Goal: Task Accomplishment & Management: Manage account settings

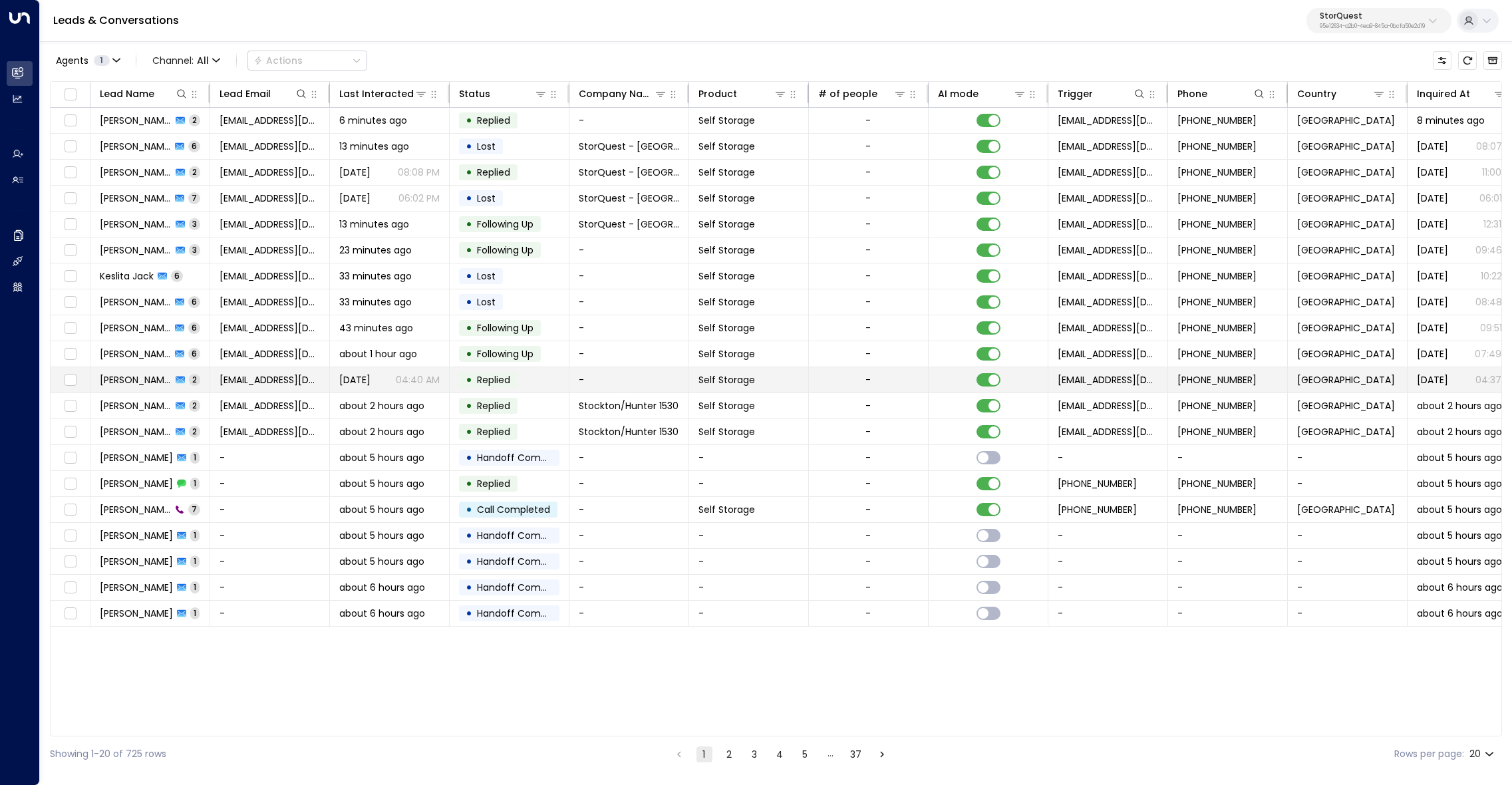
click at [147, 377] on span "[PERSON_NAME]" at bounding box center [136, 380] width 72 height 13
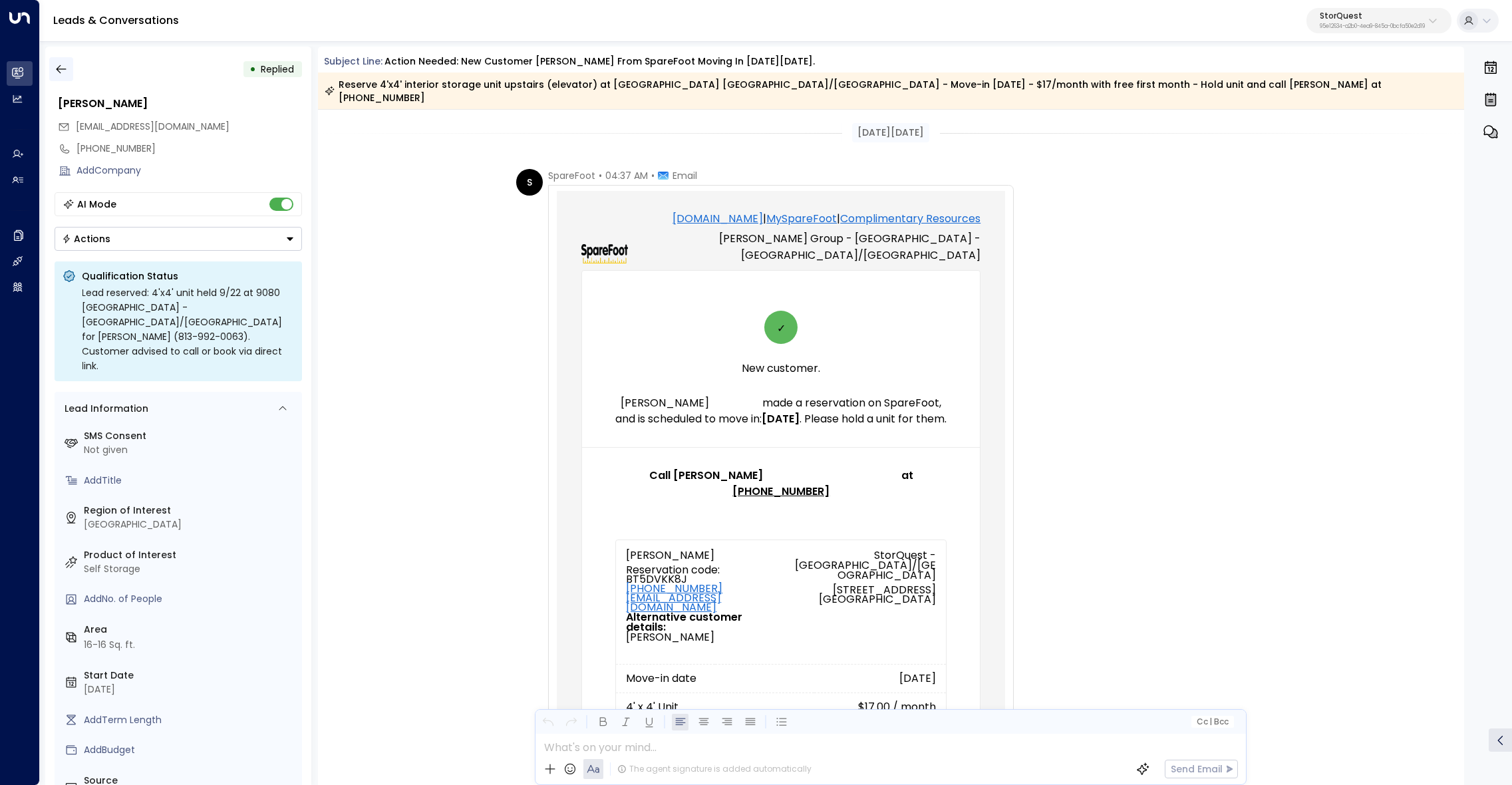
click at [68, 72] on icon "button" at bounding box center [61, 69] width 13 height 13
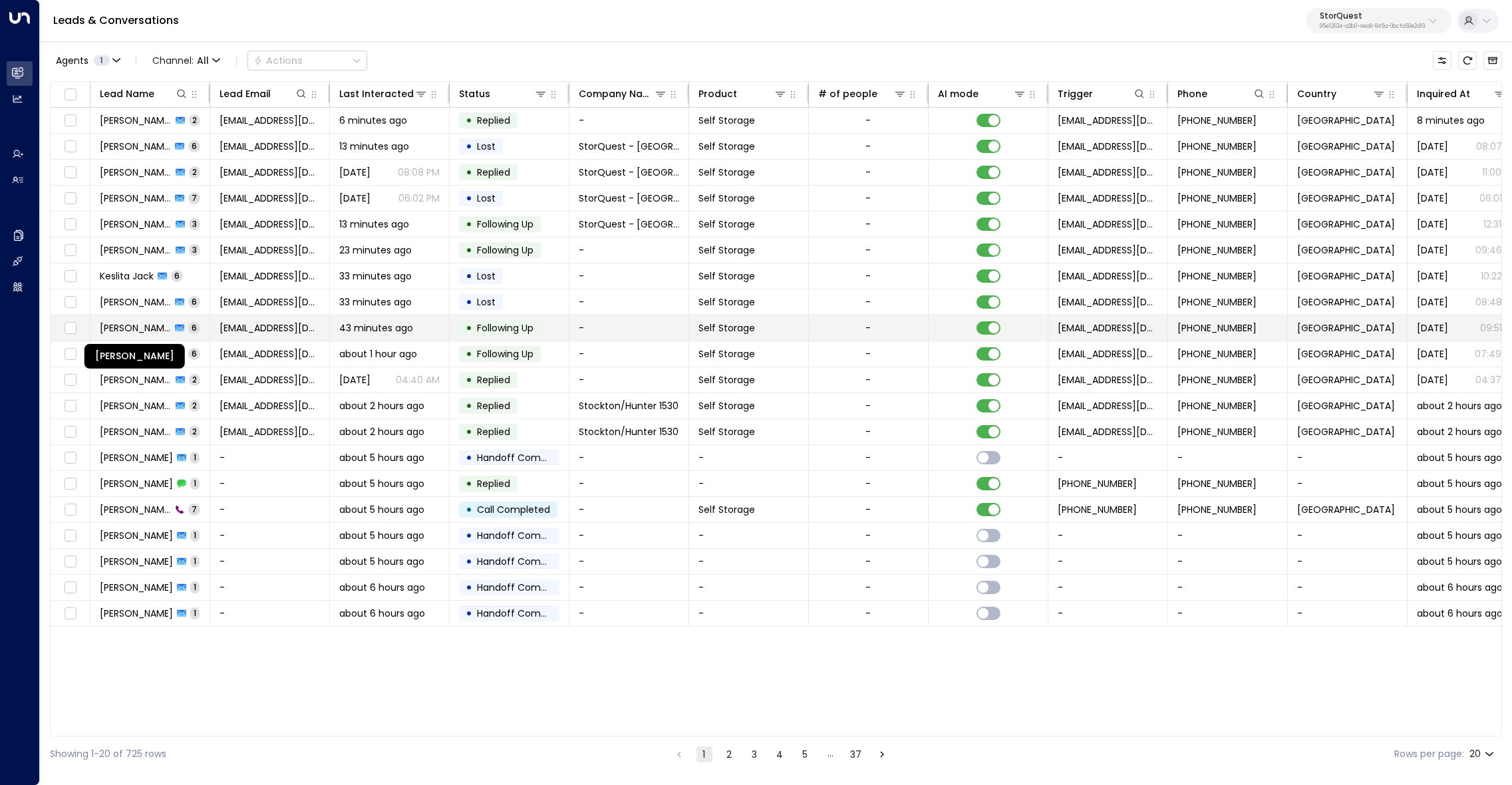
click at [141, 328] on span "[PERSON_NAME]" at bounding box center [135, 328] width 71 height 13
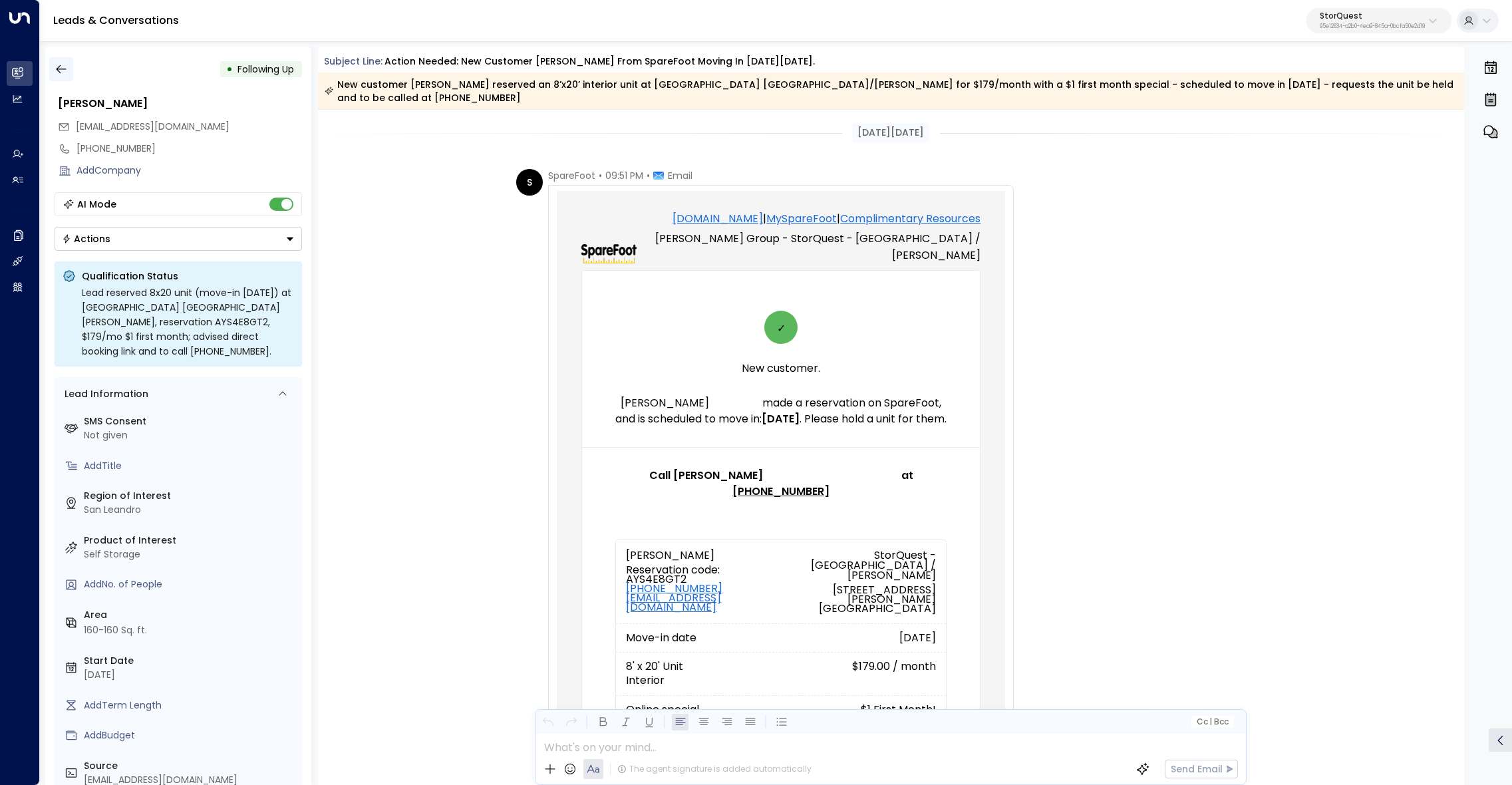
click at [57, 68] on icon "button" at bounding box center [61, 69] width 13 height 13
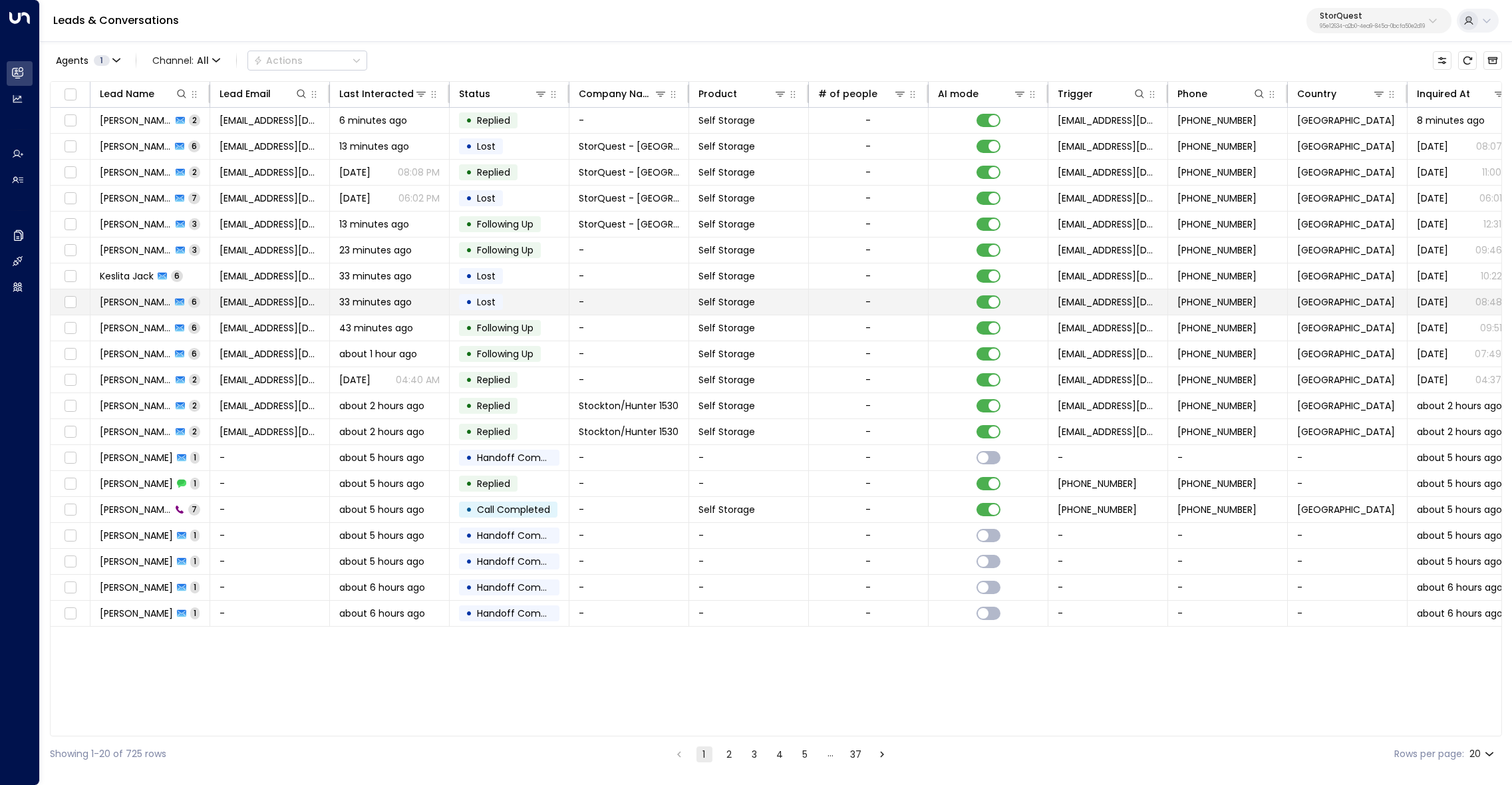
click at [122, 298] on span "[PERSON_NAME]" at bounding box center [135, 302] width 71 height 13
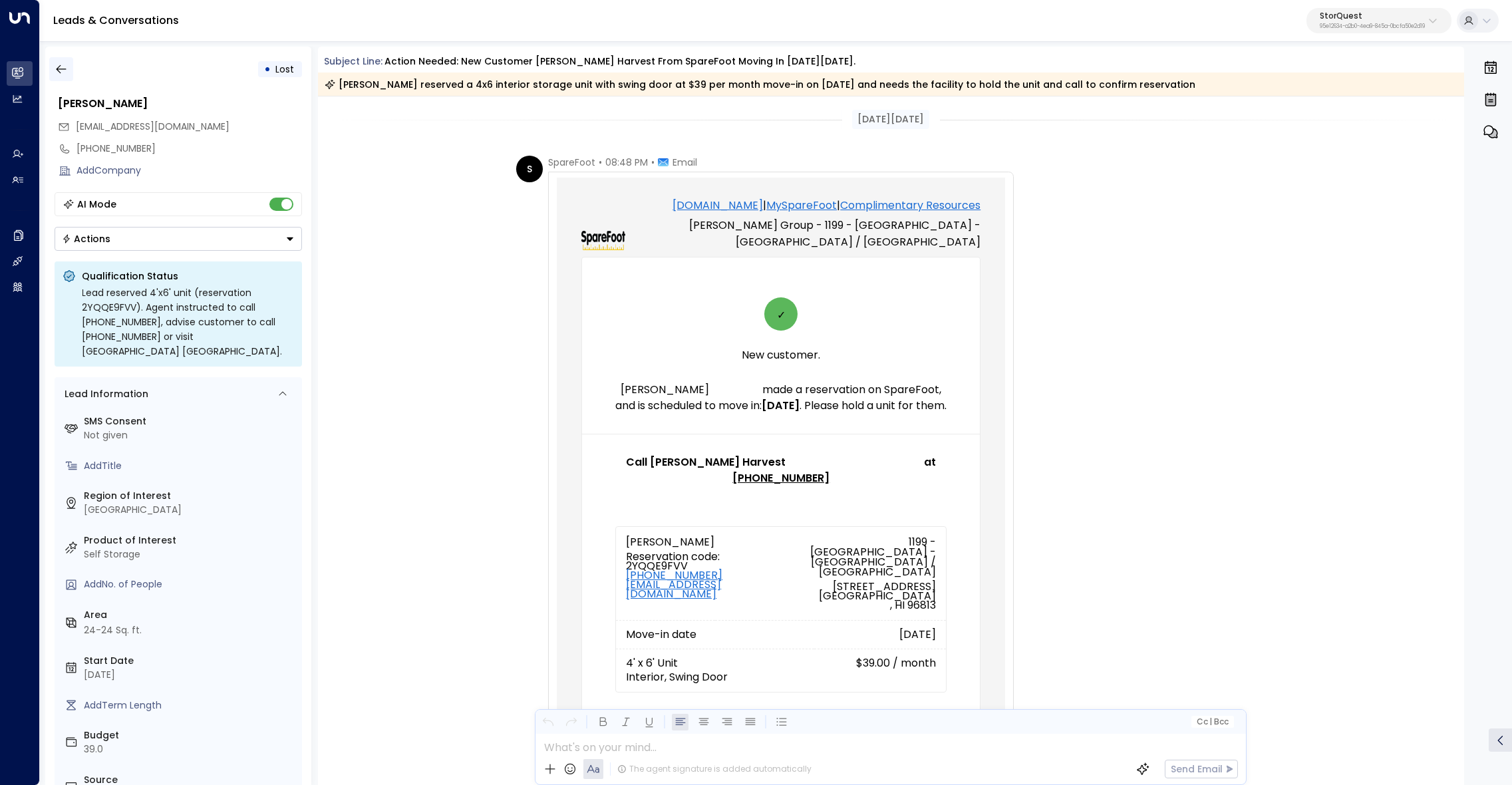
click at [57, 69] on icon "button" at bounding box center [61, 69] width 13 height 13
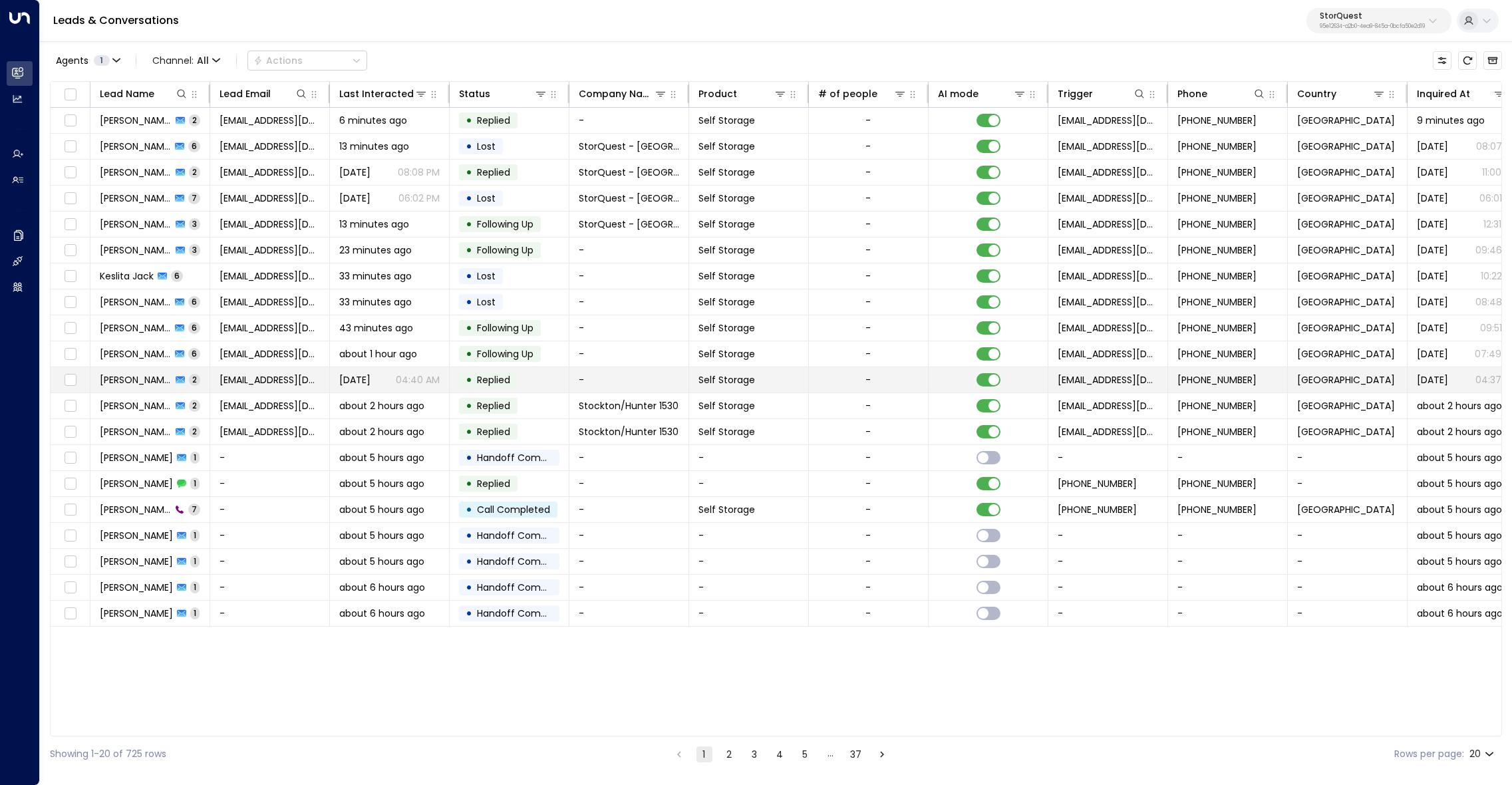
click at [145, 377] on span "[PERSON_NAME]" at bounding box center [136, 380] width 72 height 13
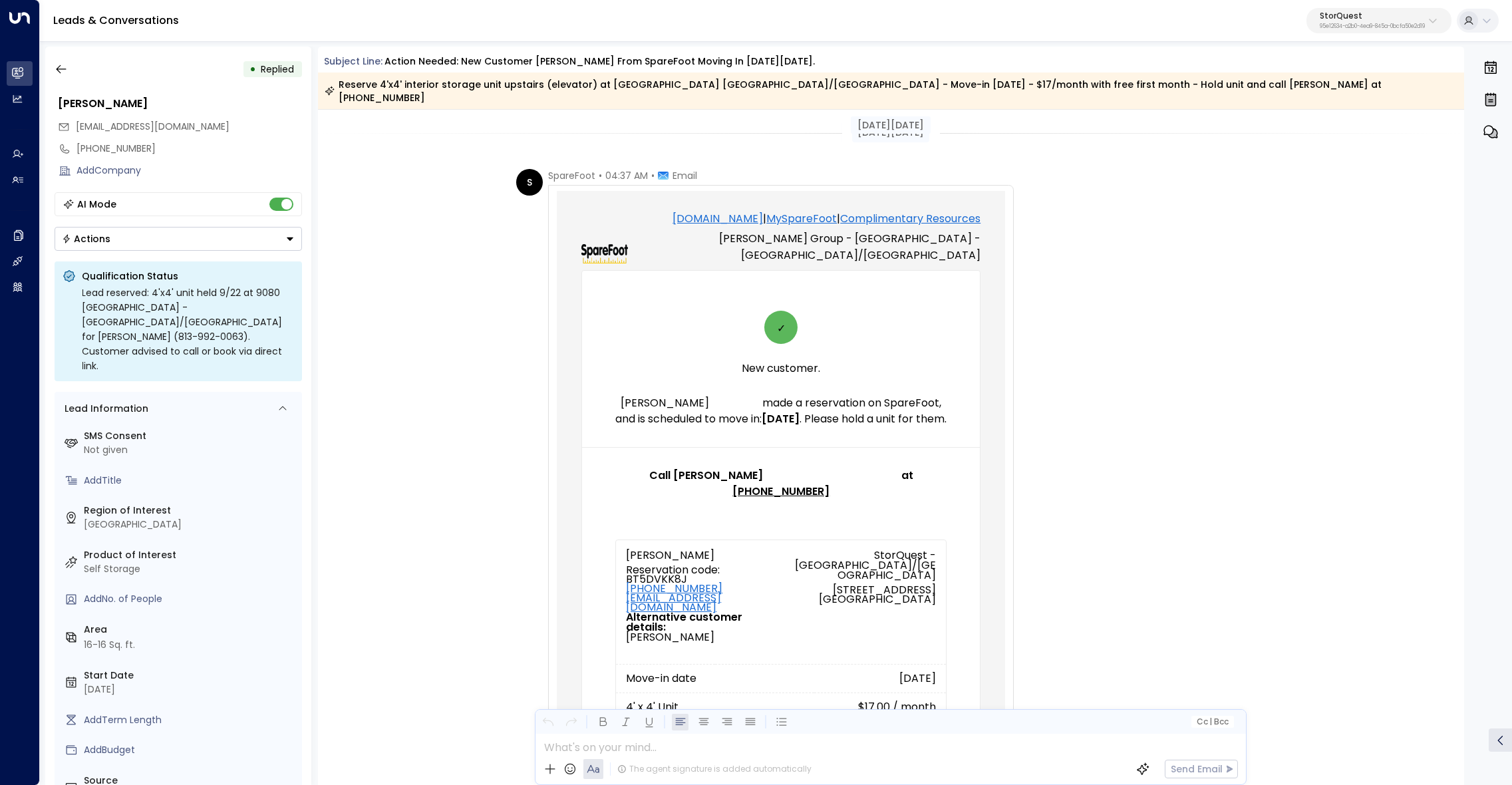
scroll to position [1075, 0]
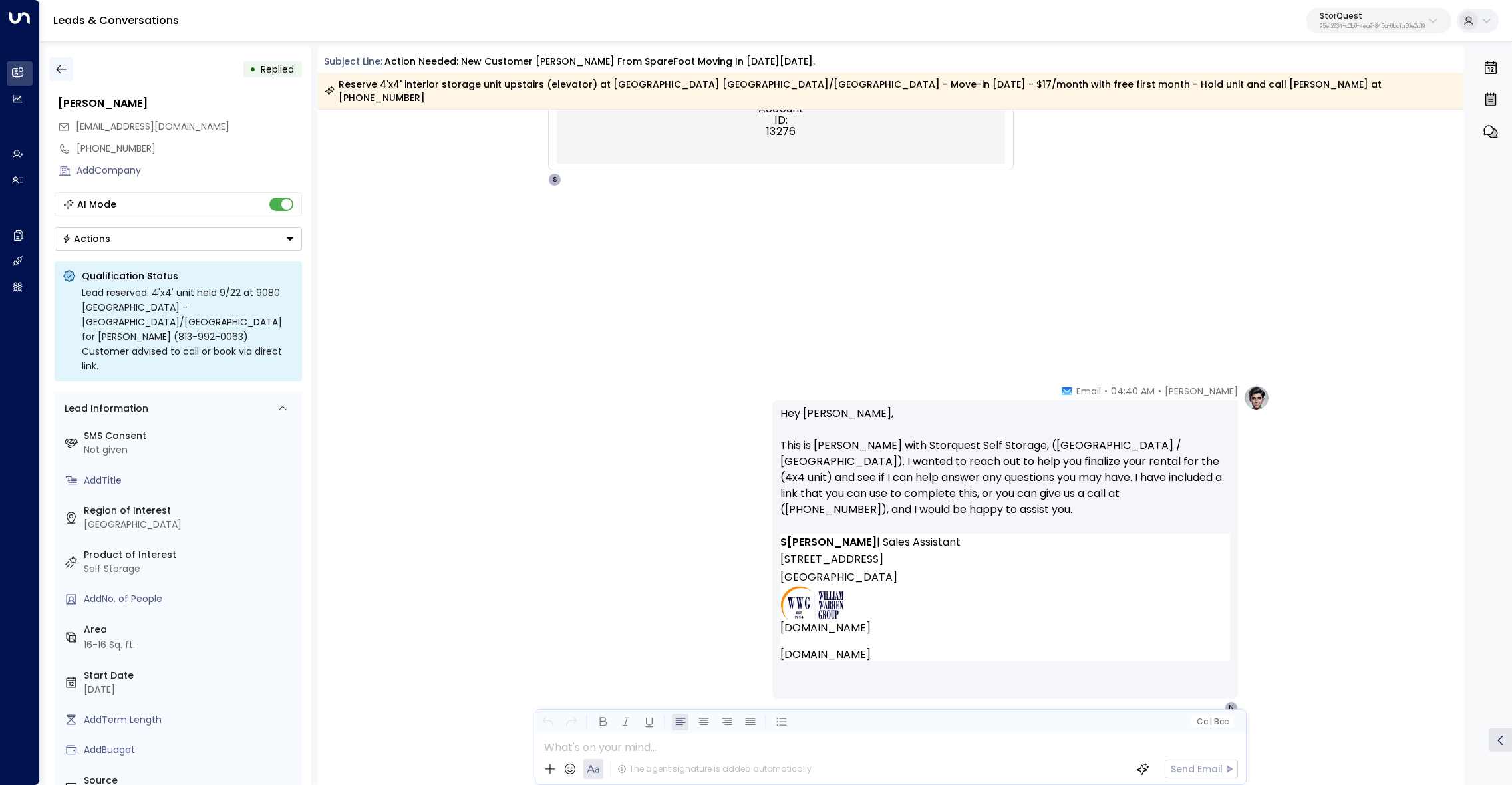
click at [55, 66] on icon "button" at bounding box center [61, 69] width 13 height 13
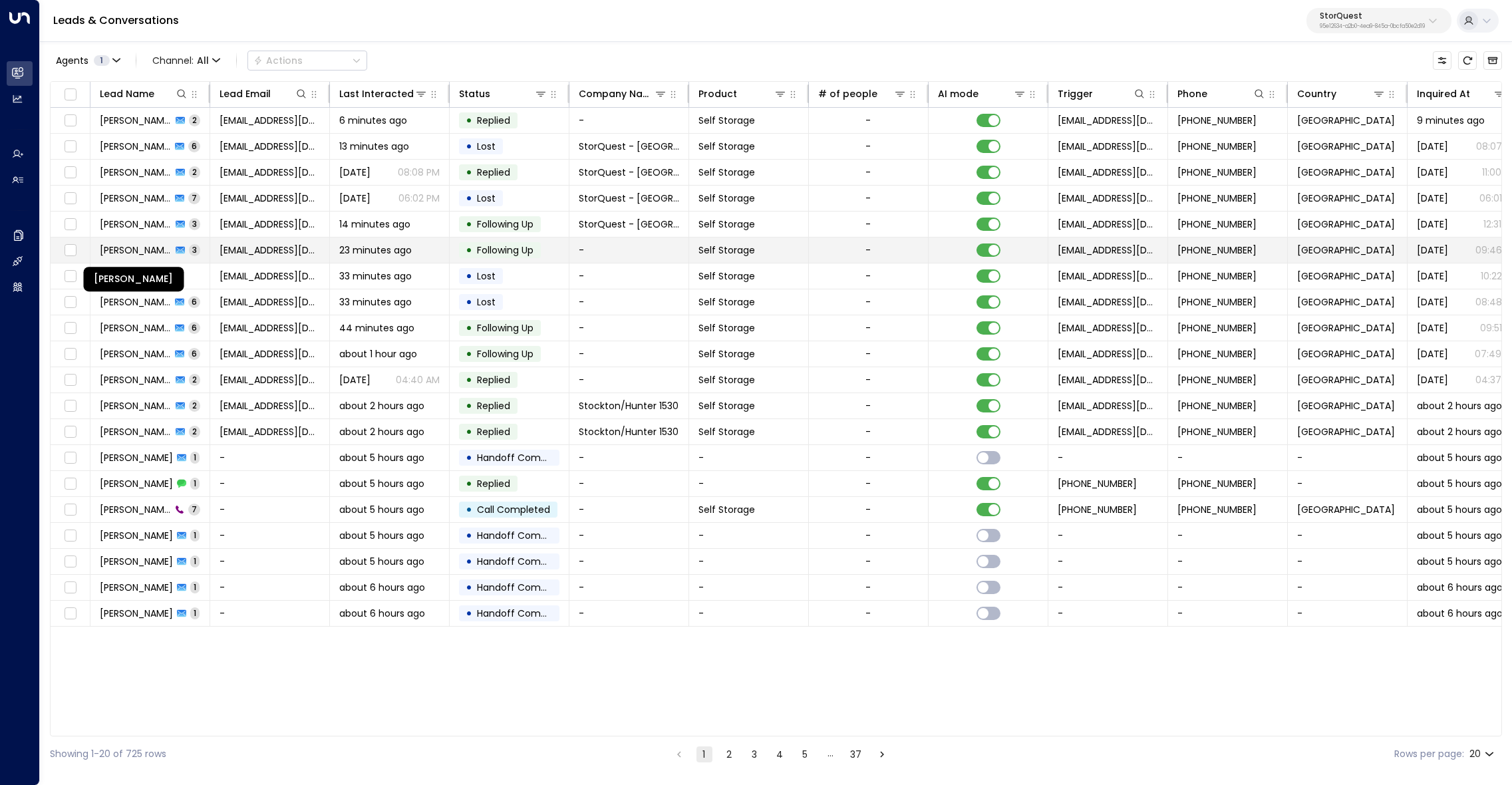
click at [154, 249] on span "[PERSON_NAME]" at bounding box center [136, 250] width 72 height 13
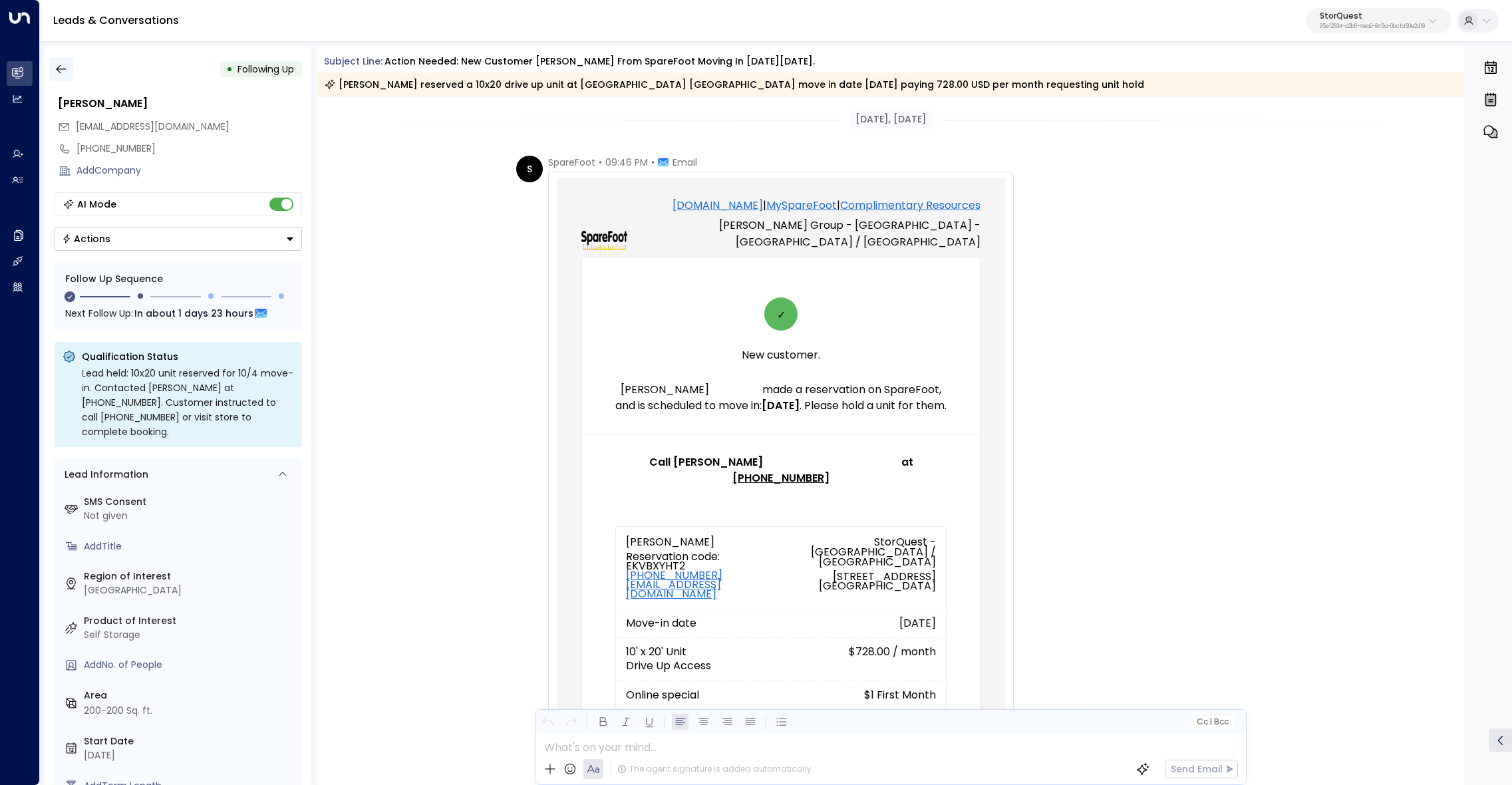
click at [66, 74] on icon "button" at bounding box center [61, 69] width 13 height 13
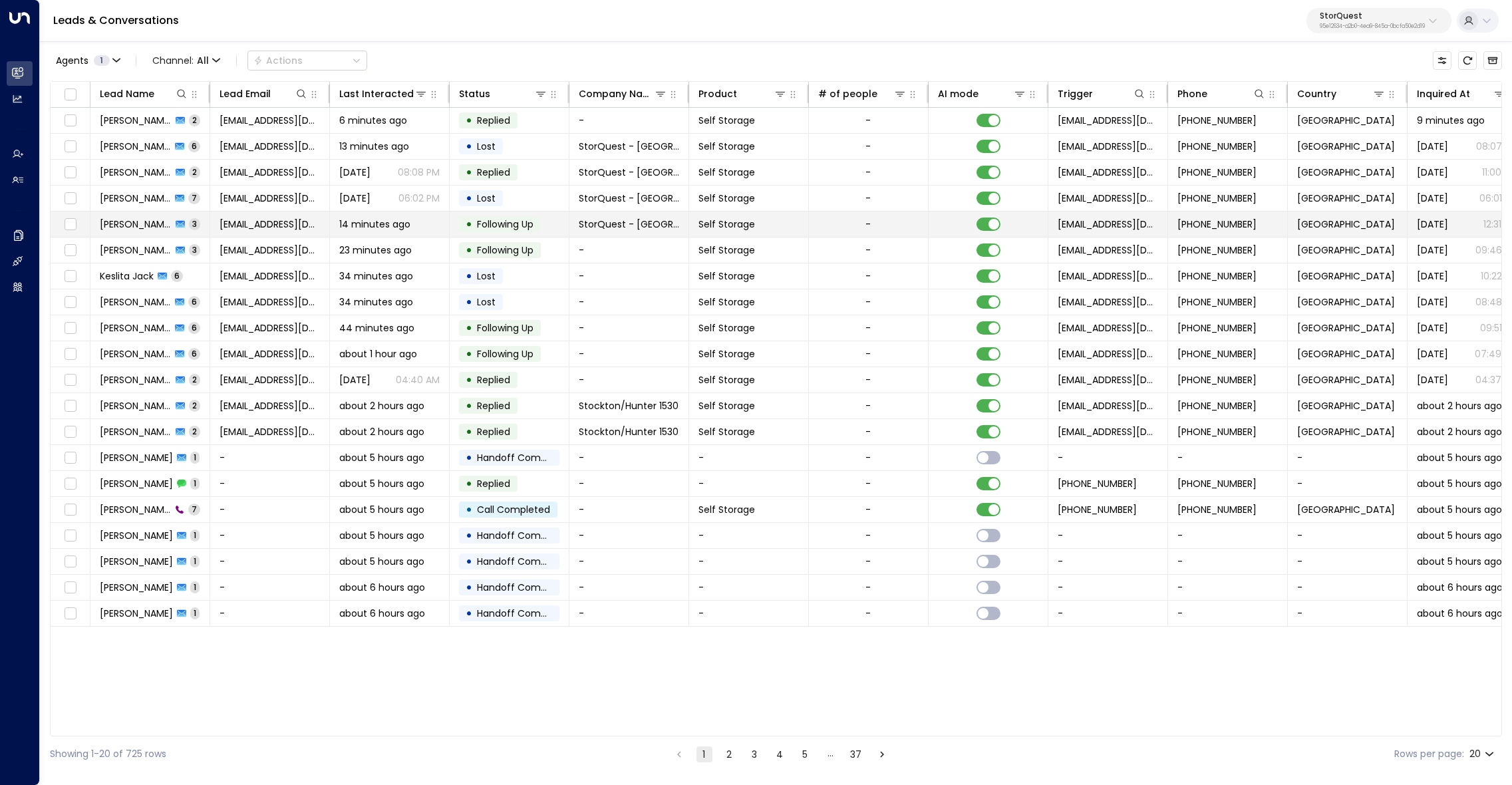
click at [113, 214] on td "Rob Vial 3" at bounding box center [150, 223] width 119 height 25
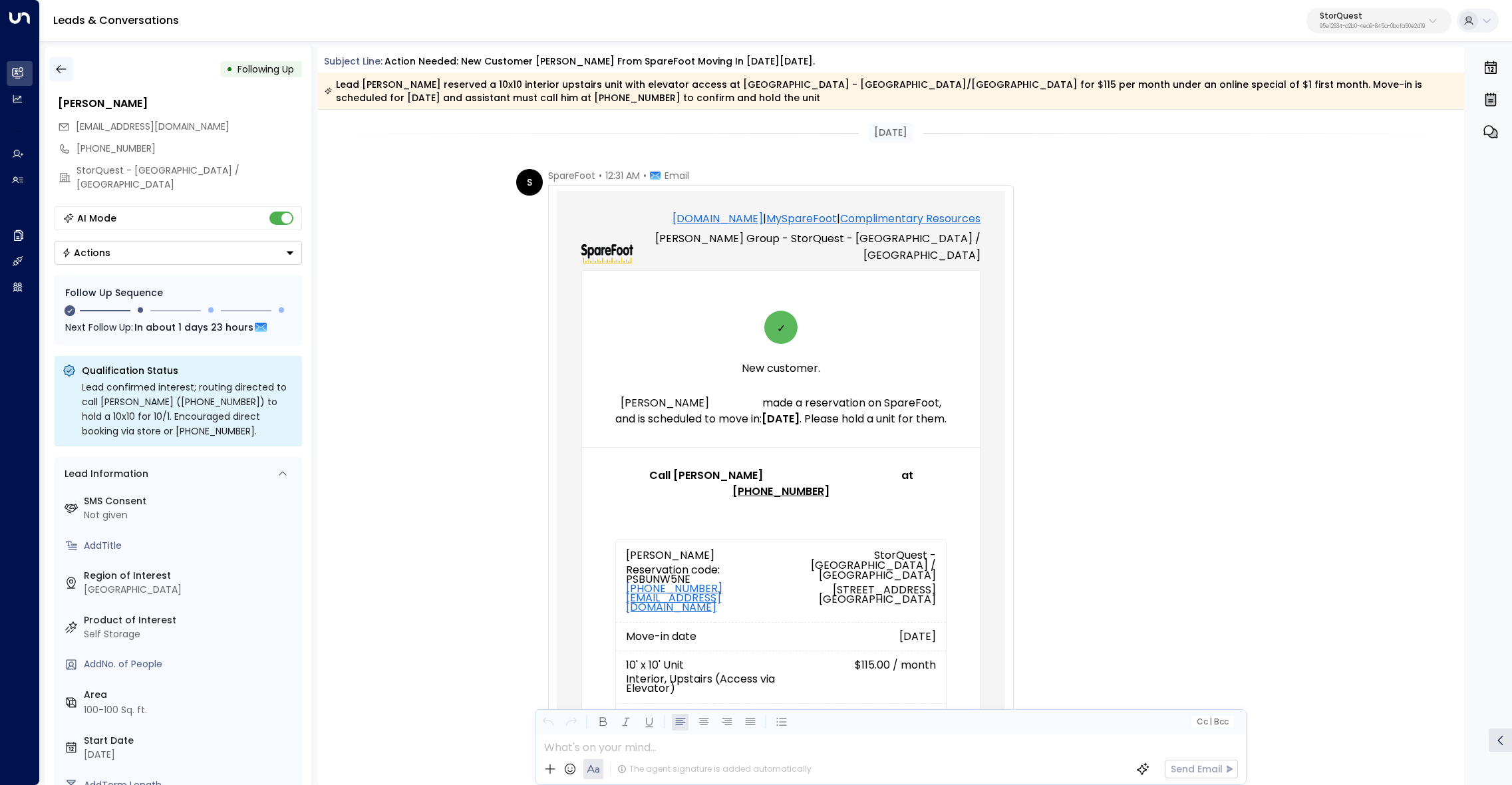
click at [63, 70] on icon "button" at bounding box center [61, 69] width 13 height 13
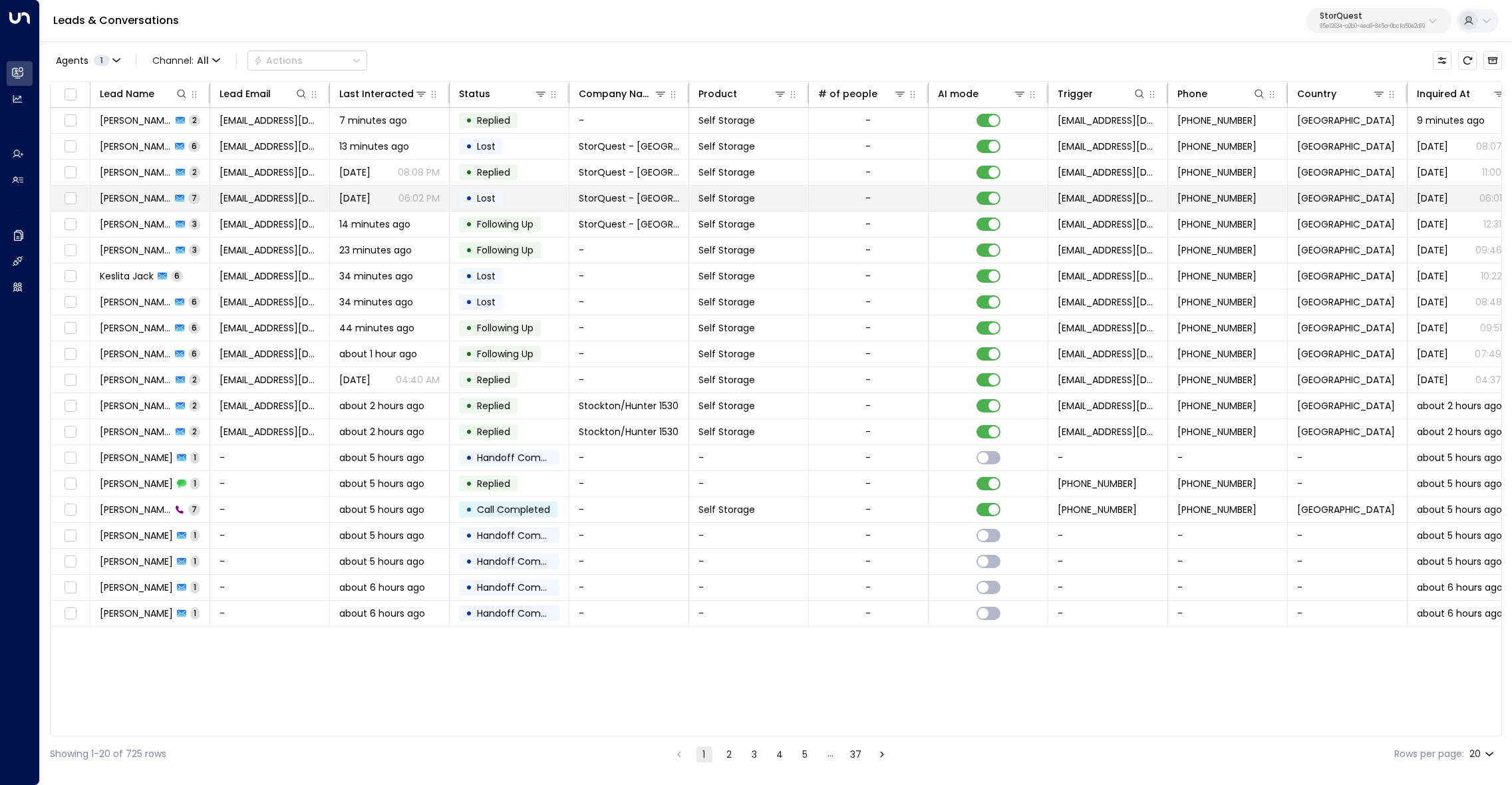
click at [127, 197] on span "[PERSON_NAME]" at bounding box center [135, 198] width 71 height 13
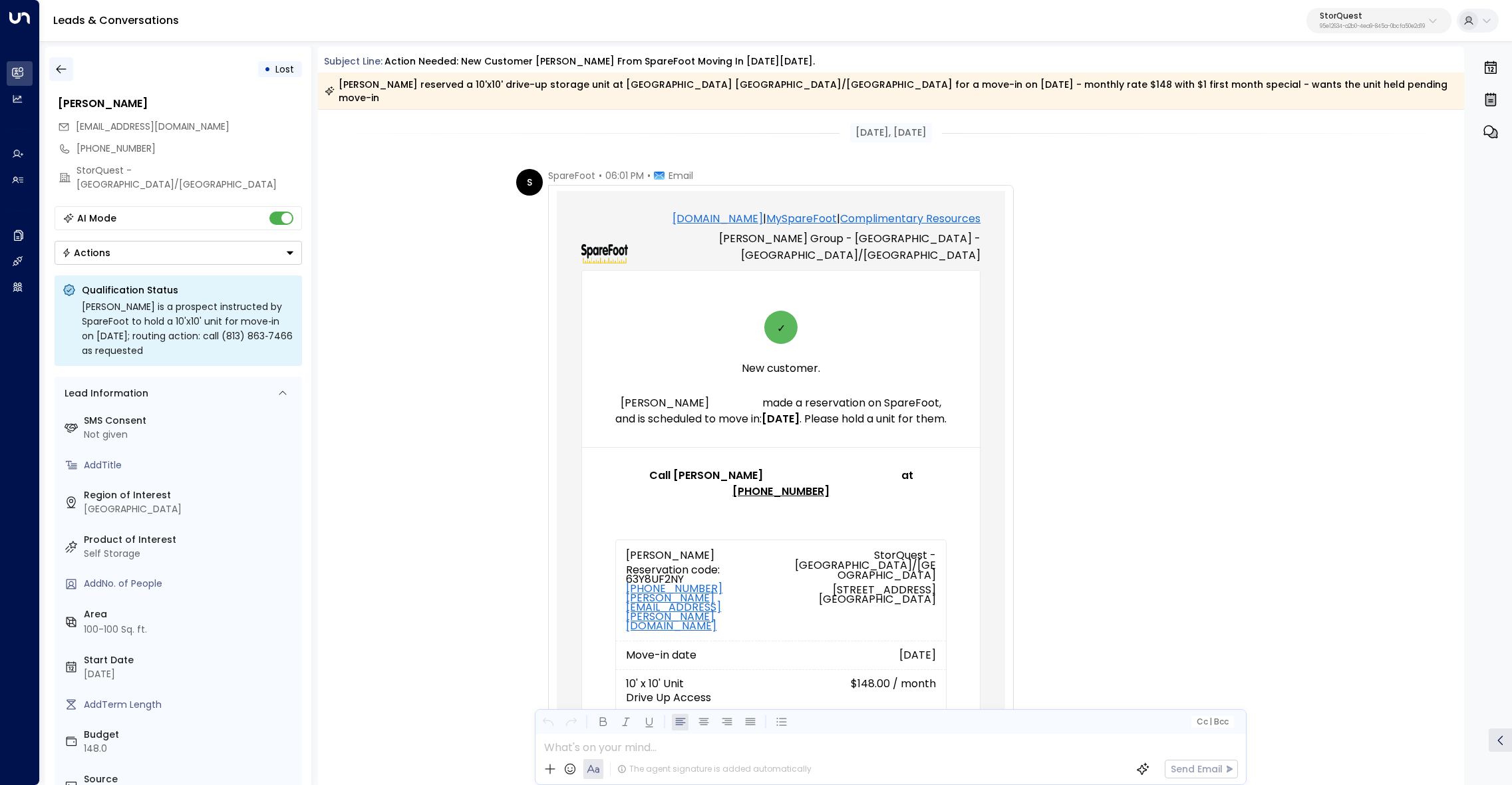
click at [66, 70] on icon "button" at bounding box center [61, 69] width 13 height 13
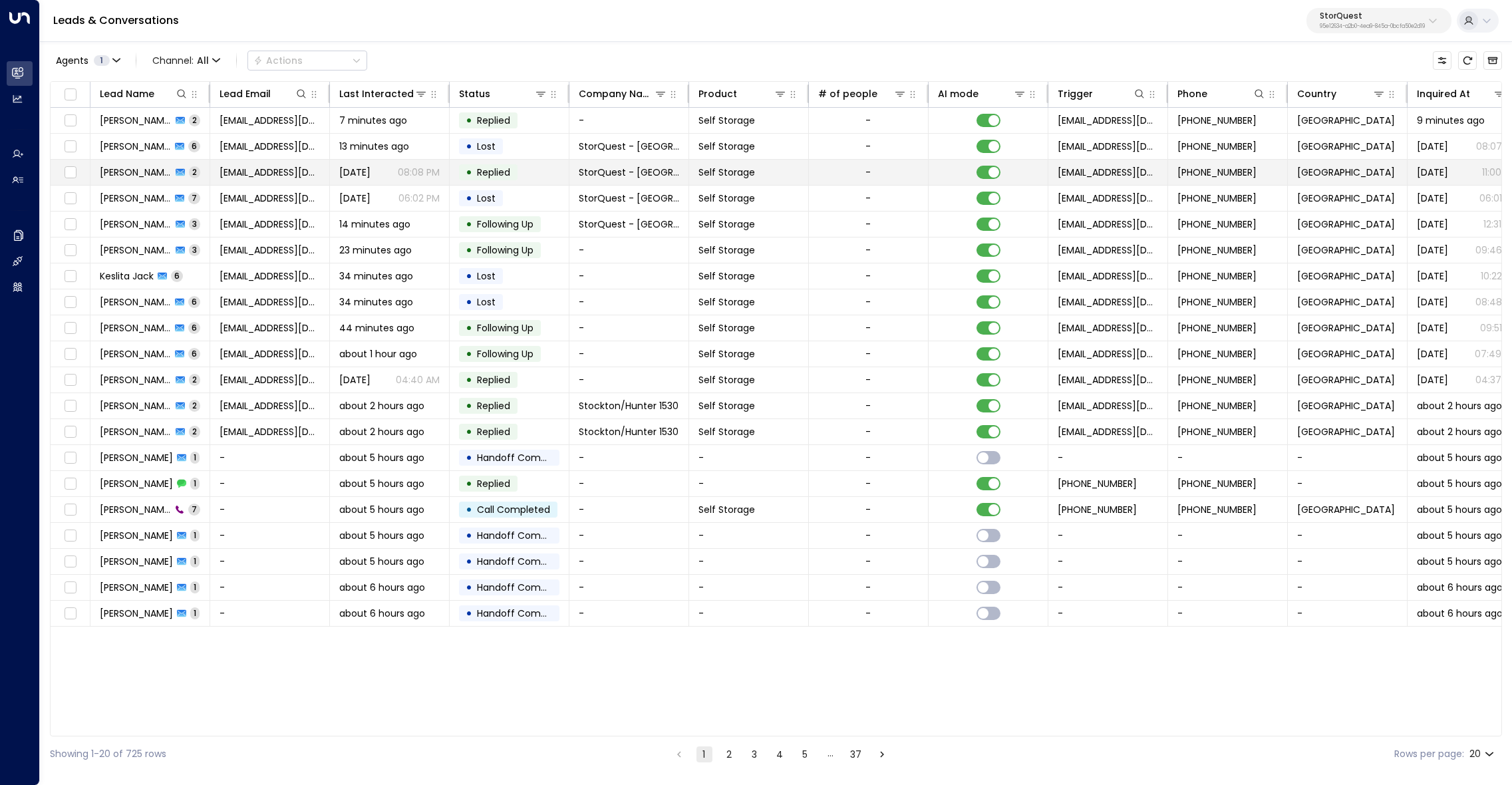
click at [136, 168] on span "[PERSON_NAME]" at bounding box center [136, 172] width 72 height 13
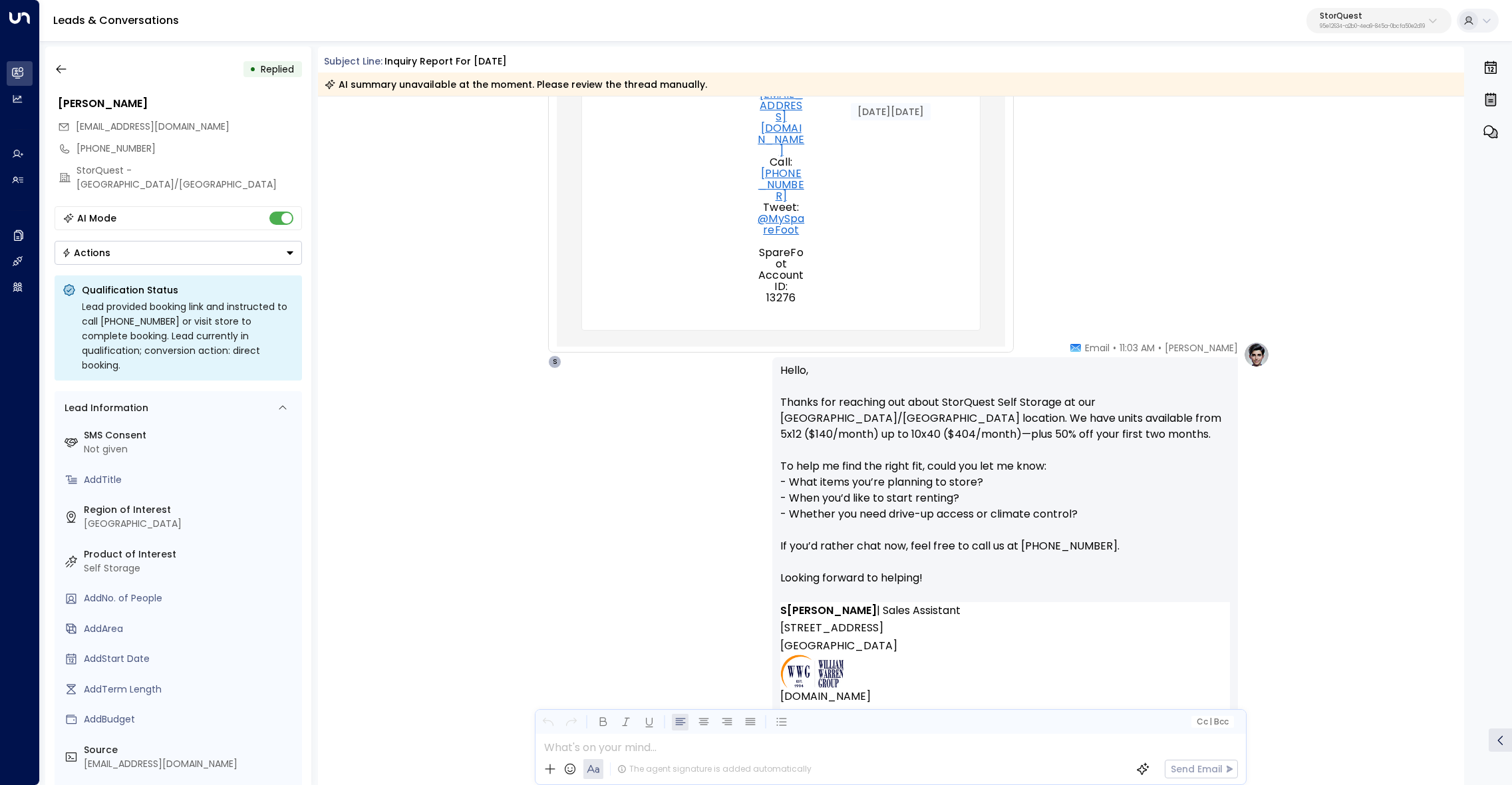
scroll to position [1377, 0]
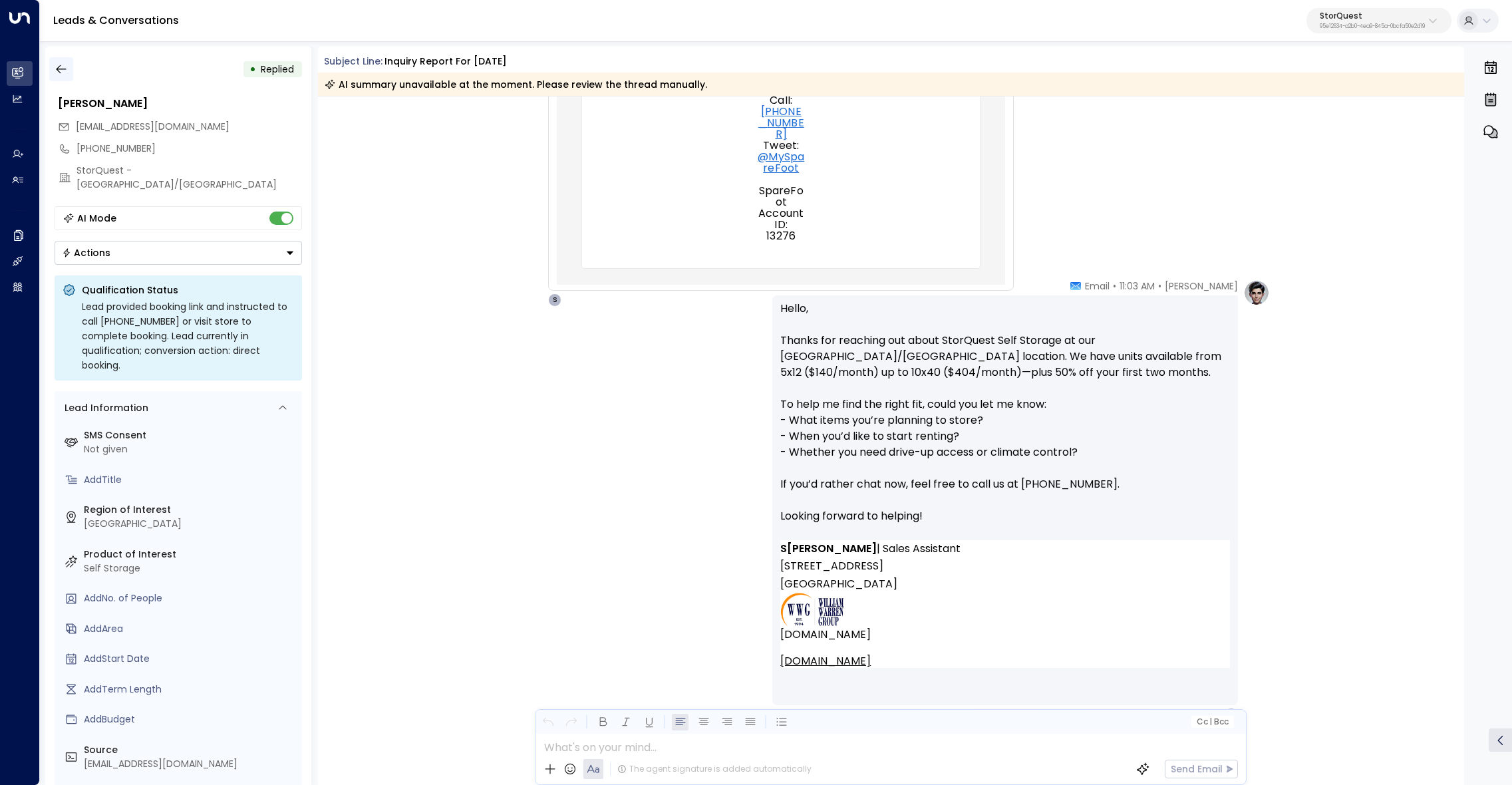
click at [69, 72] on button "button" at bounding box center [61, 69] width 24 height 24
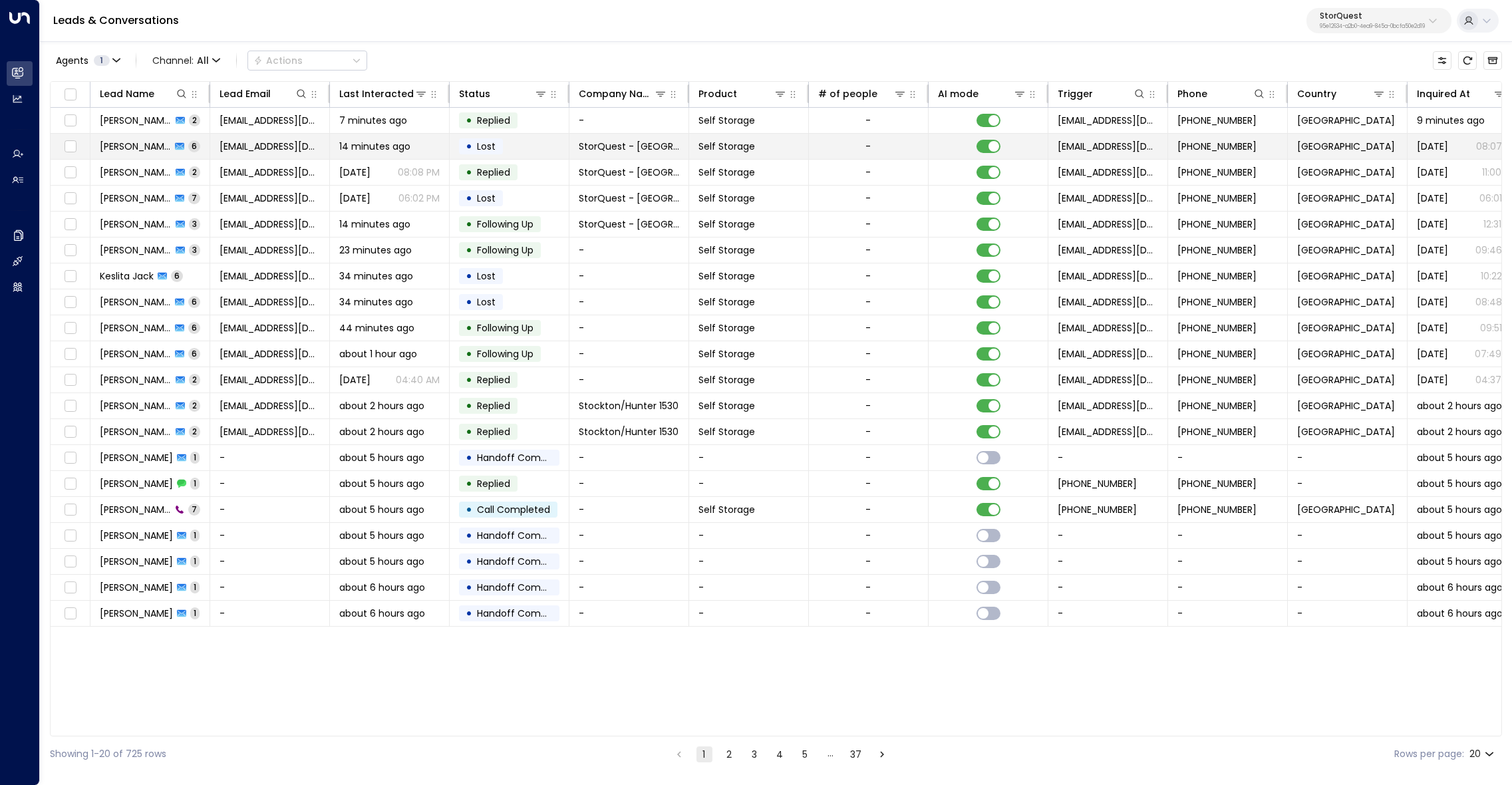
click at [145, 152] on span "[PERSON_NAME]" at bounding box center [135, 146] width 71 height 13
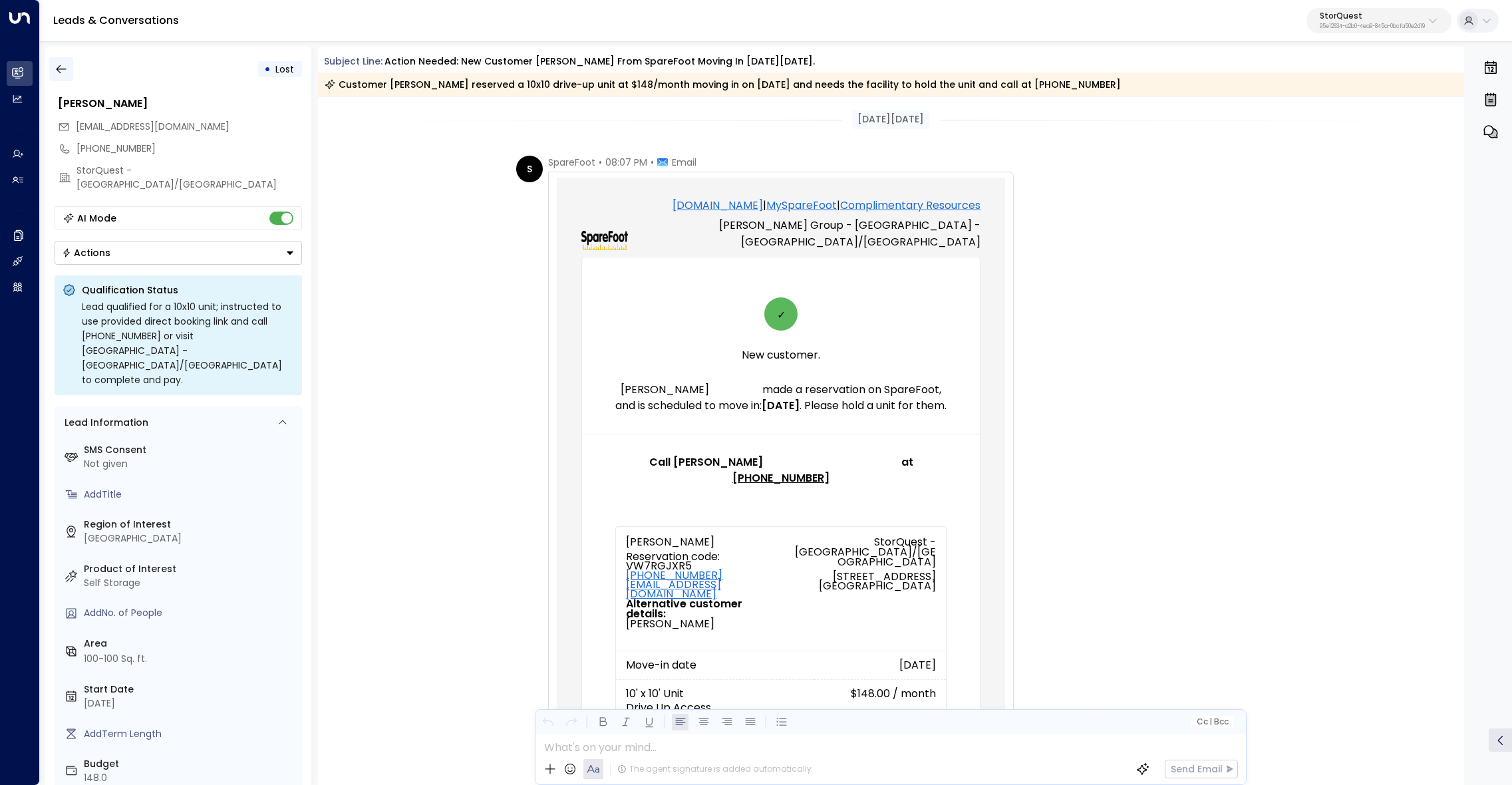
click at [59, 69] on icon "button" at bounding box center [61, 69] width 13 height 13
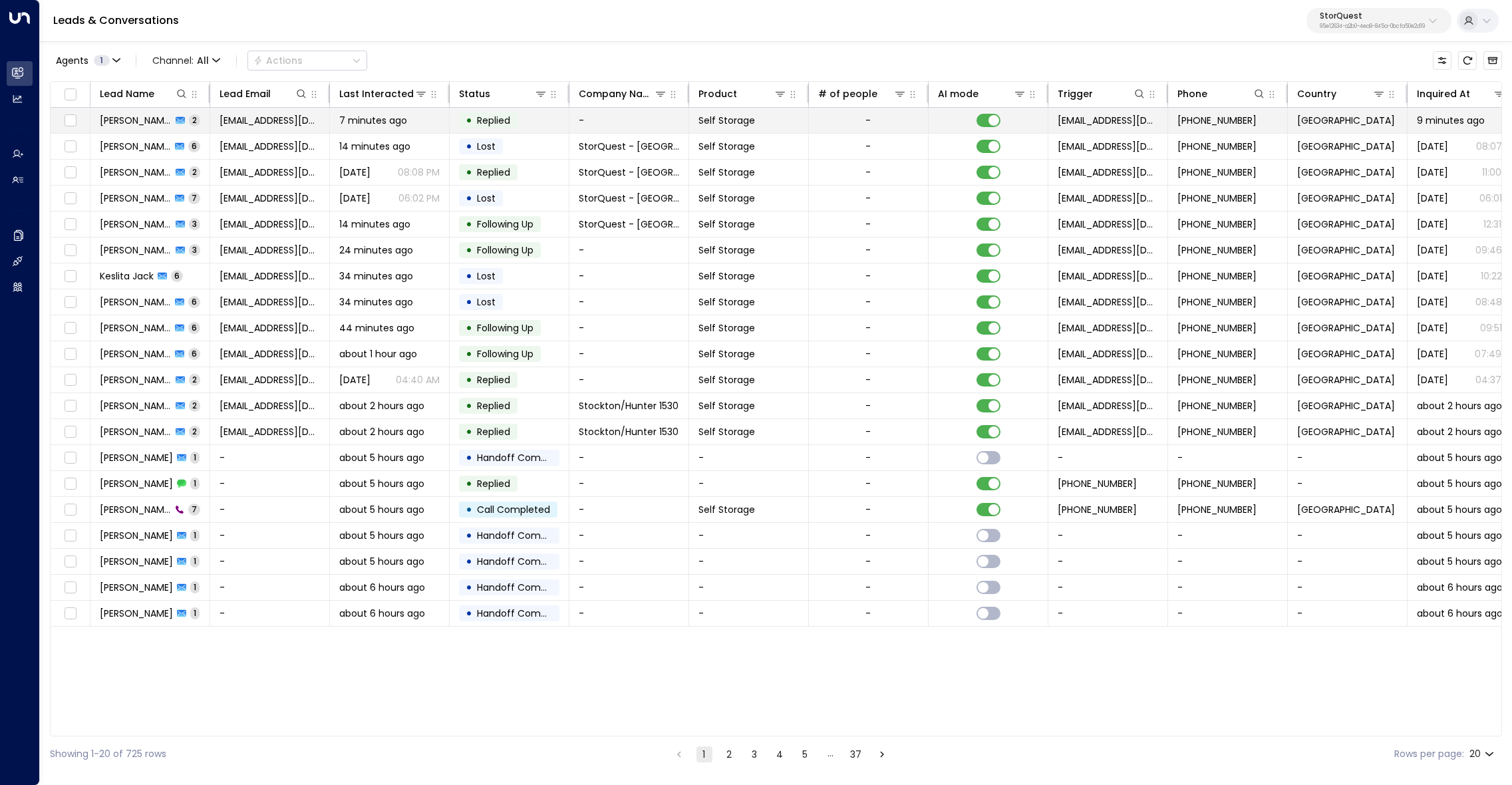
click at [129, 118] on span "[PERSON_NAME]" at bounding box center [136, 120] width 72 height 13
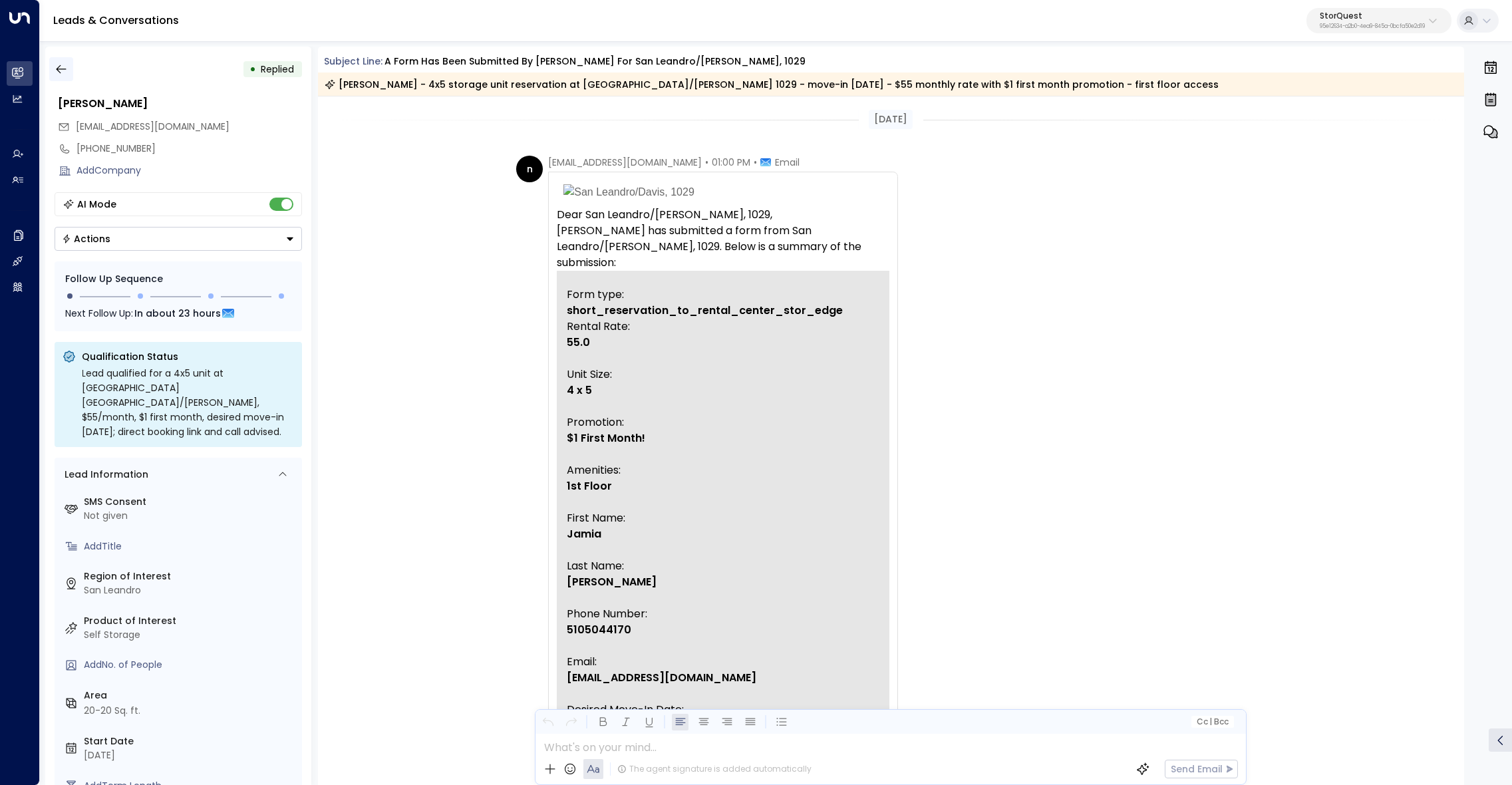
click at [57, 65] on icon "button" at bounding box center [61, 69] width 13 height 13
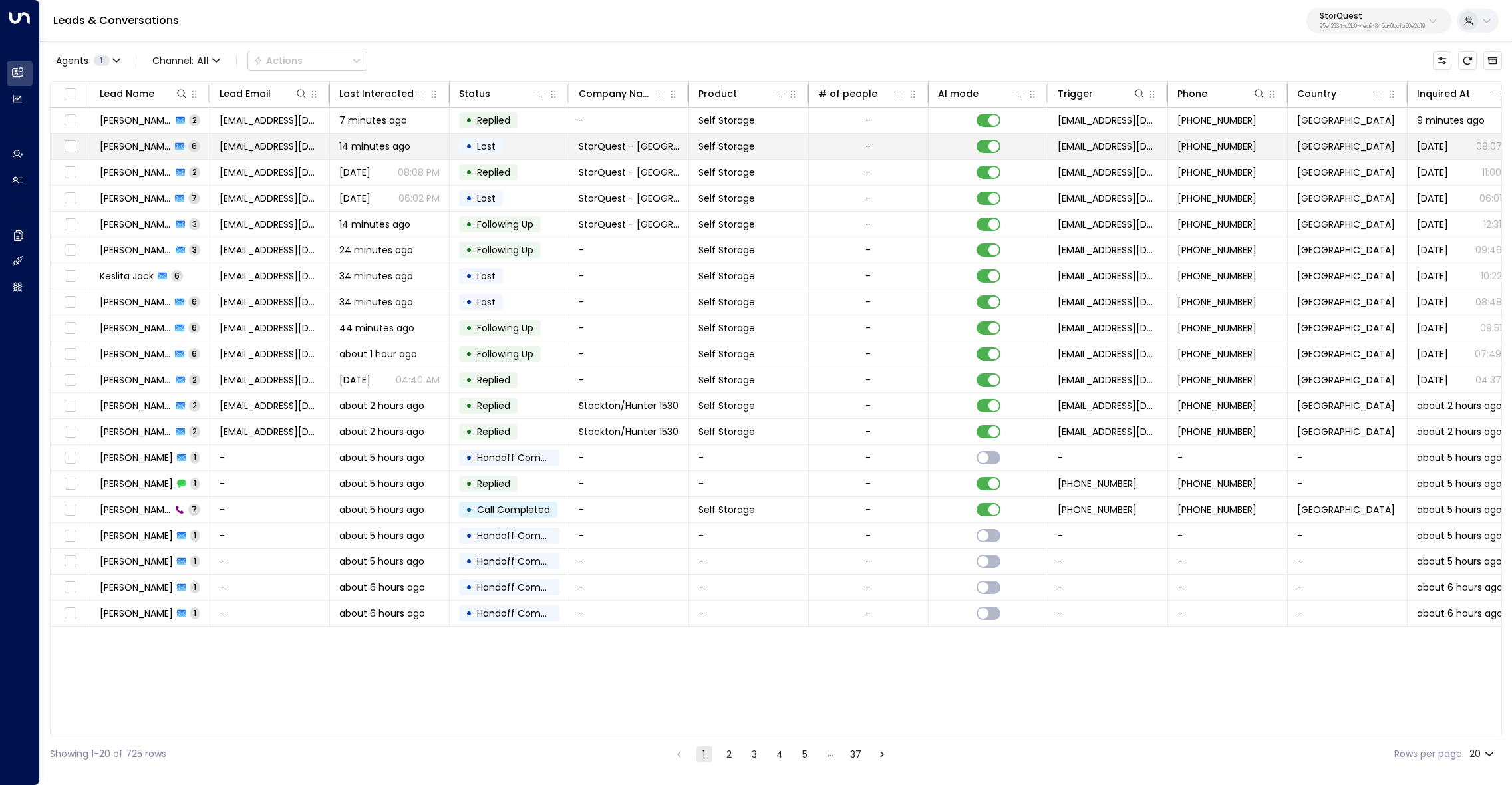
scroll to position [0, 27]
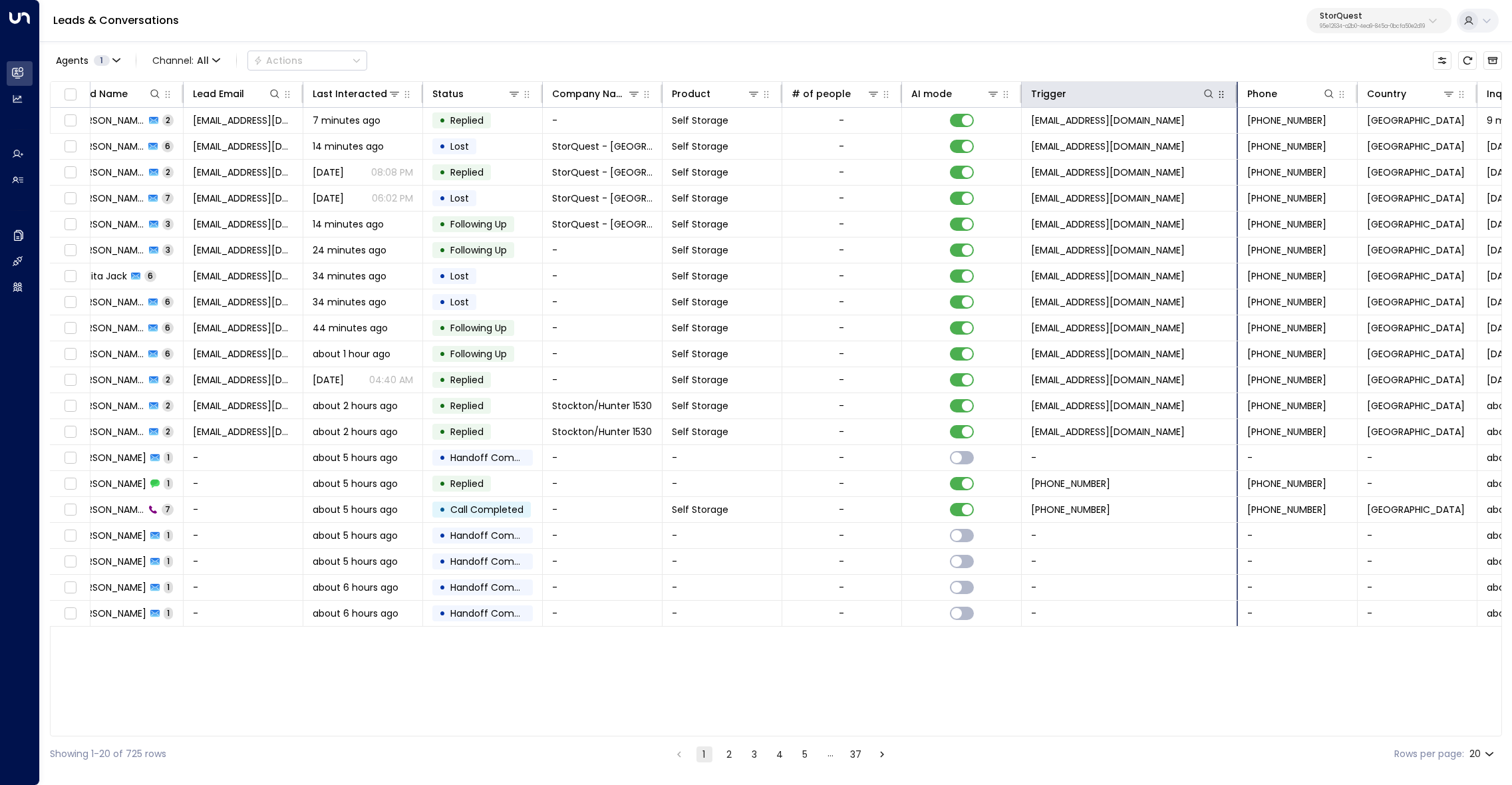
drag, startPoint x: 1138, startPoint y: 95, endPoint x: 1234, endPoint y: 98, distance: 96.0
click at [1234, 98] on div at bounding box center [1233, 93] width 8 height 19
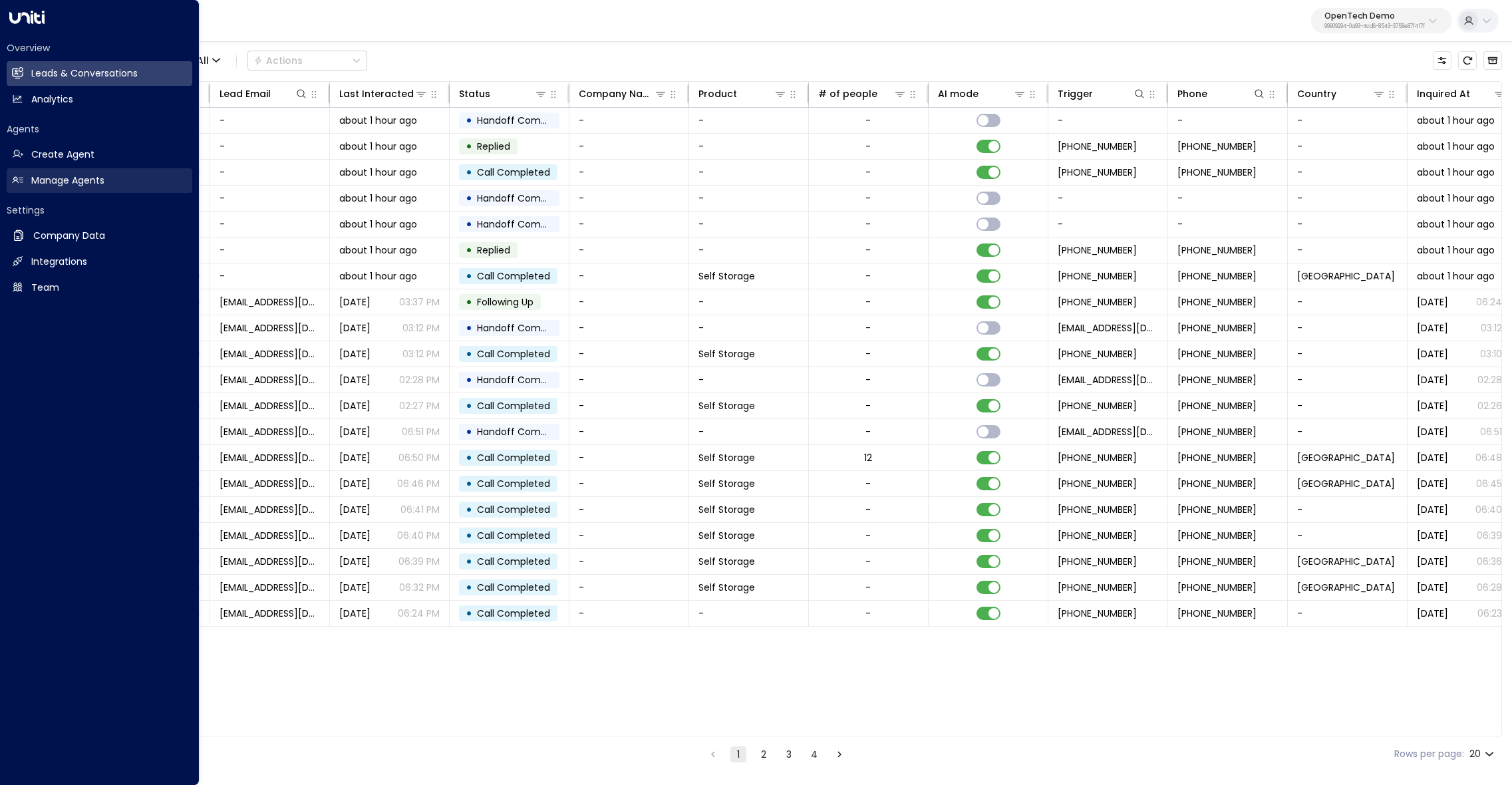
drag, startPoint x: 43, startPoint y: 181, endPoint x: 101, endPoint y: 184, distance: 58.1
click at [43, 181] on h2 "Manage Agents" at bounding box center [68, 180] width 73 height 14
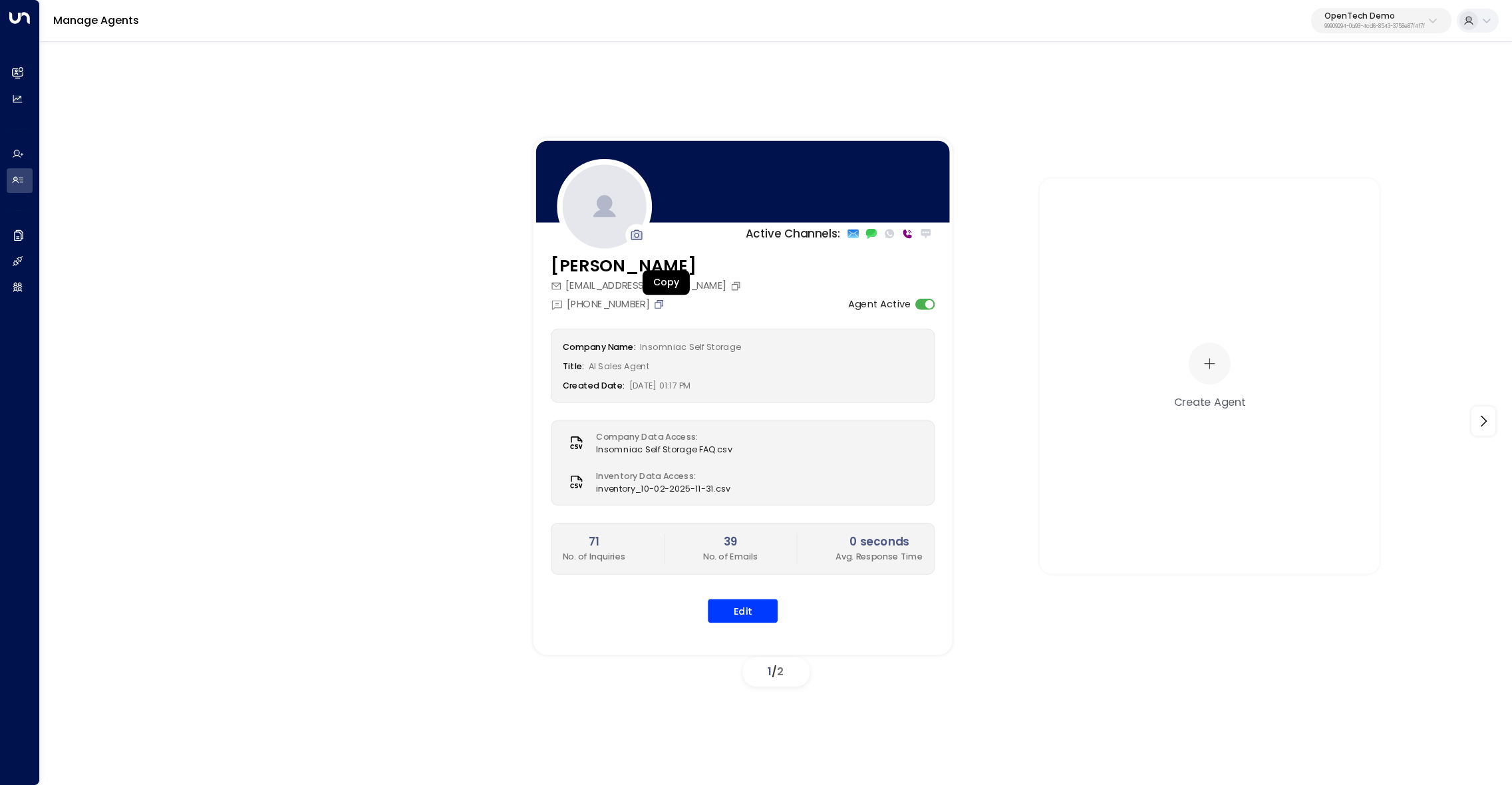
click at [660, 302] on icon "Copy" at bounding box center [658, 303] width 8 height 8
click at [661, 301] on icon "Copy" at bounding box center [658, 303] width 8 height 8
click at [662, 304] on icon "Copy" at bounding box center [658, 304] width 11 height 11
click at [735, 617] on button "Edit" at bounding box center [742, 610] width 69 height 24
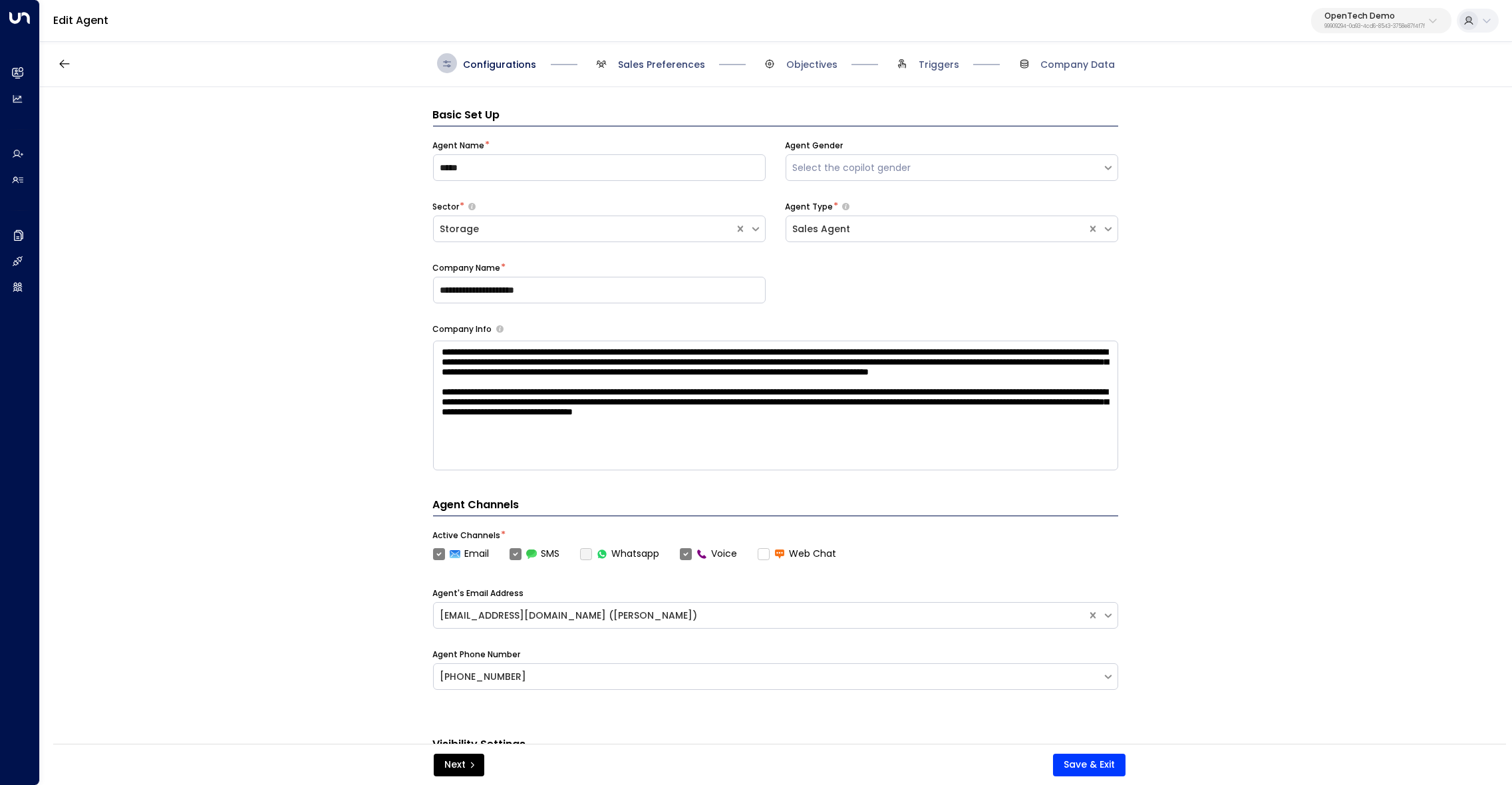
click at [659, 68] on span "Sales Preferences" at bounding box center [661, 64] width 87 height 13
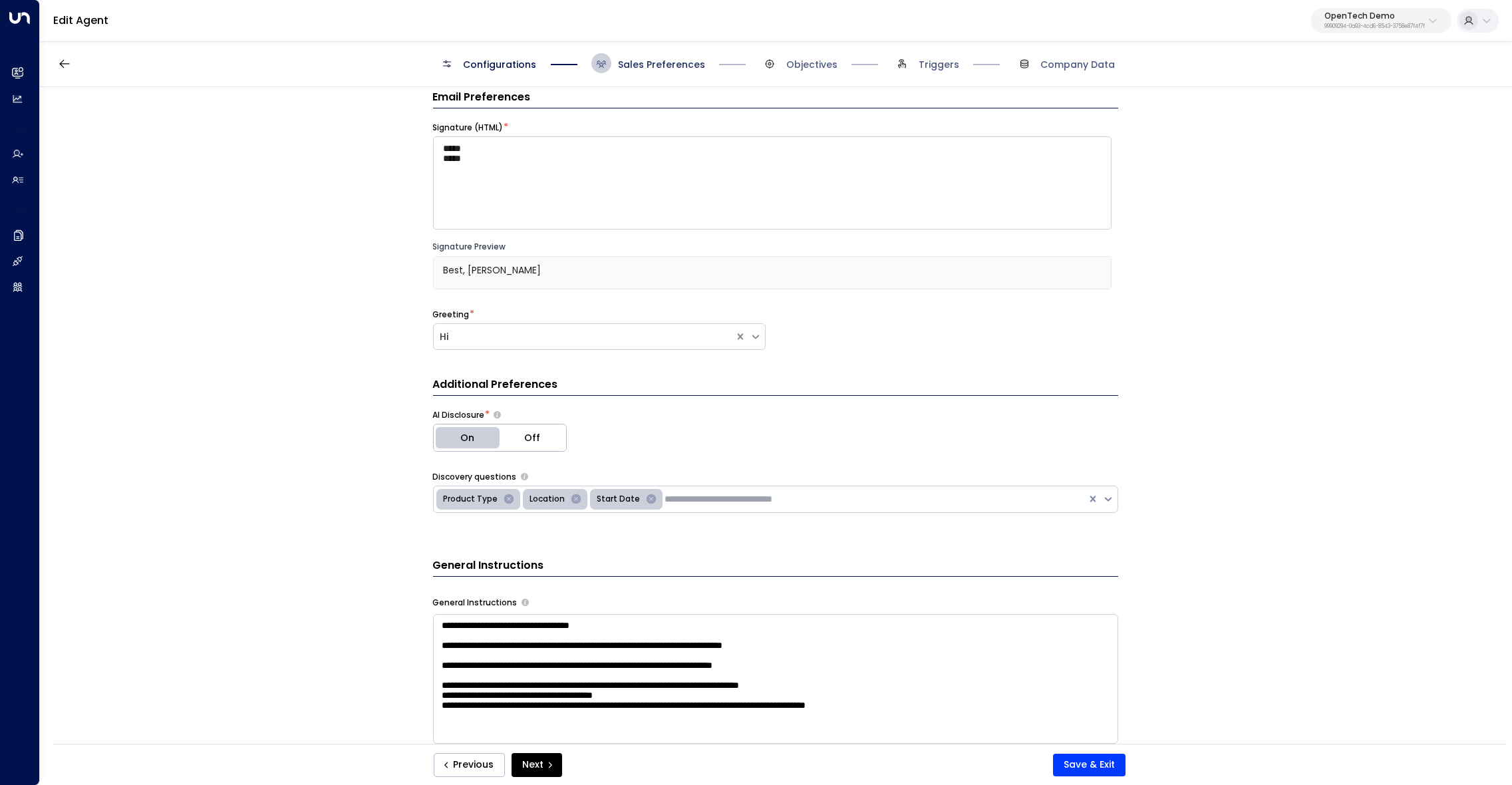
scroll to position [19, 0]
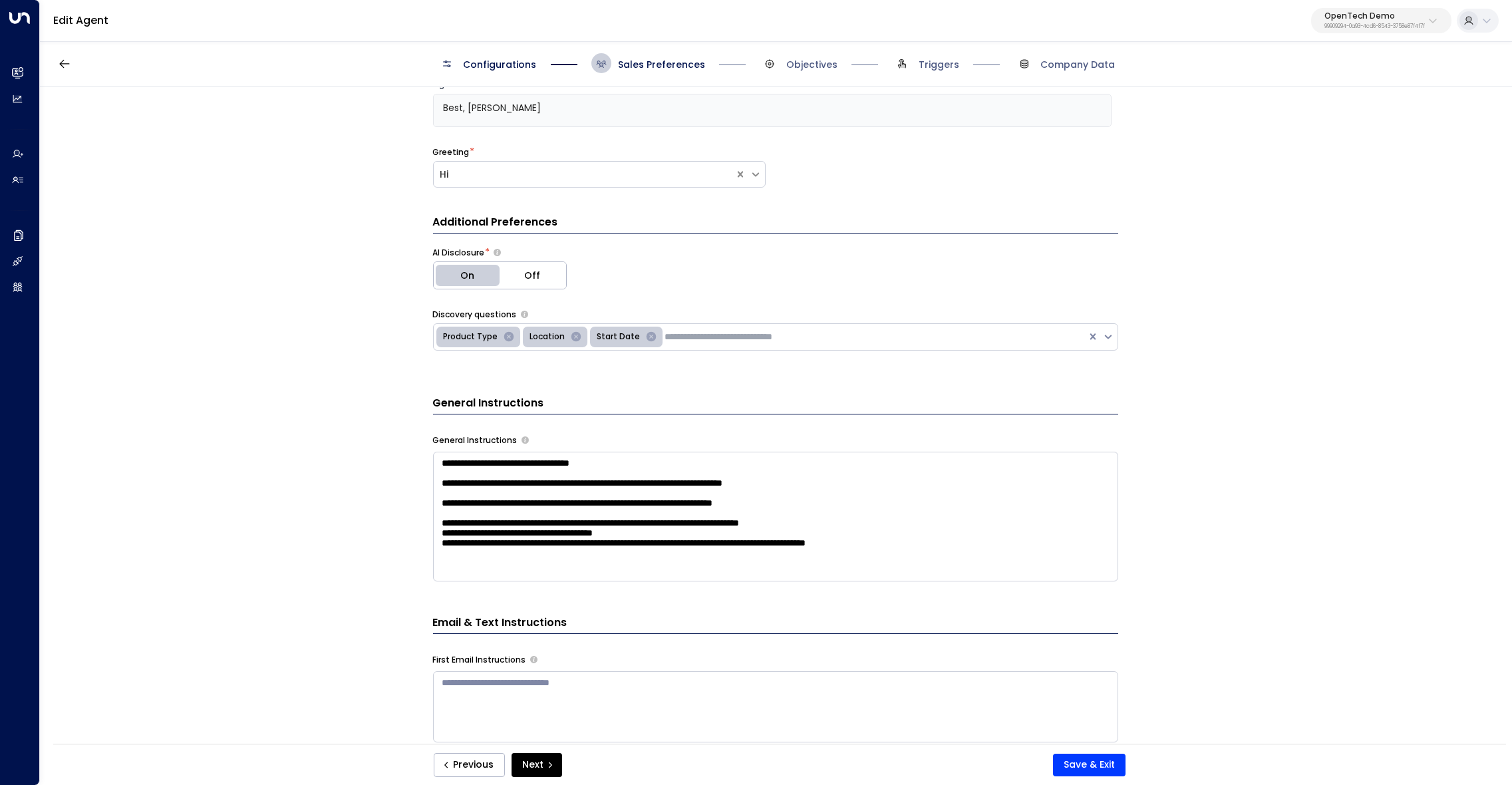
click at [680, 477] on textarea "**********" at bounding box center [776, 517] width 685 height 130
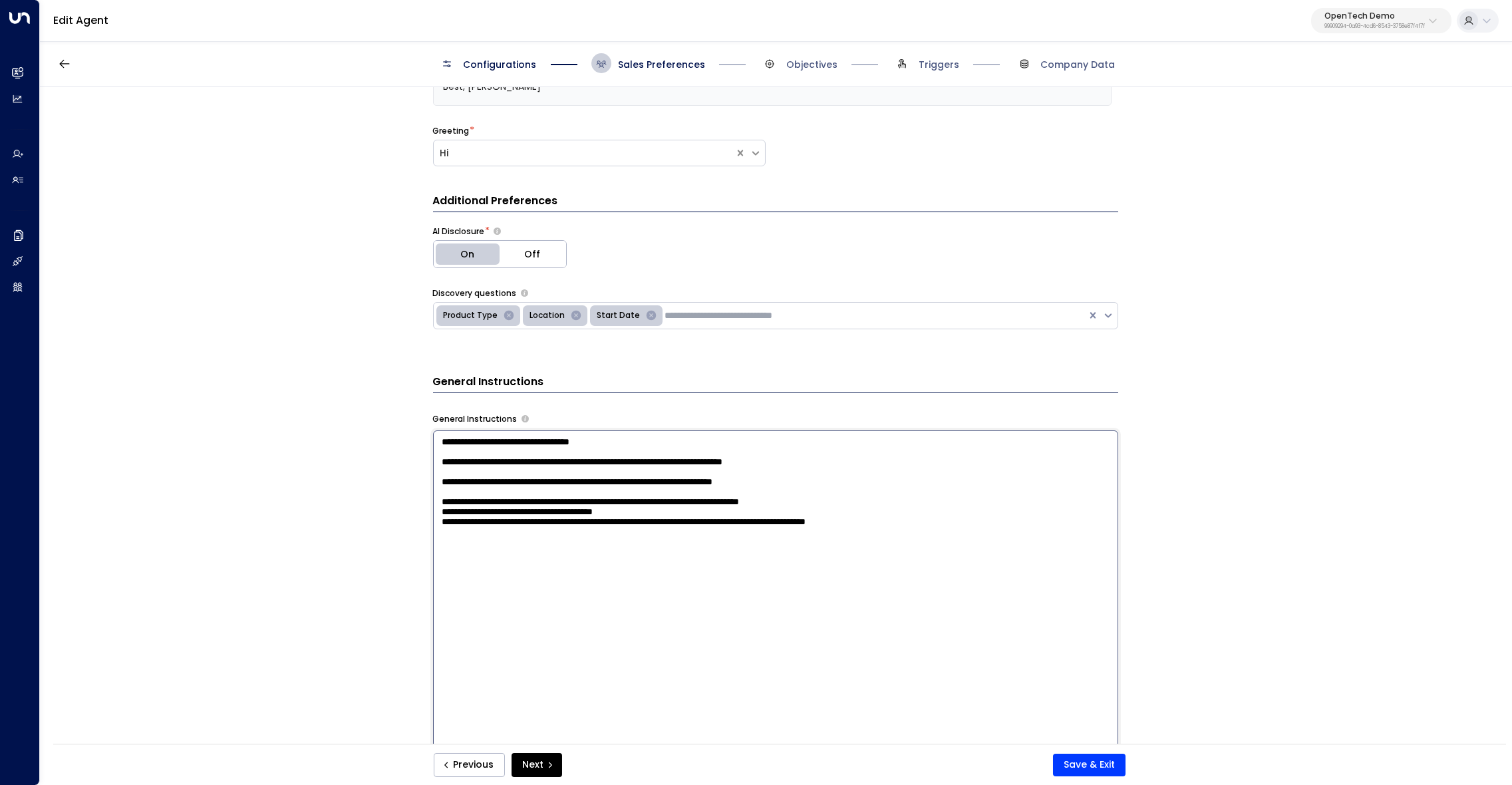
scroll to position [203, 0]
click at [610, 591] on textarea "**********" at bounding box center [776, 610] width 685 height 364
paste textarea "**********"
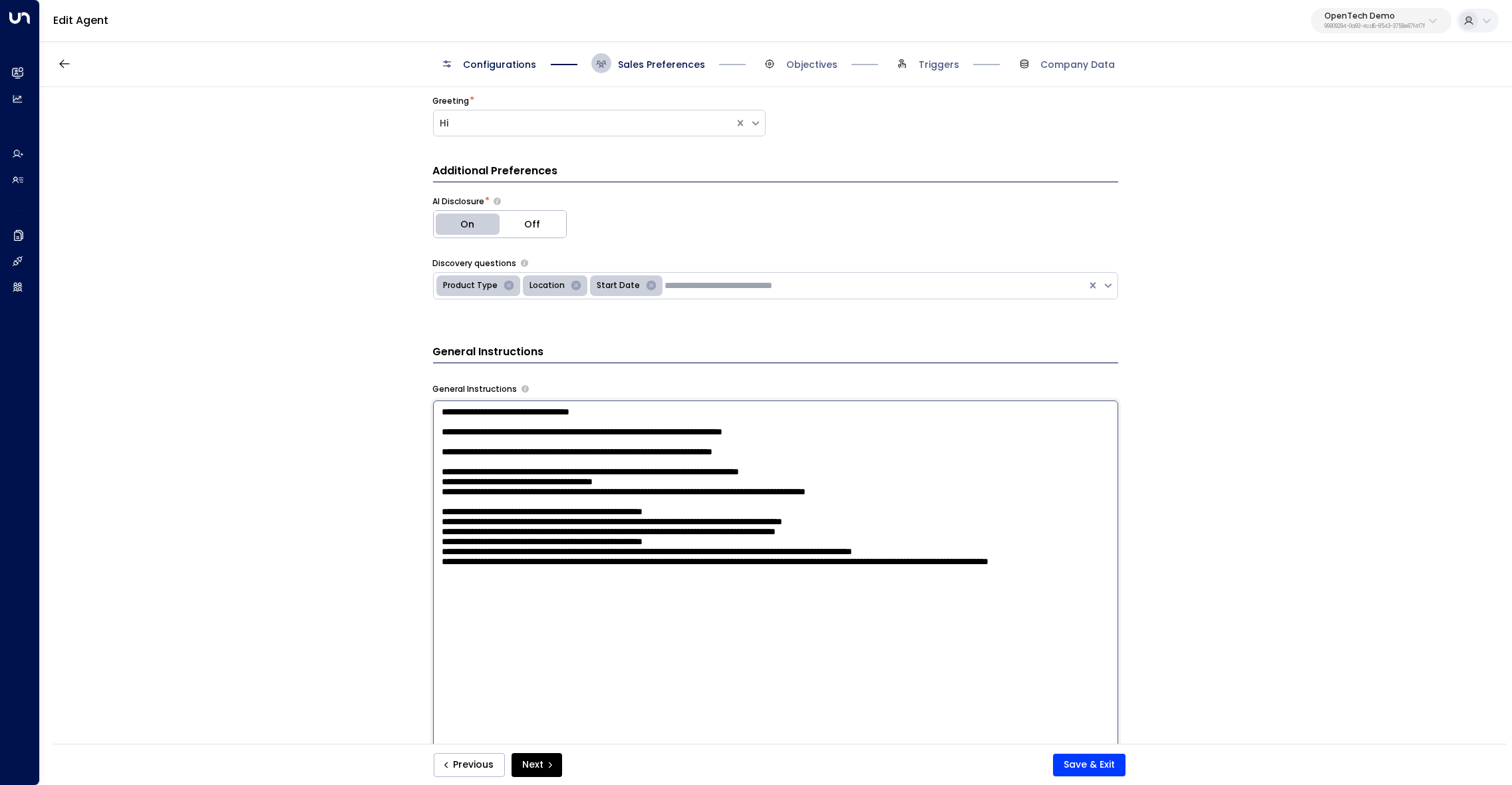
scroll to position [270, 0]
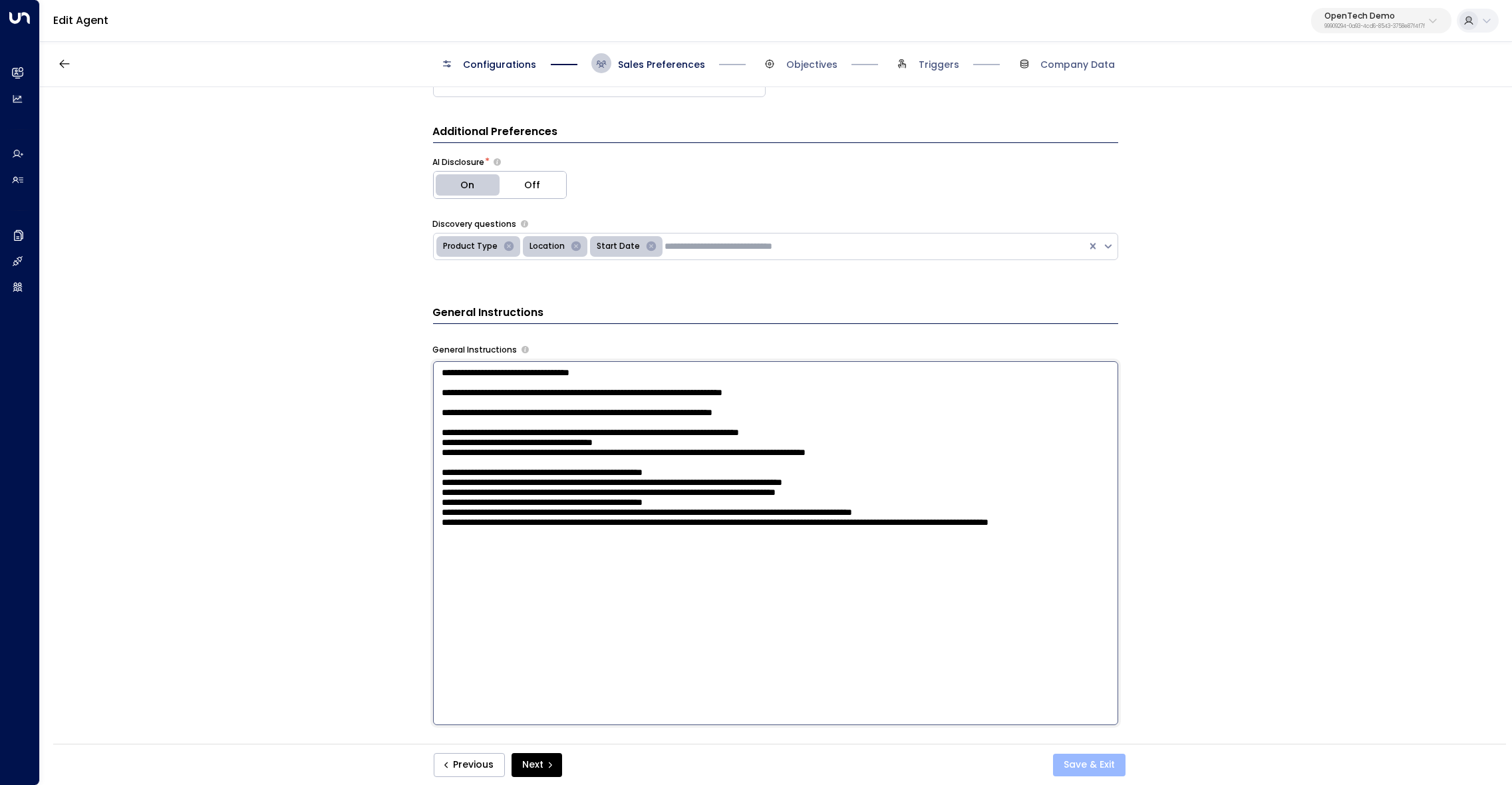
type textarea "**********"
click at [1100, 764] on button "Save & Exit" at bounding box center [1089, 765] width 72 height 22
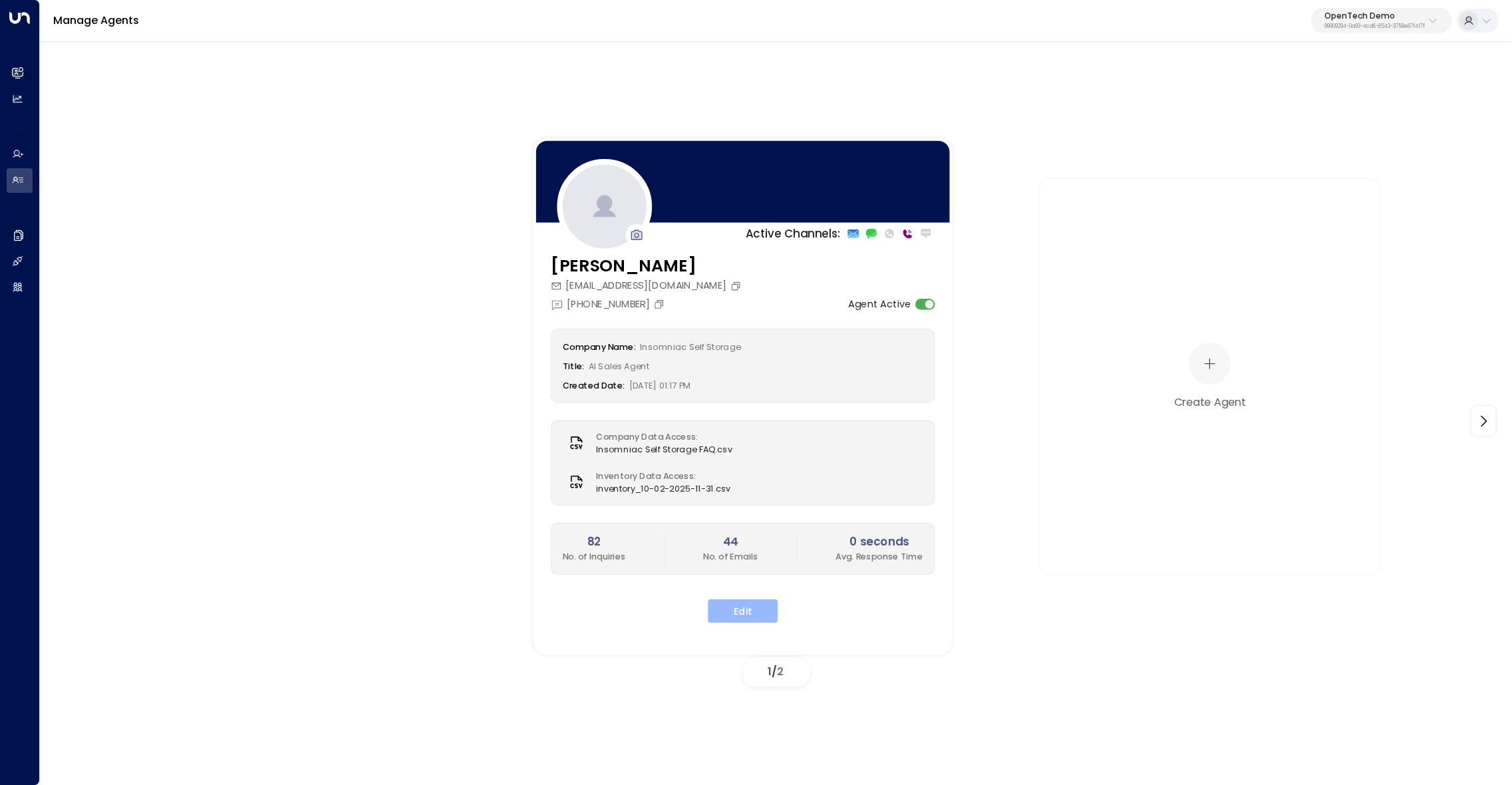
click at [743, 601] on button "Edit" at bounding box center [742, 610] width 69 height 24
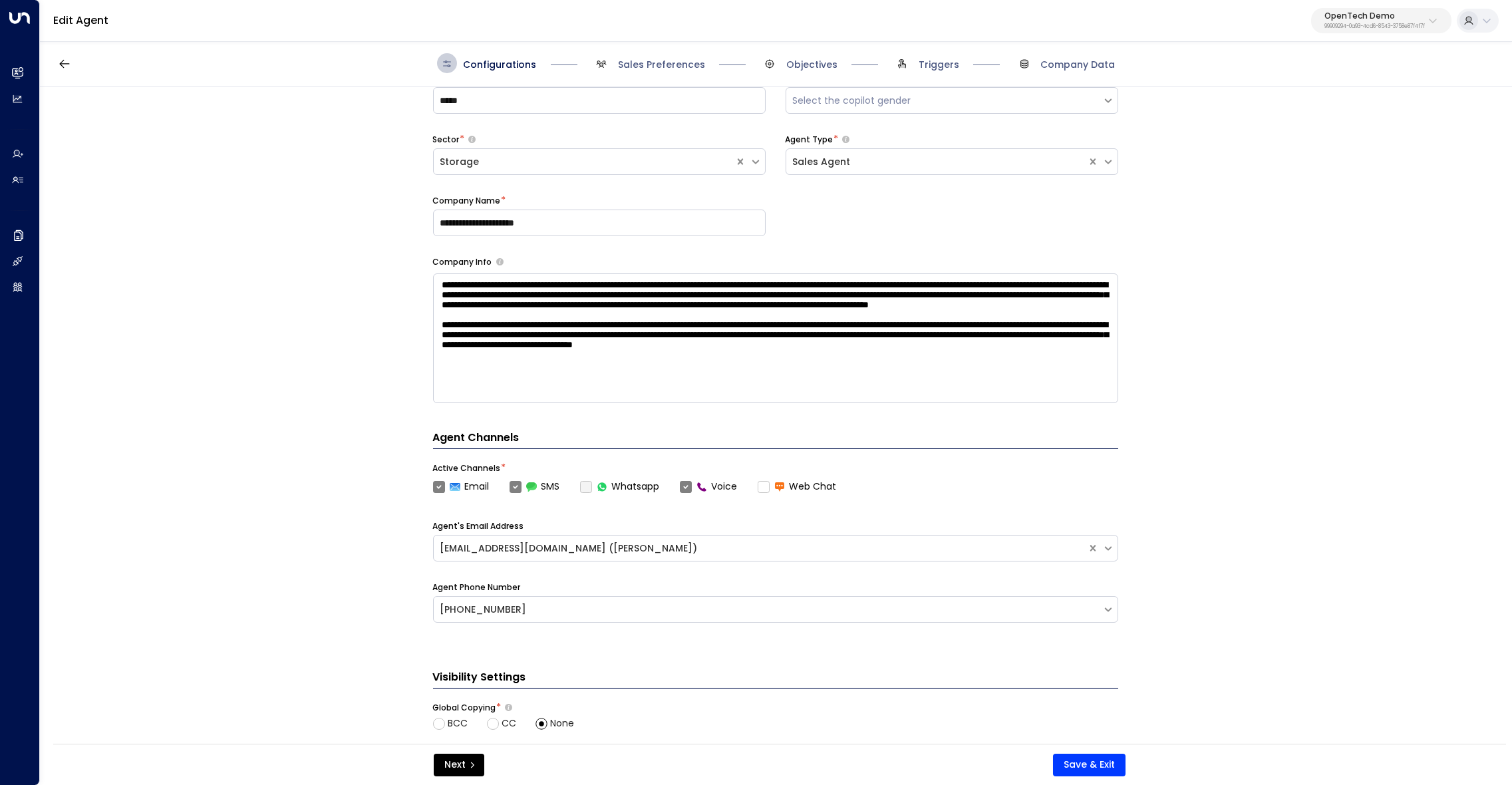
scroll to position [226, 0]
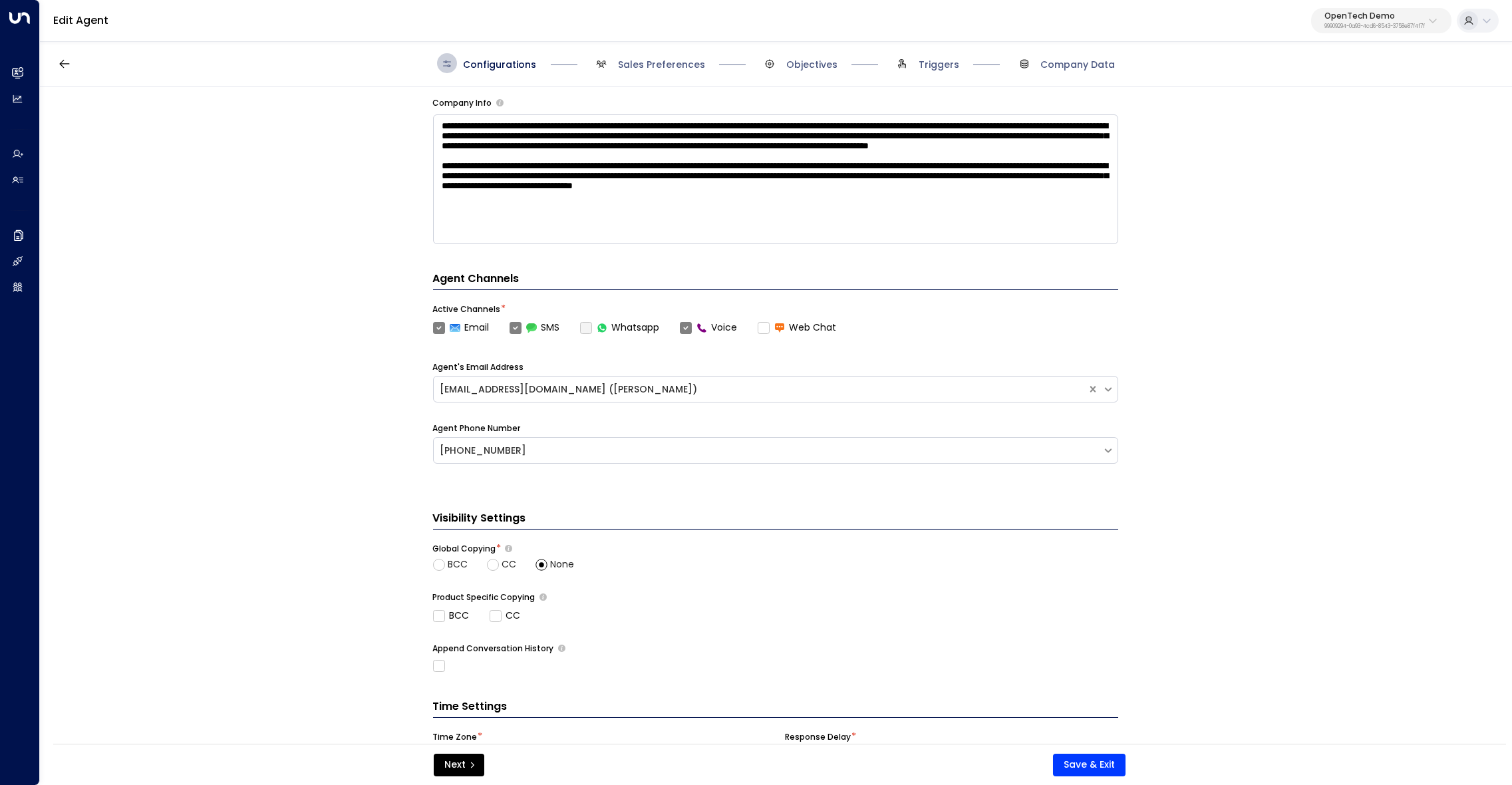
click at [650, 57] on span "Sales Preferences" at bounding box center [648, 63] width 114 height 20
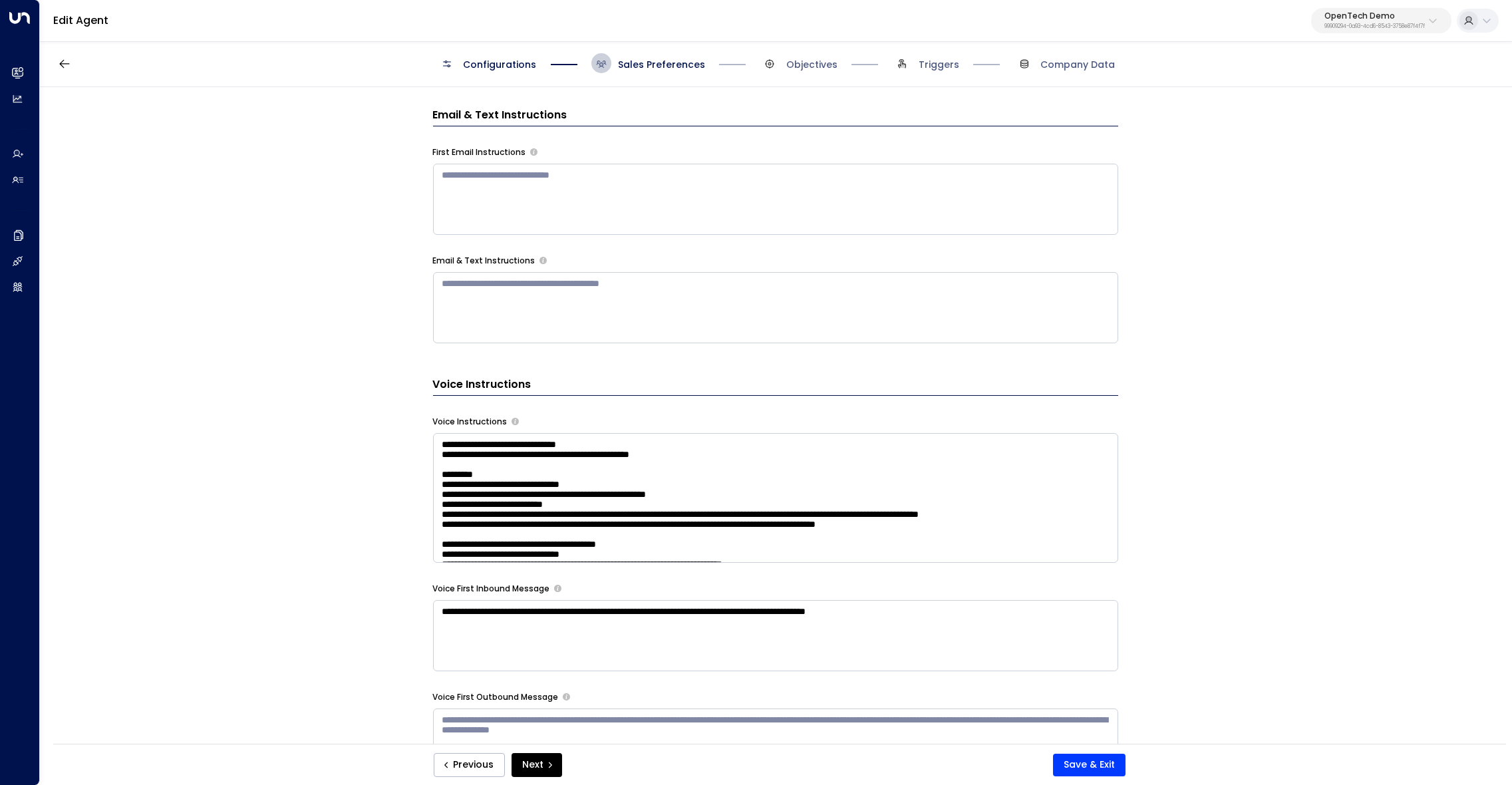
scroll to position [709, 0]
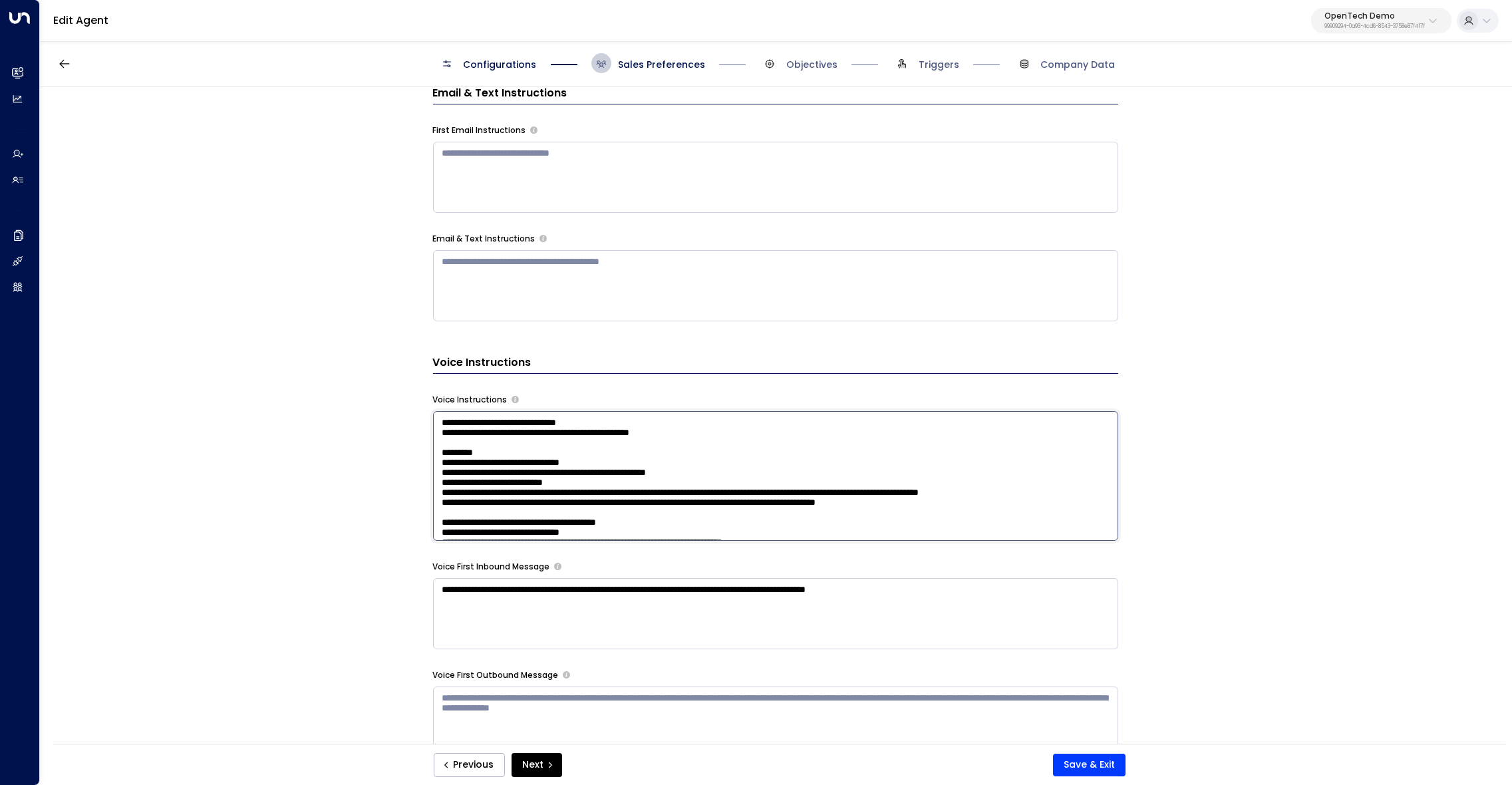
click at [594, 459] on textarea at bounding box center [776, 476] width 685 height 130
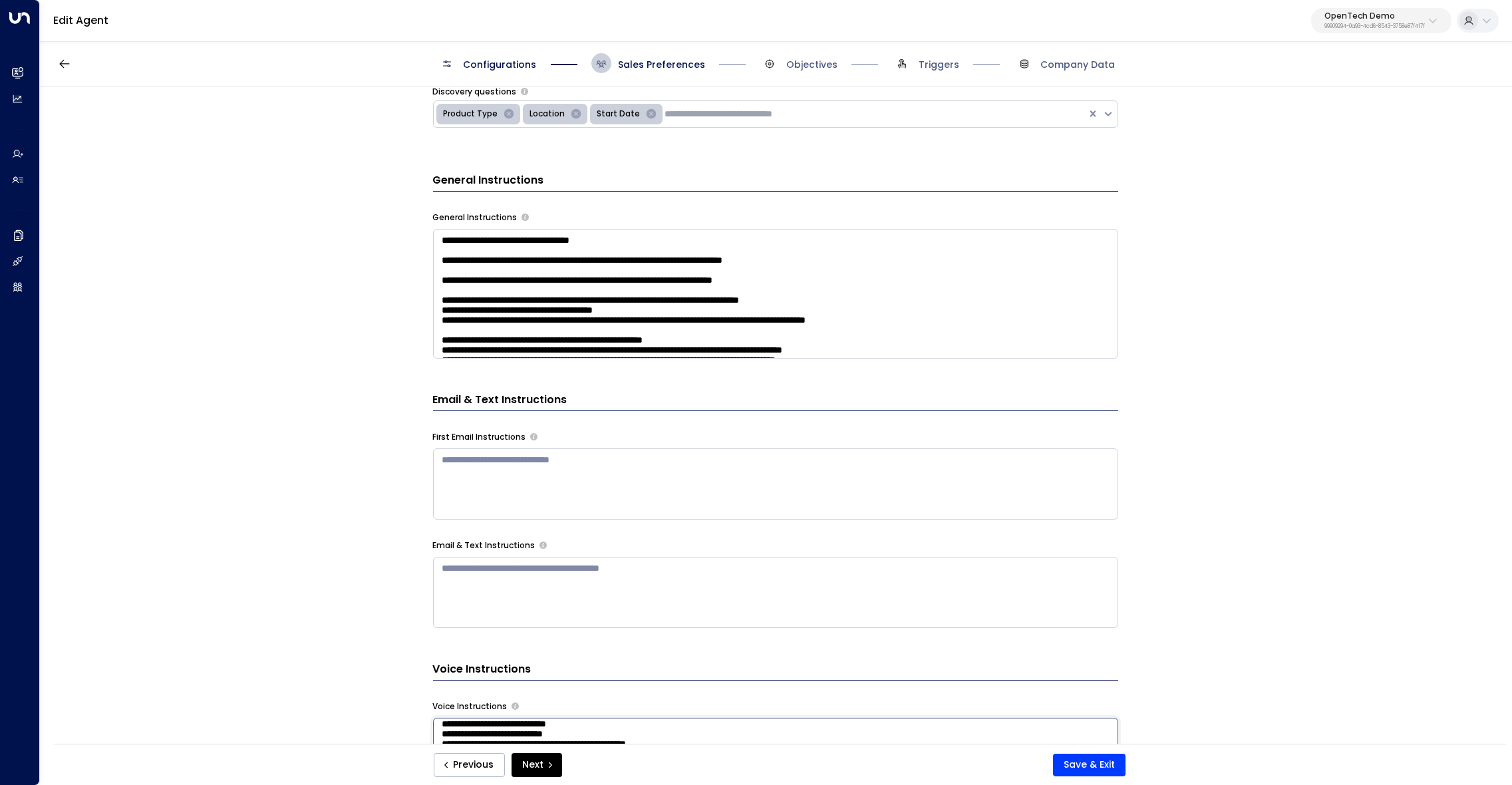
scroll to position [337, 0]
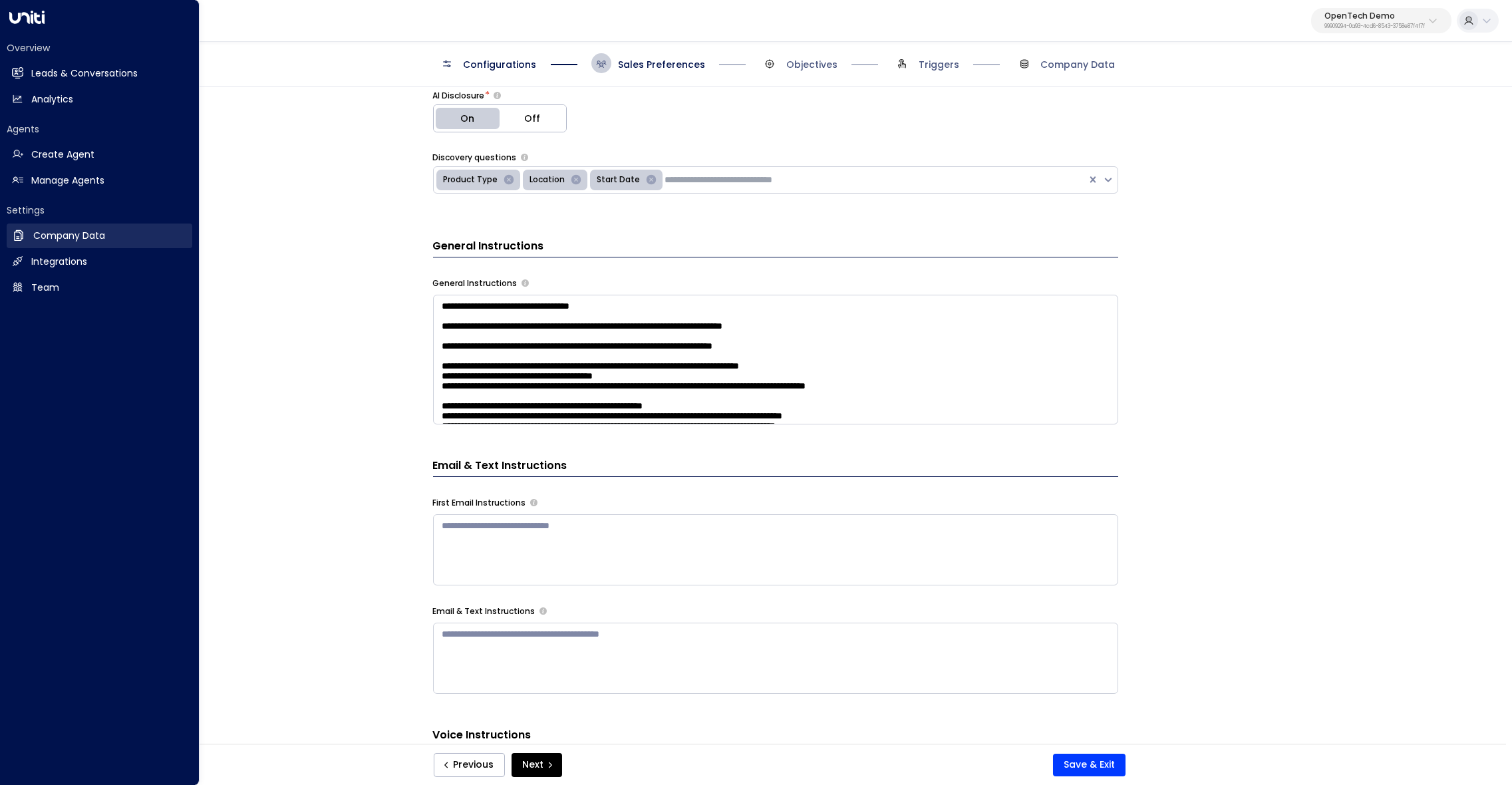
click at [84, 233] on h2 "Company Data" at bounding box center [69, 235] width 72 height 14
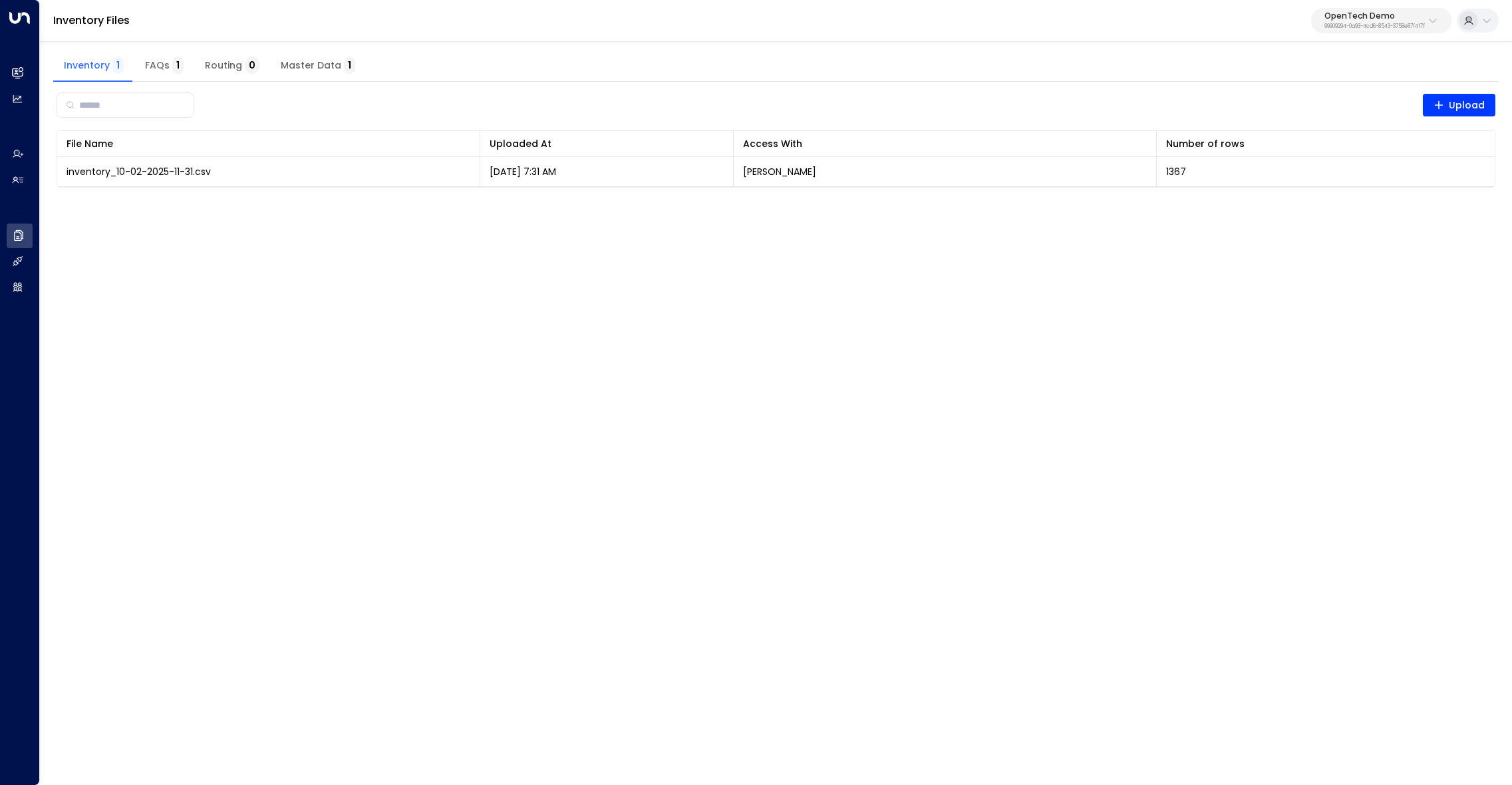
click at [159, 61] on span "FAQs 1" at bounding box center [165, 66] width 39 height 12
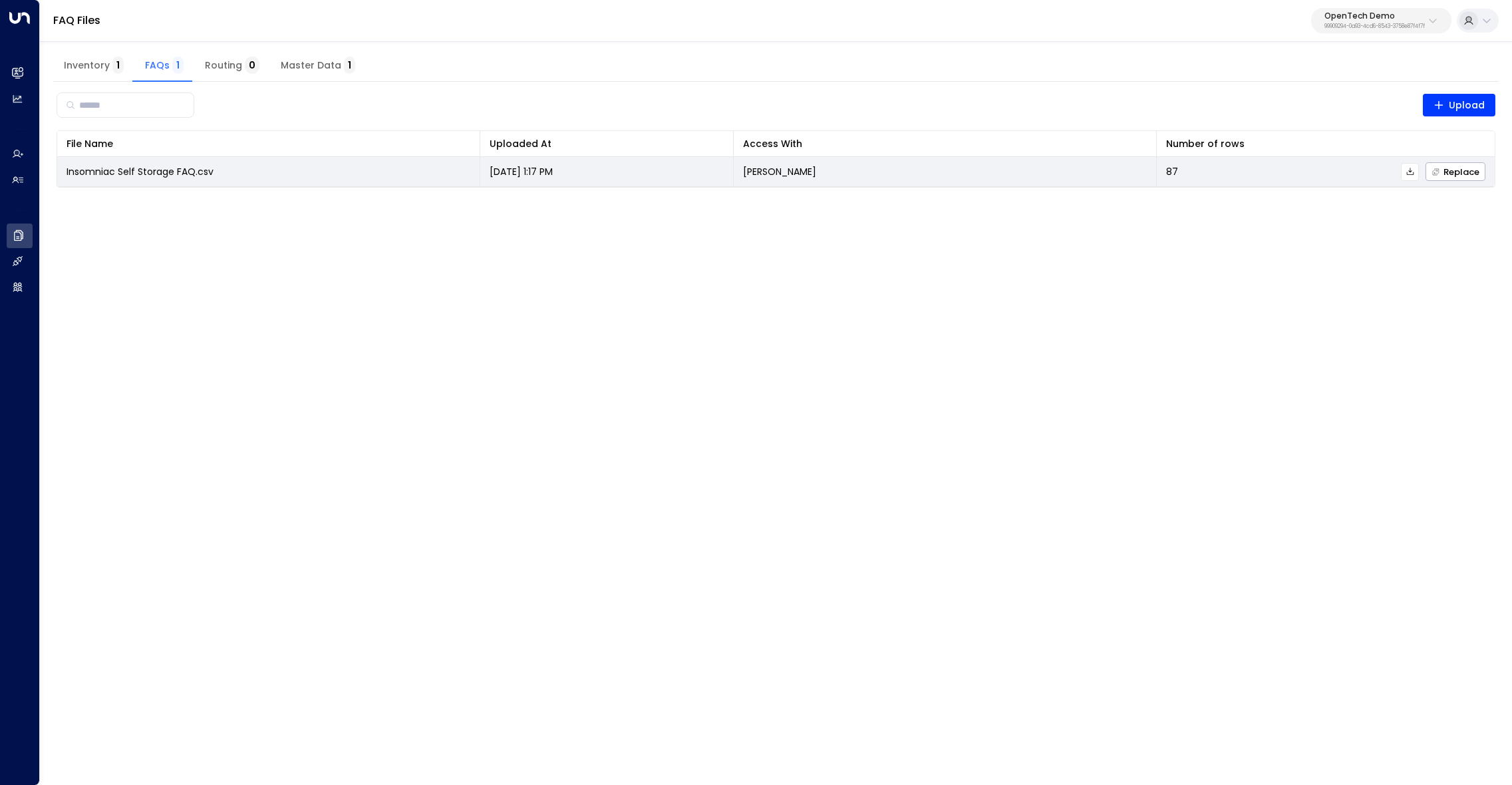
click at [1413, 171] on icon at bounding box center [1410, 171] width 9 height 9
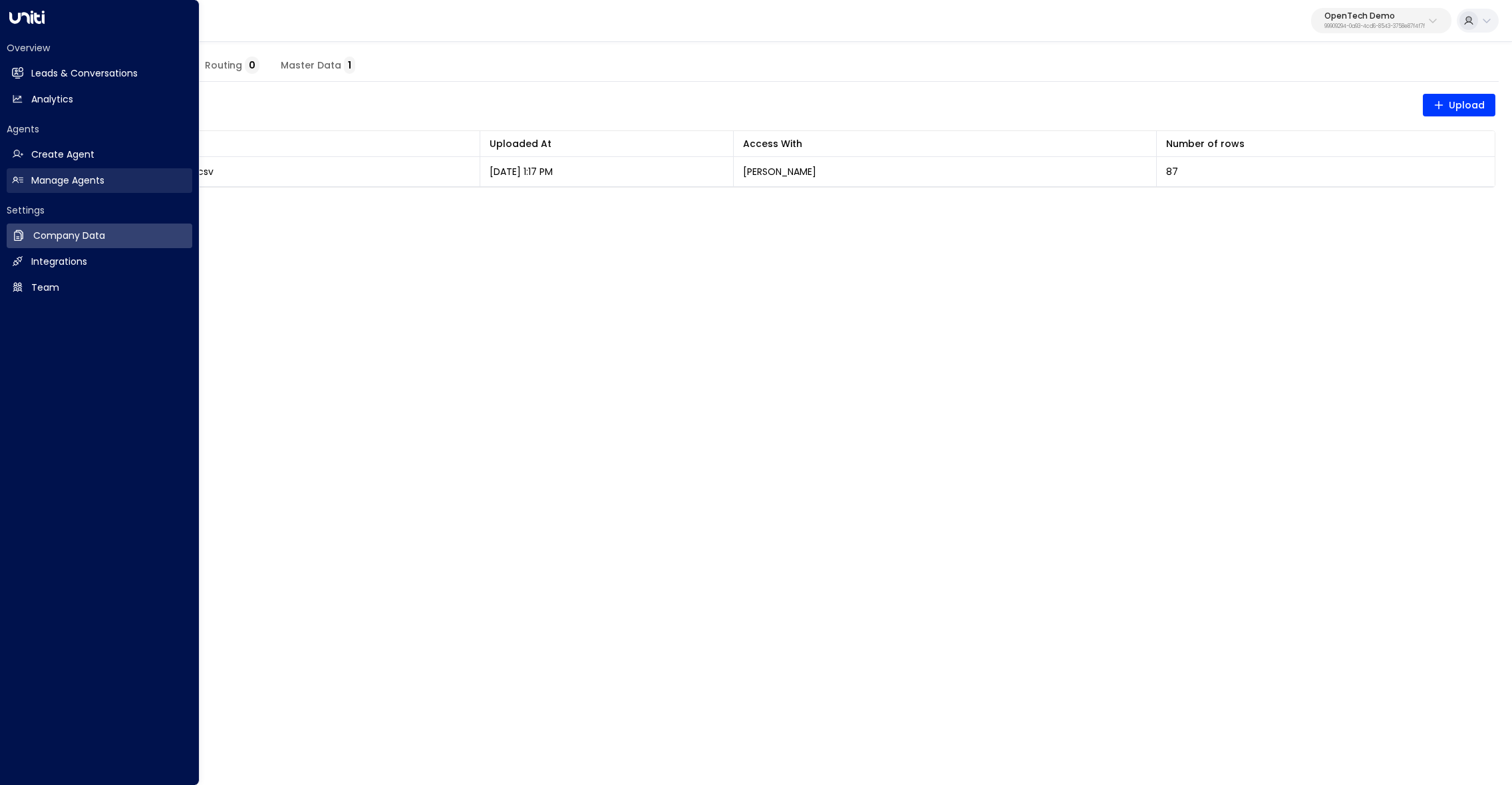
click at [84, 184] on h2 "Manage Agents" at bounding box center [68, 180] width 73 height 14
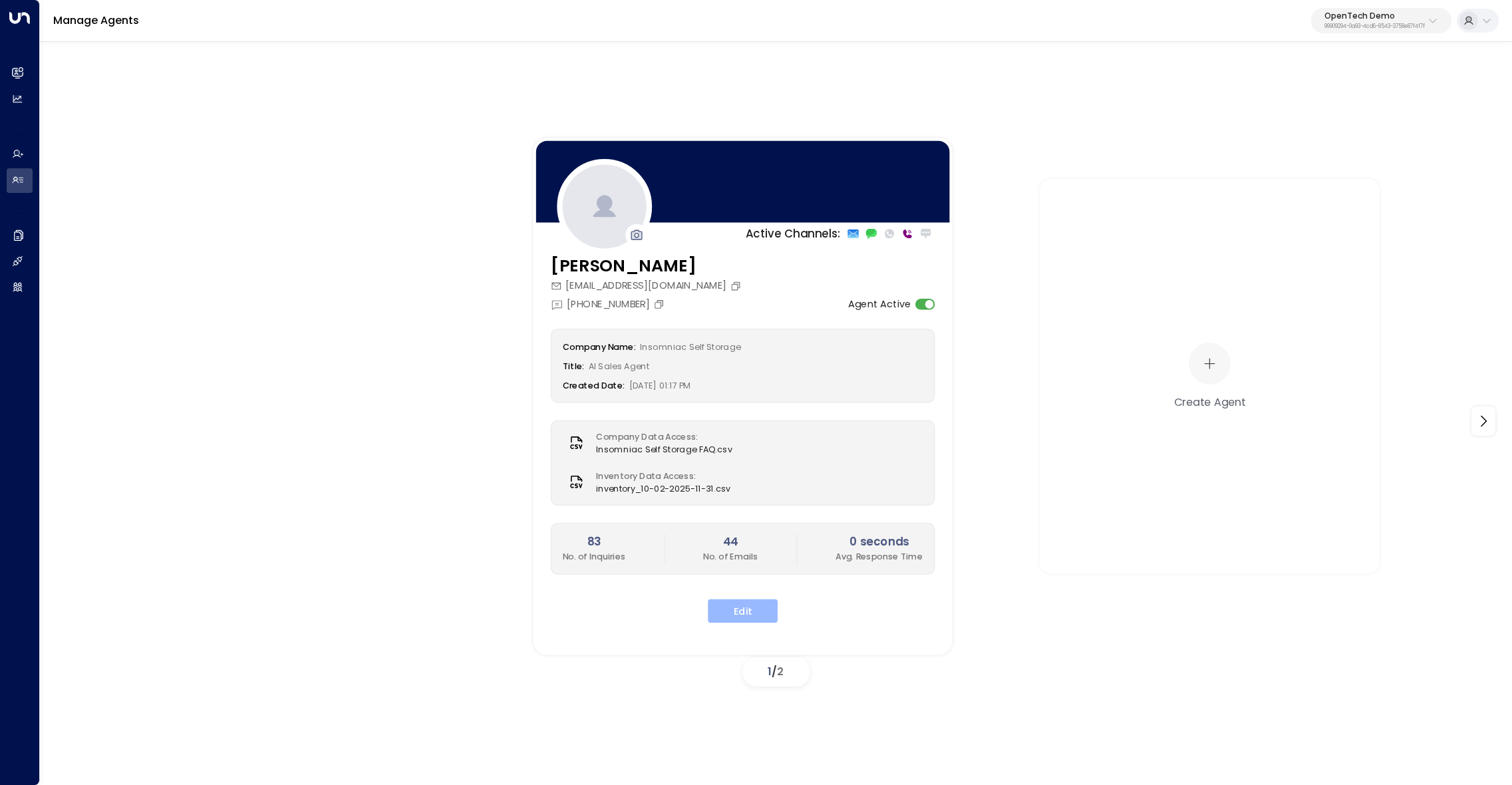
click at [747, 605] on button "Edit" at bounding box center [742, 610] width 69 height 24
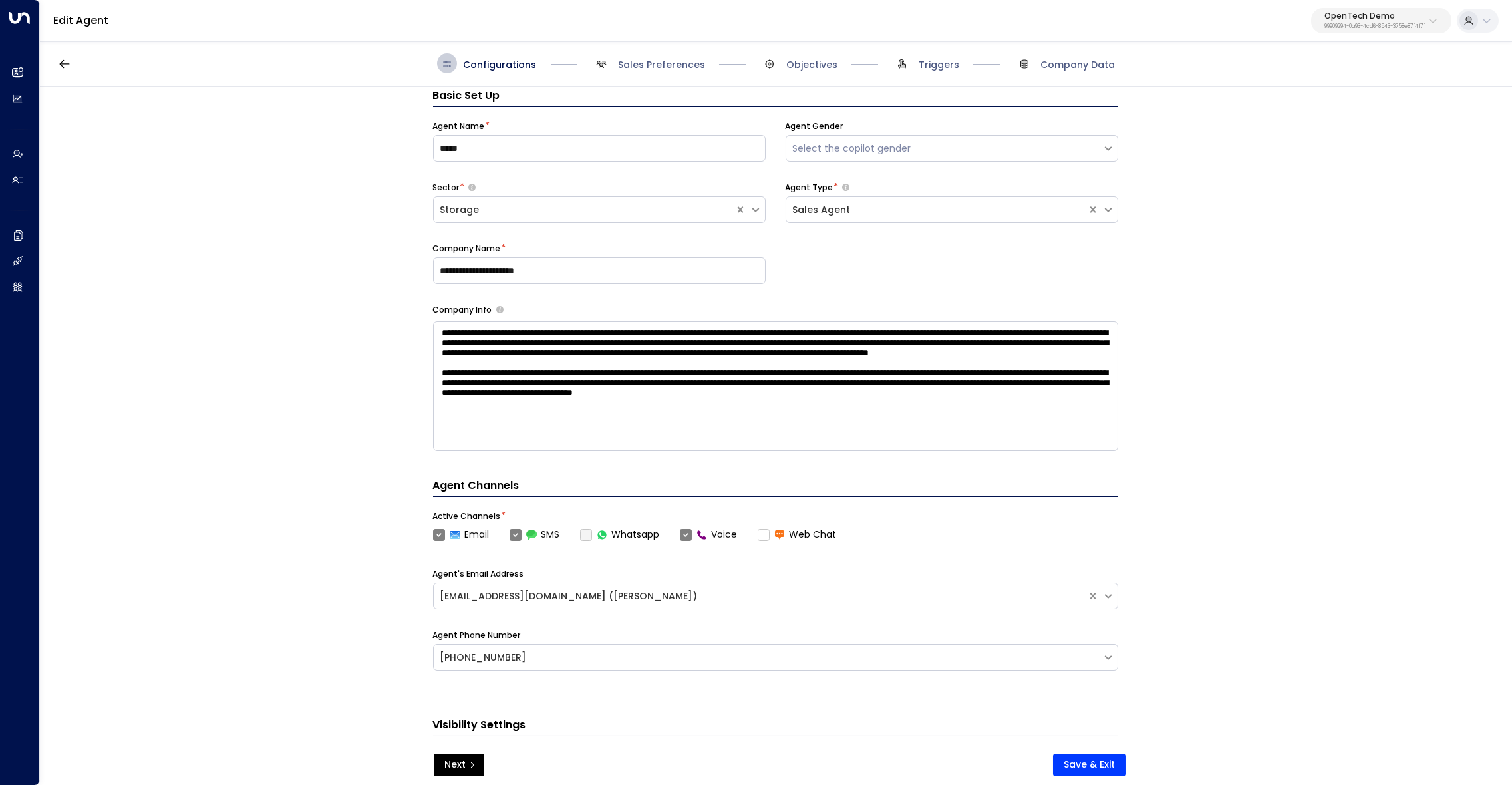
scroll to position [19, 0]
click at [653, 63] on span "Sales Preferences" at bounding box center [661, 64] width 87 height 13
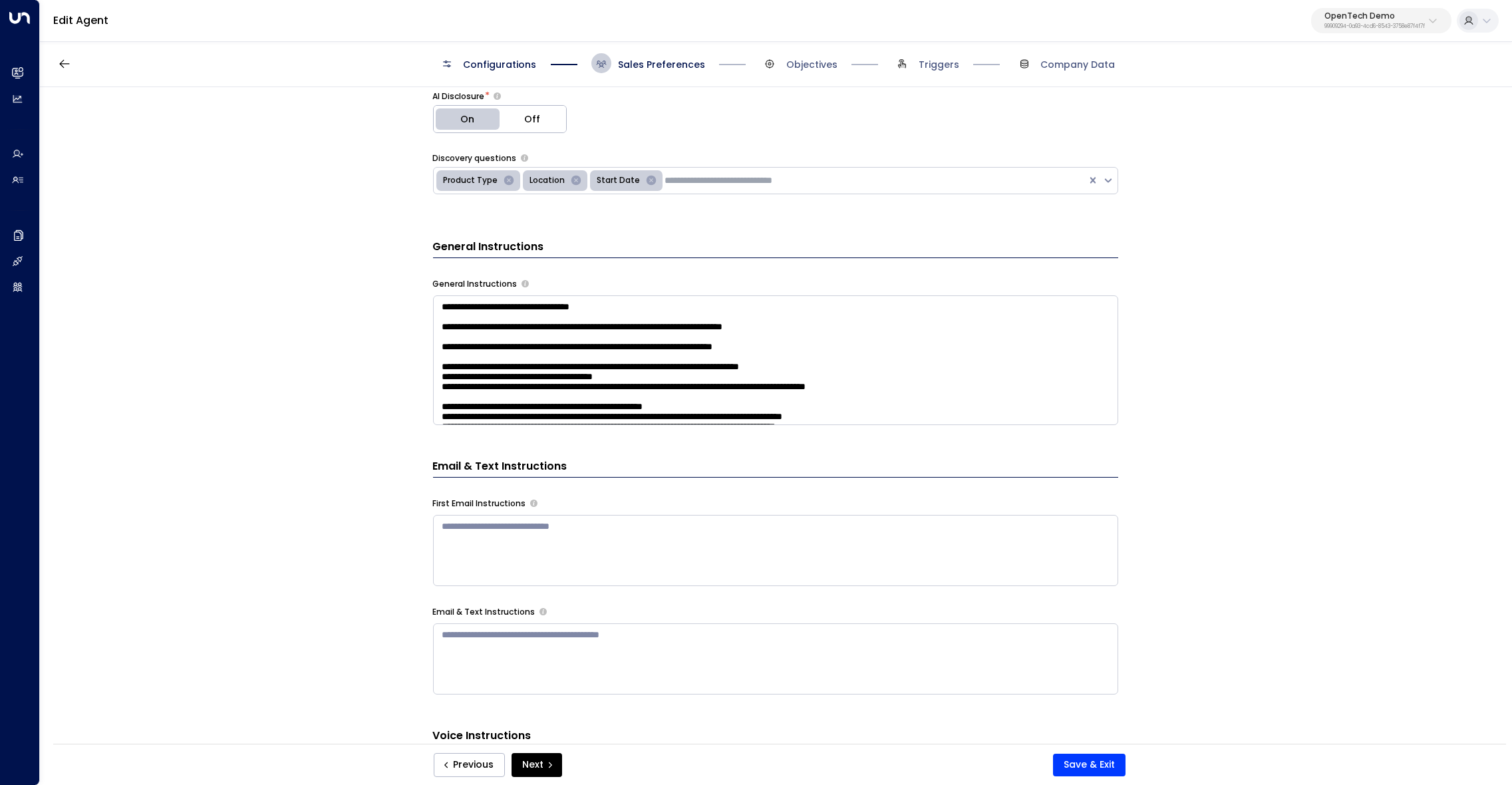
click at [662, 374] on textarea at bounding box center [776, 360] width 685 height 130
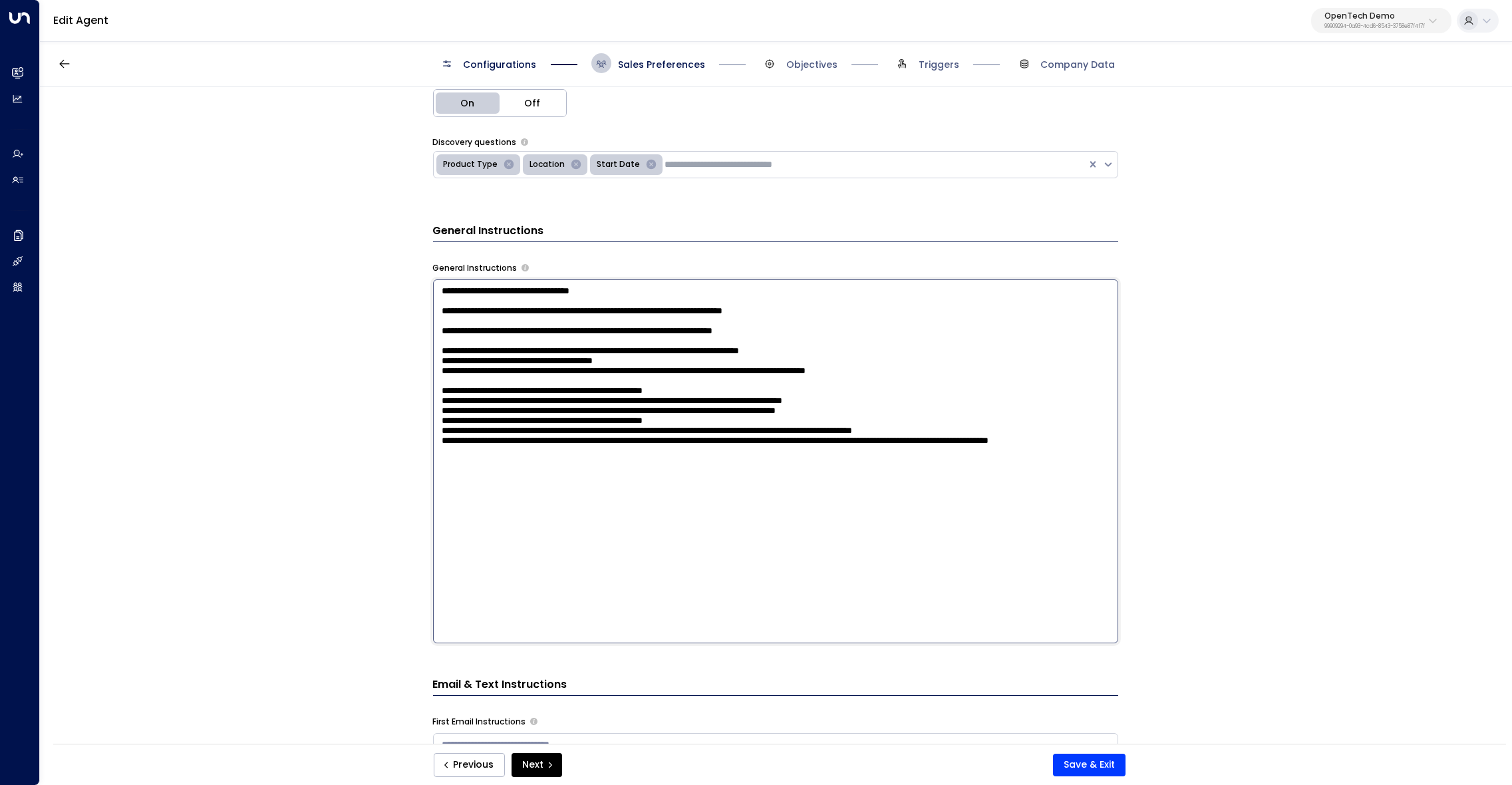
scroll to position [353, 0]
click at [660, 555] on textarea at bounding box center [776, 460] width 685 height 364
paste textarea "**********"
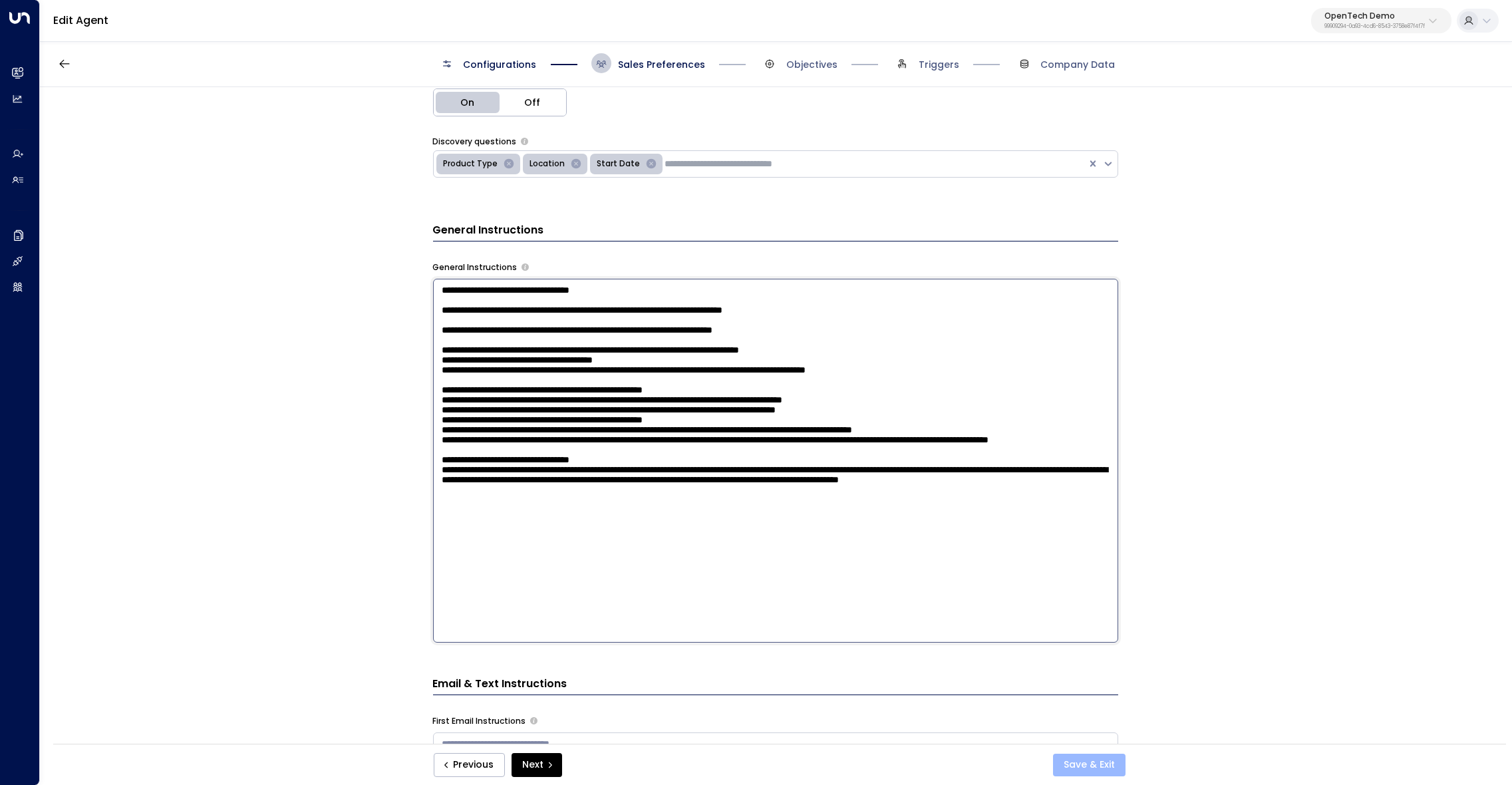
type textarea "**********"
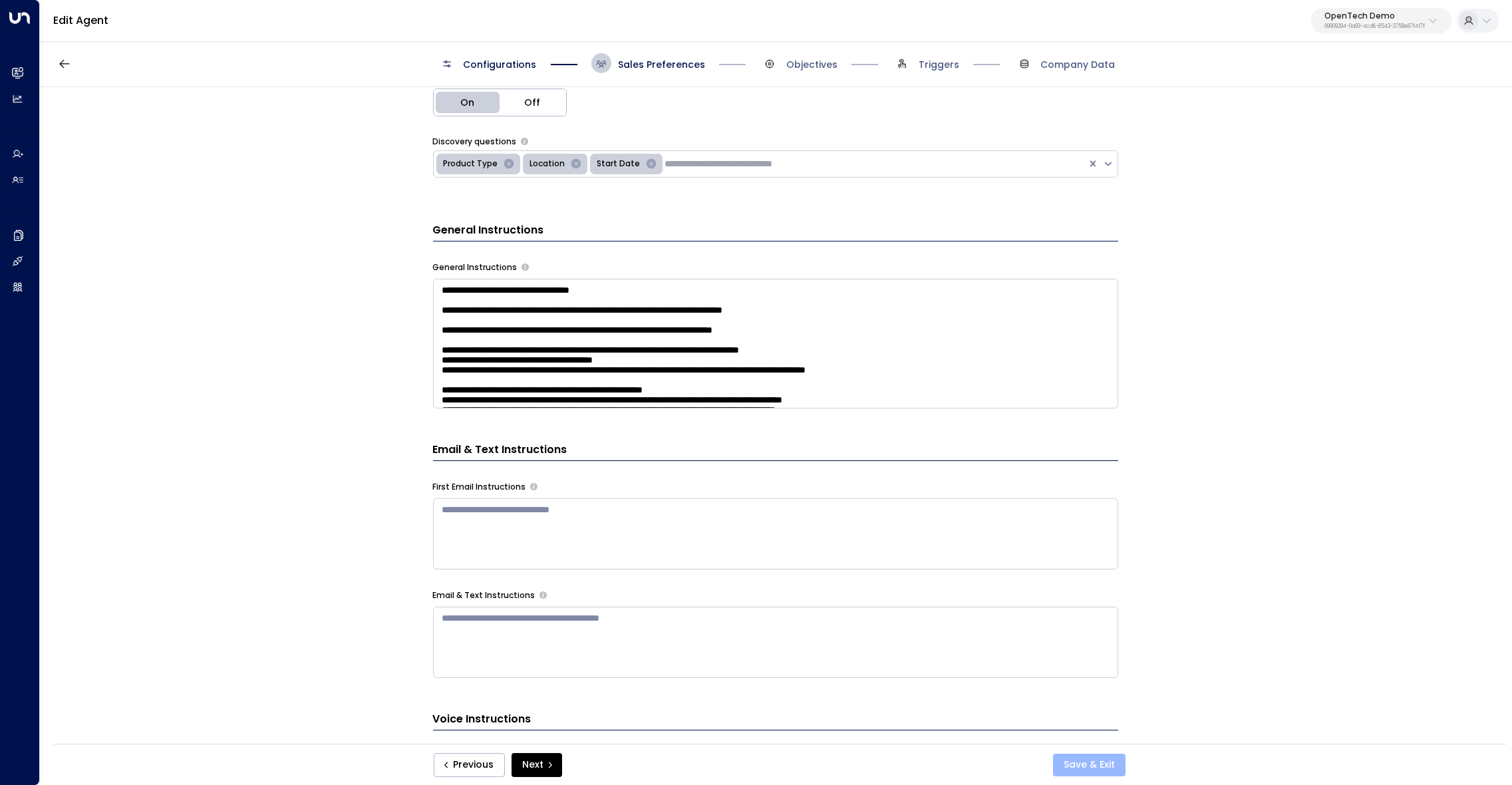
click at [1100, 764] on button "Save & Exit" at bounding box center [1089, 765] width 72 height 22
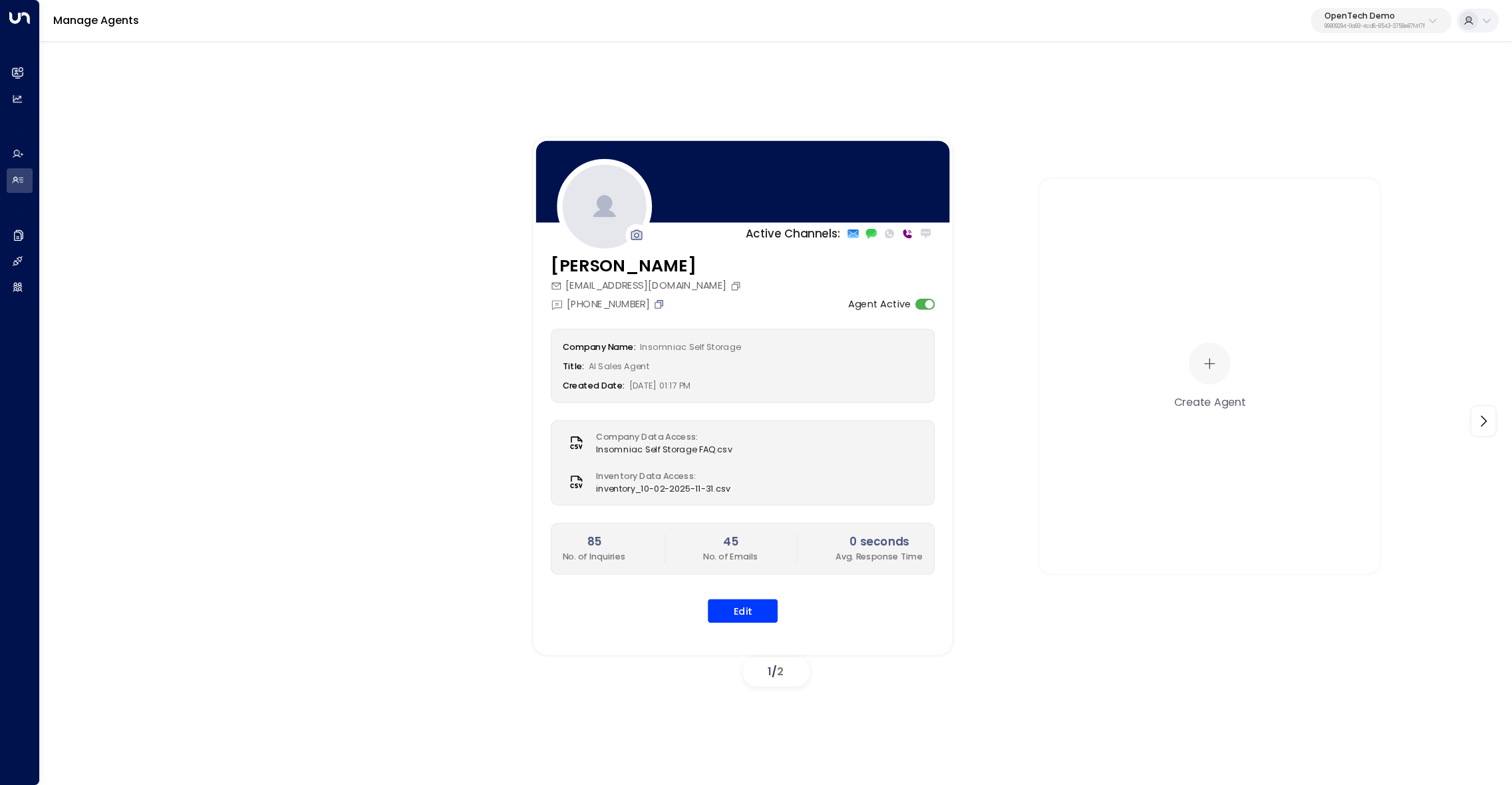
click at [664, 304] on icon "Copy" at bounding box center [658, 304] width 11 height 11
click at [665, 306] on icon "Copy" at bounding box center [658, 304] width 11 height 11
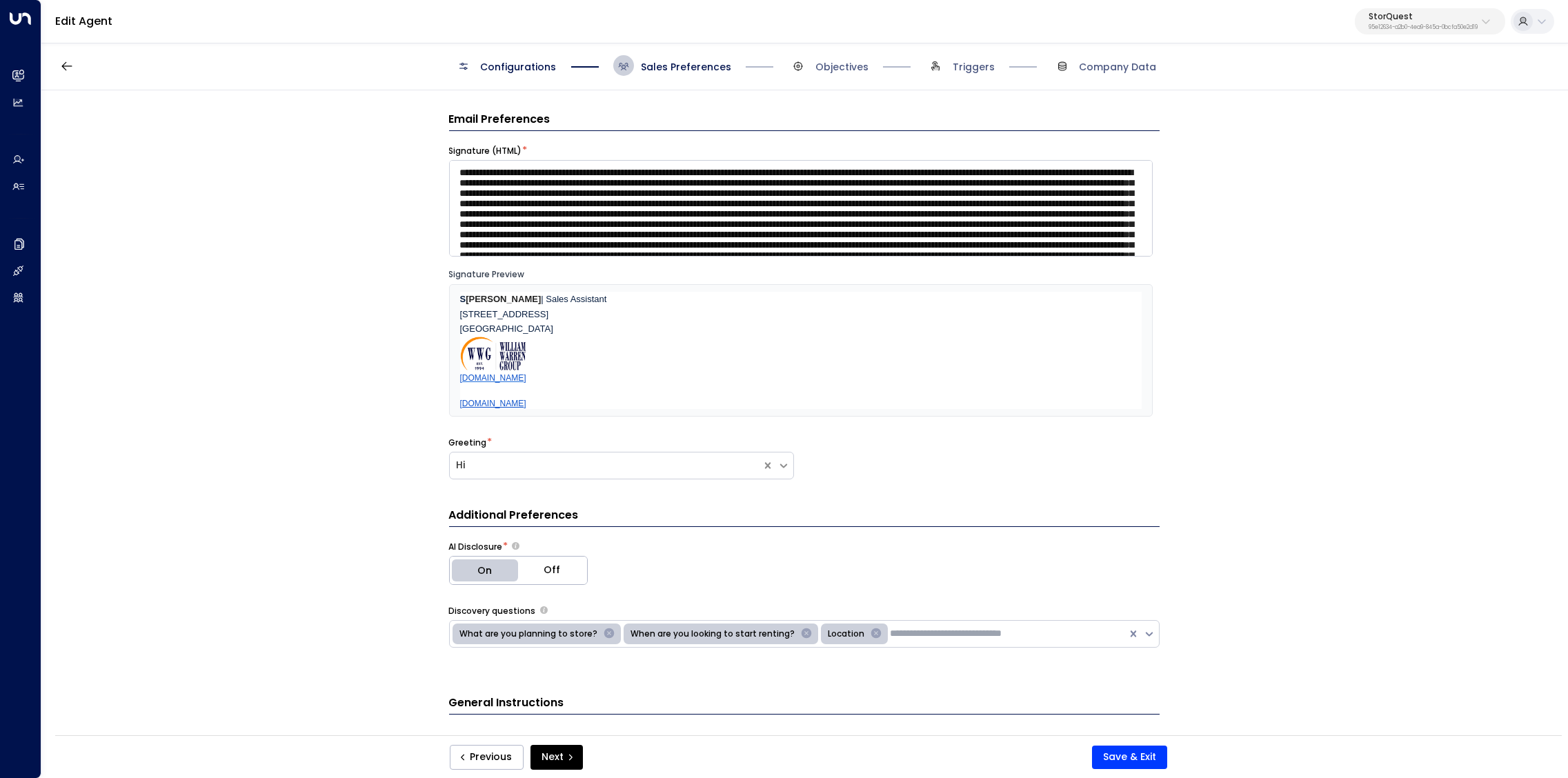
scroll to position [988, 0]
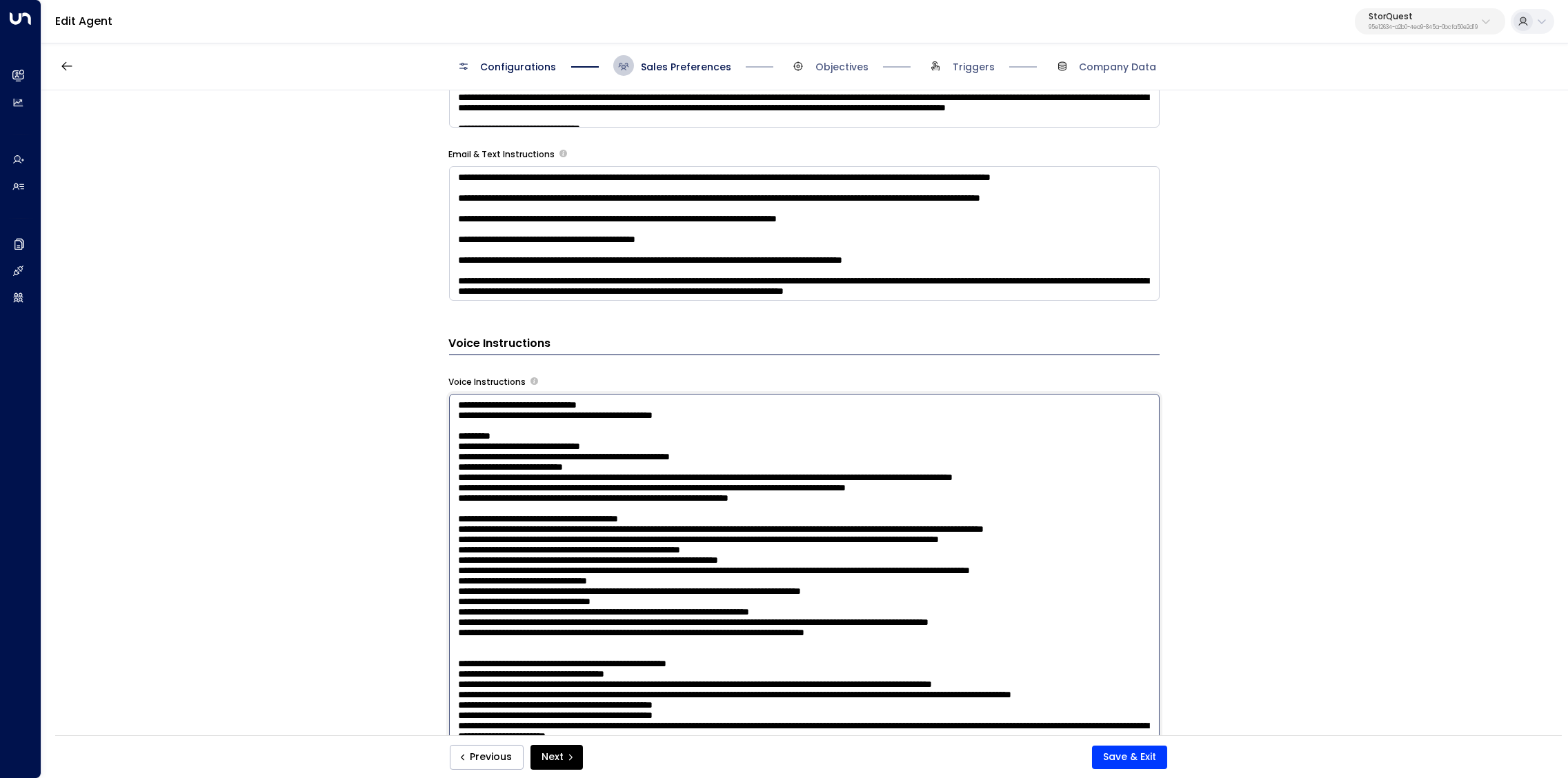
click at [1348, 370] on div "**********" at bounding box center [804, 417] width 1525 height 654
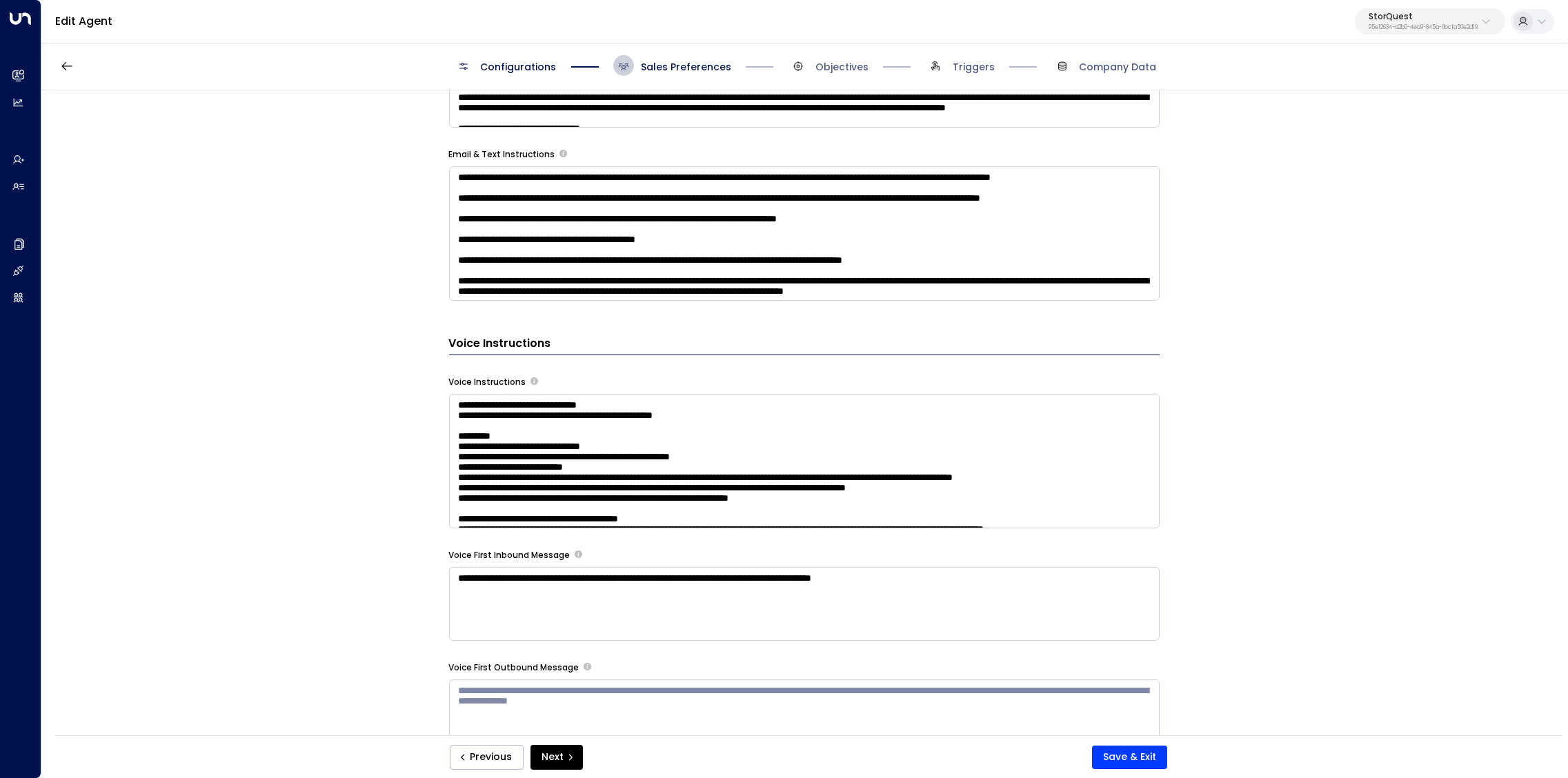
click at [1090, 438] on textarea at bounding box center [805, 461] width 711 height 134
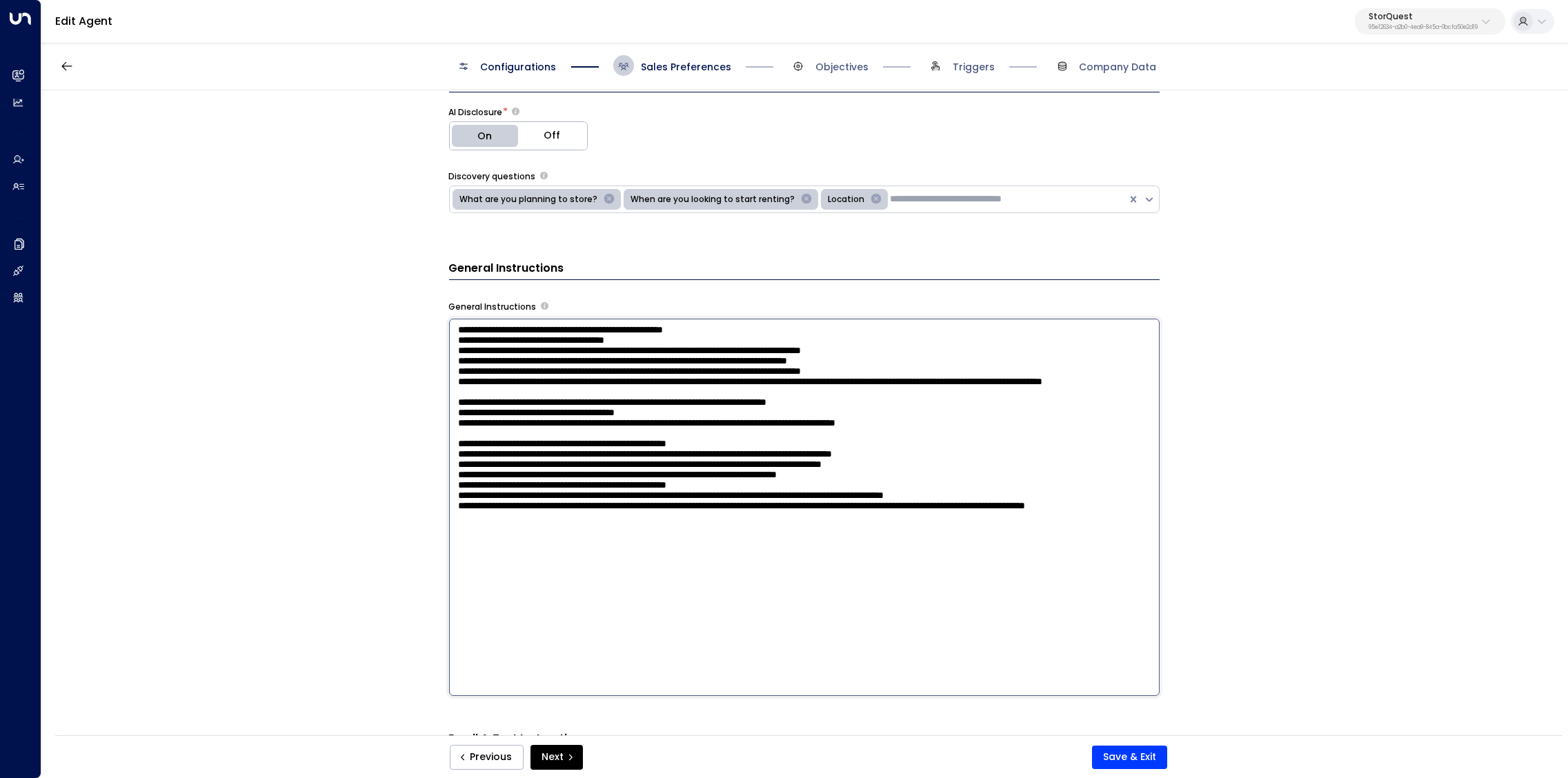
scroll to position [0, 0]
drag, startPoint x: 996, startPoint y: 350, endPoint x: 744, endPoint y: 353, distance: 252.0
click at [744, 353] on textarea at bounding box center [805, 507] width 711 height 377
click at [743, 486] on textarea at bounding box center [805, 507] width 711 height 377
drag, startPoint x: 1012, startPoint y: 523, endPoint x: 455, endPoint y: 521, distance: 557.0
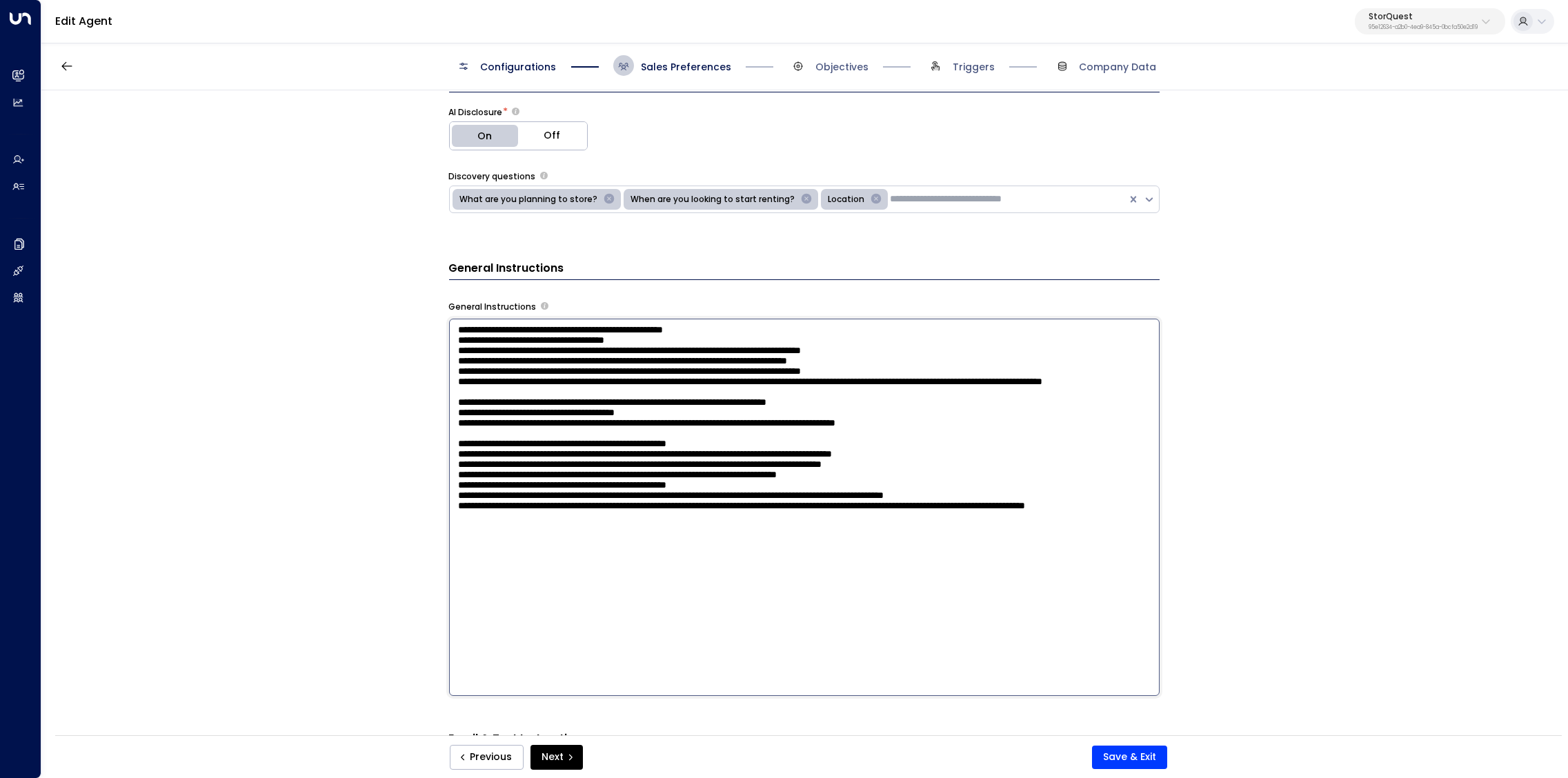
click at [455, 521] on textarea at bounding box center [805, 507] width 711 height 377
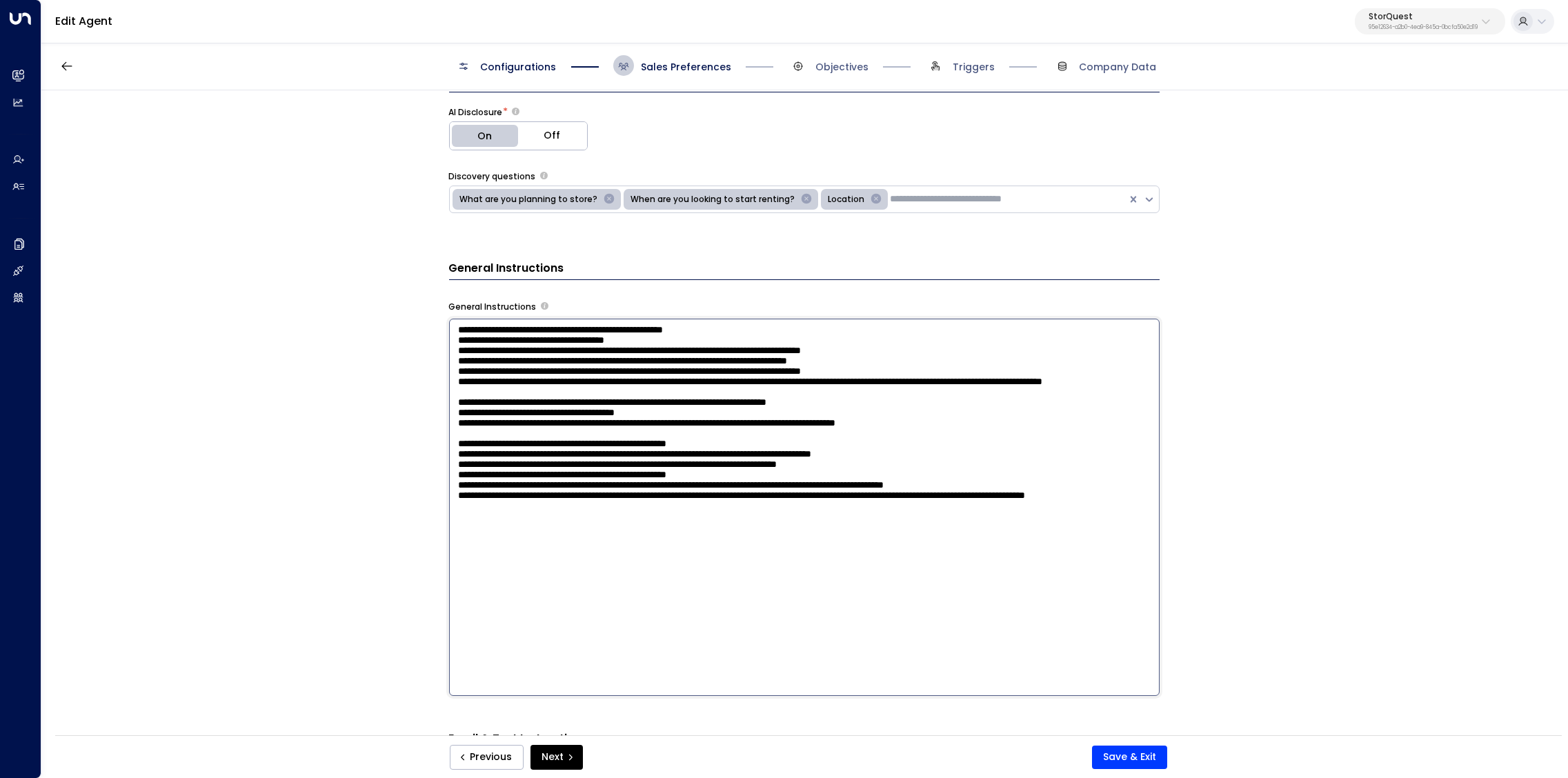
click at [526, 540] on textarea at bounding box center [805, 507] width 711 height 377
drag, startPoint x: 601, startPoint y: 596, endPoint x: 419, endPoint y: 500, distance: 205.8
click at [449, 500] on textarea at bounding box center [805, 507] width 711 height 377
type textarea "**********"
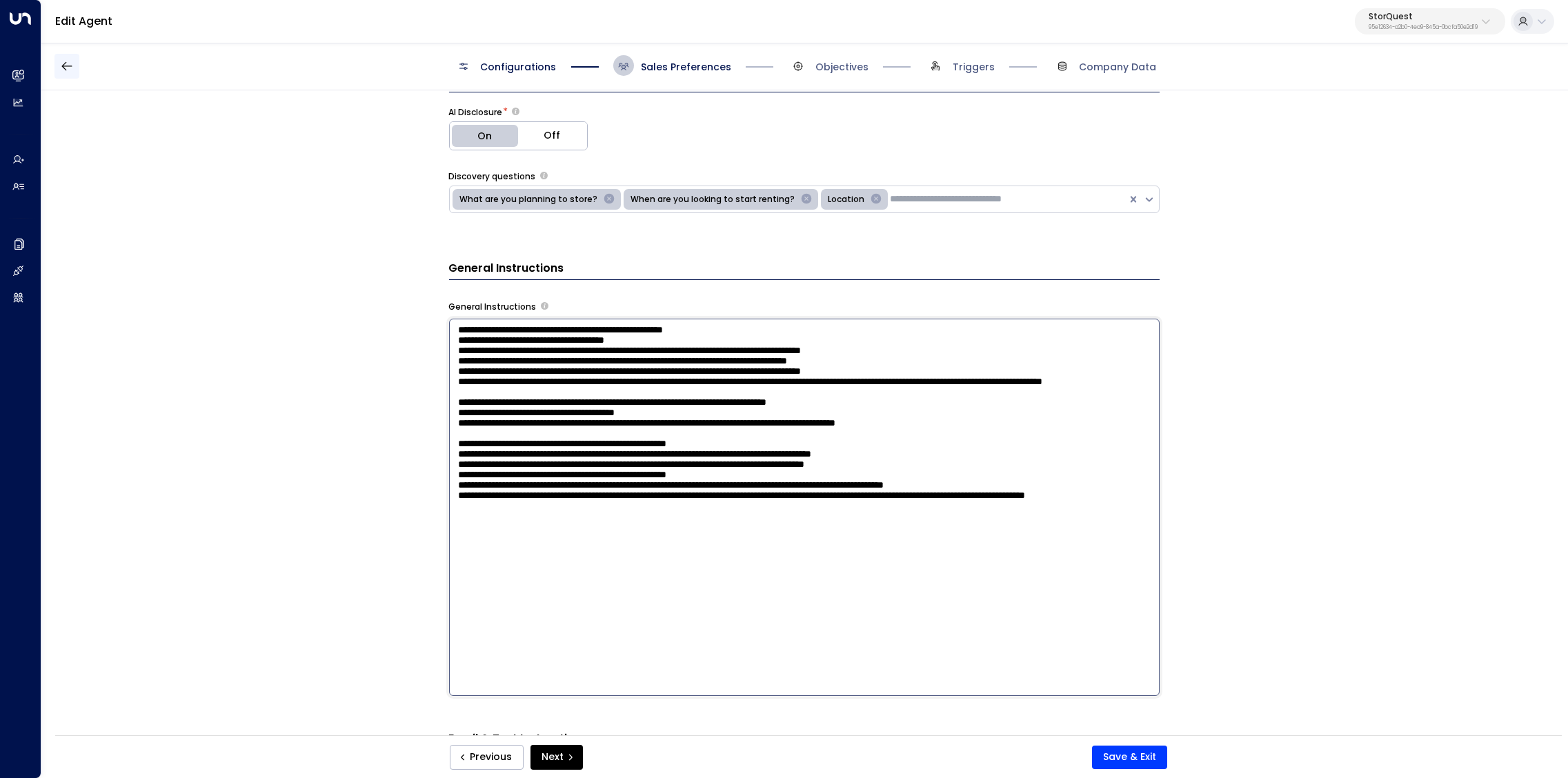
click at [66, 67] on icon "button" at bounding box center [66, 66] width 13 height 13
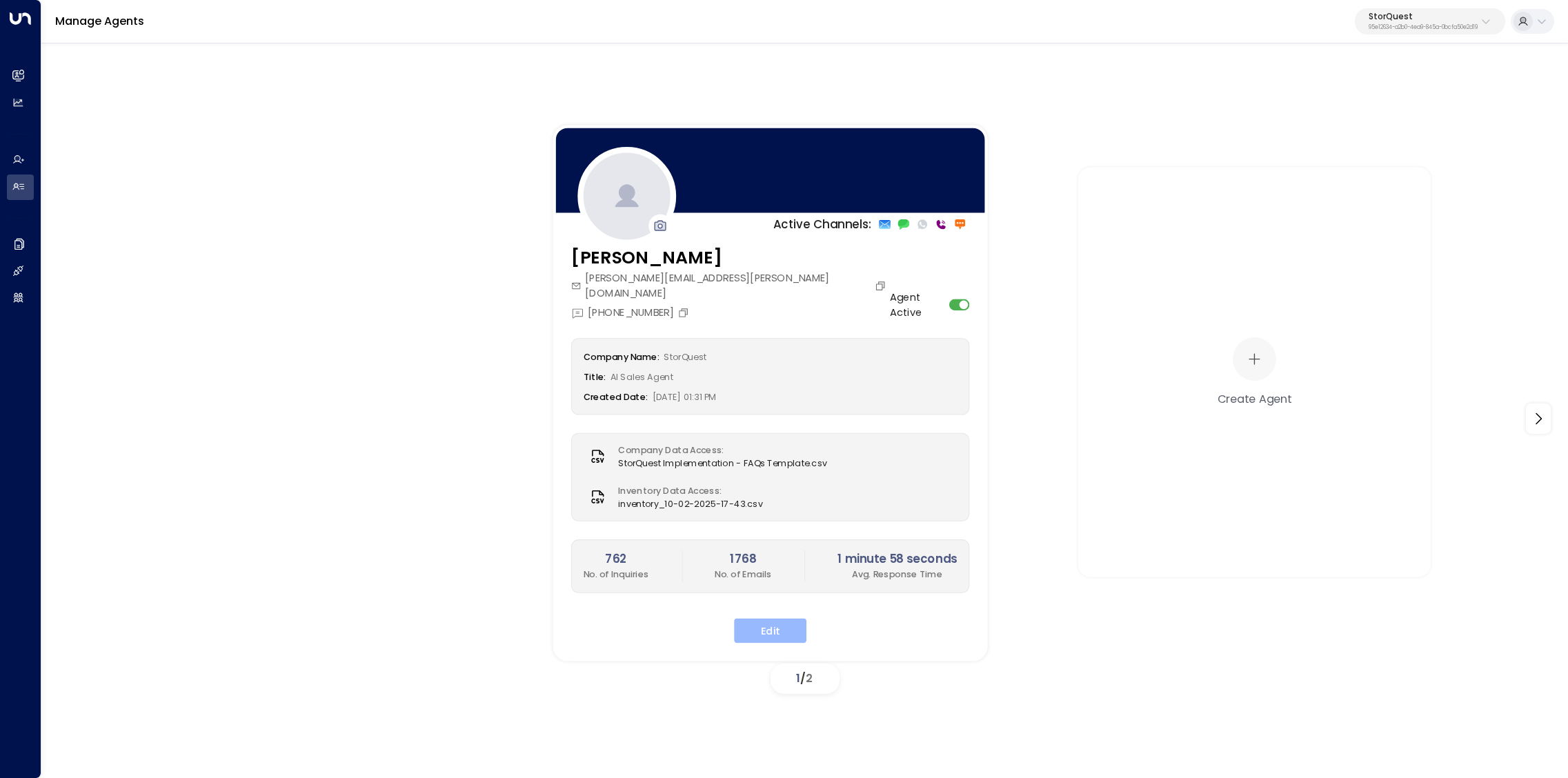
click at [778, 619] on button "Edit" at bounding box center [769, 631] width 72 height 25
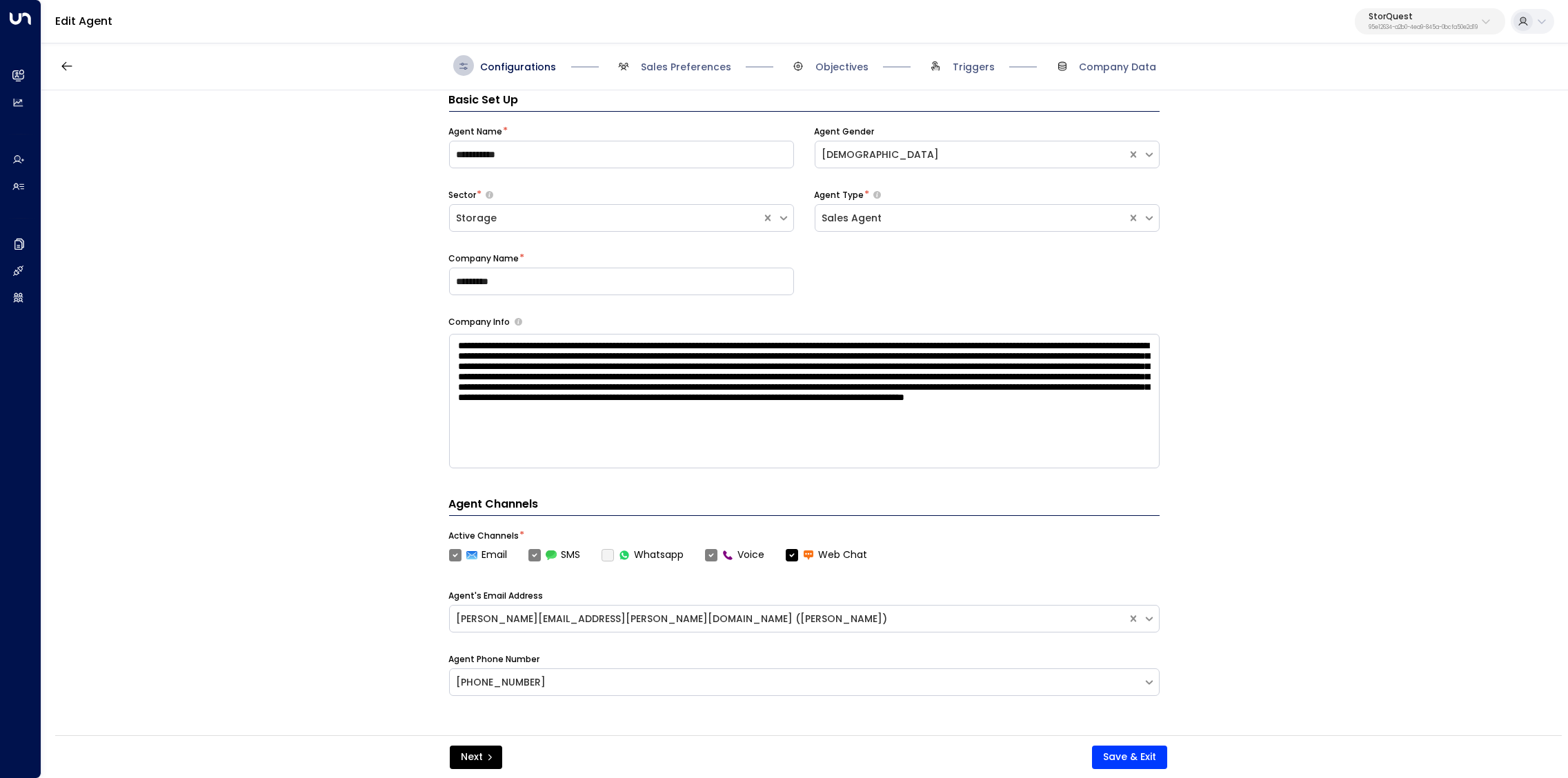
scroll to position [20, 0]
click at [685, 75] on span "Sales Preferences" at bounding box center [672, 65] width 118 height 21
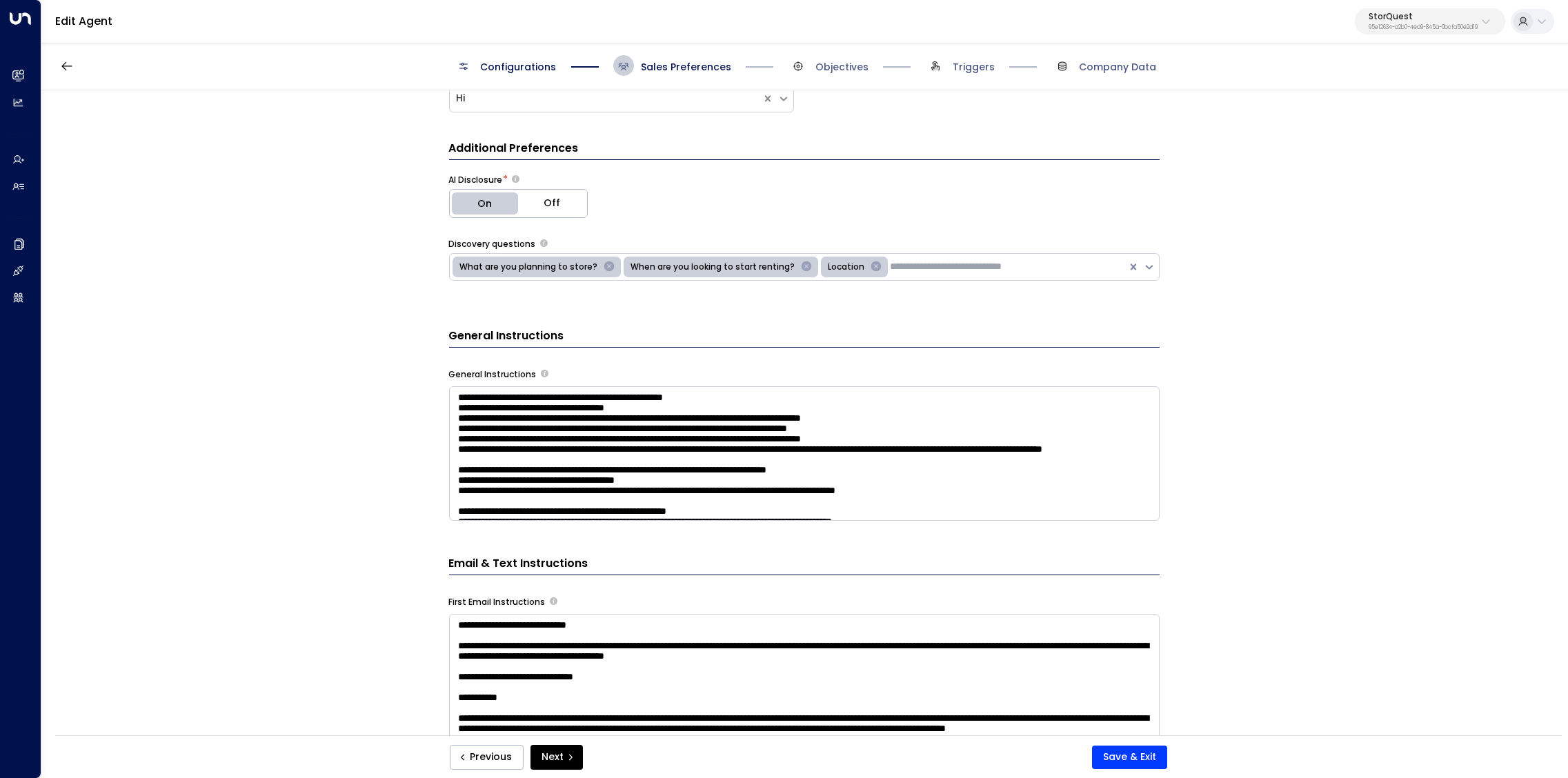
scroll to position [462, 0]
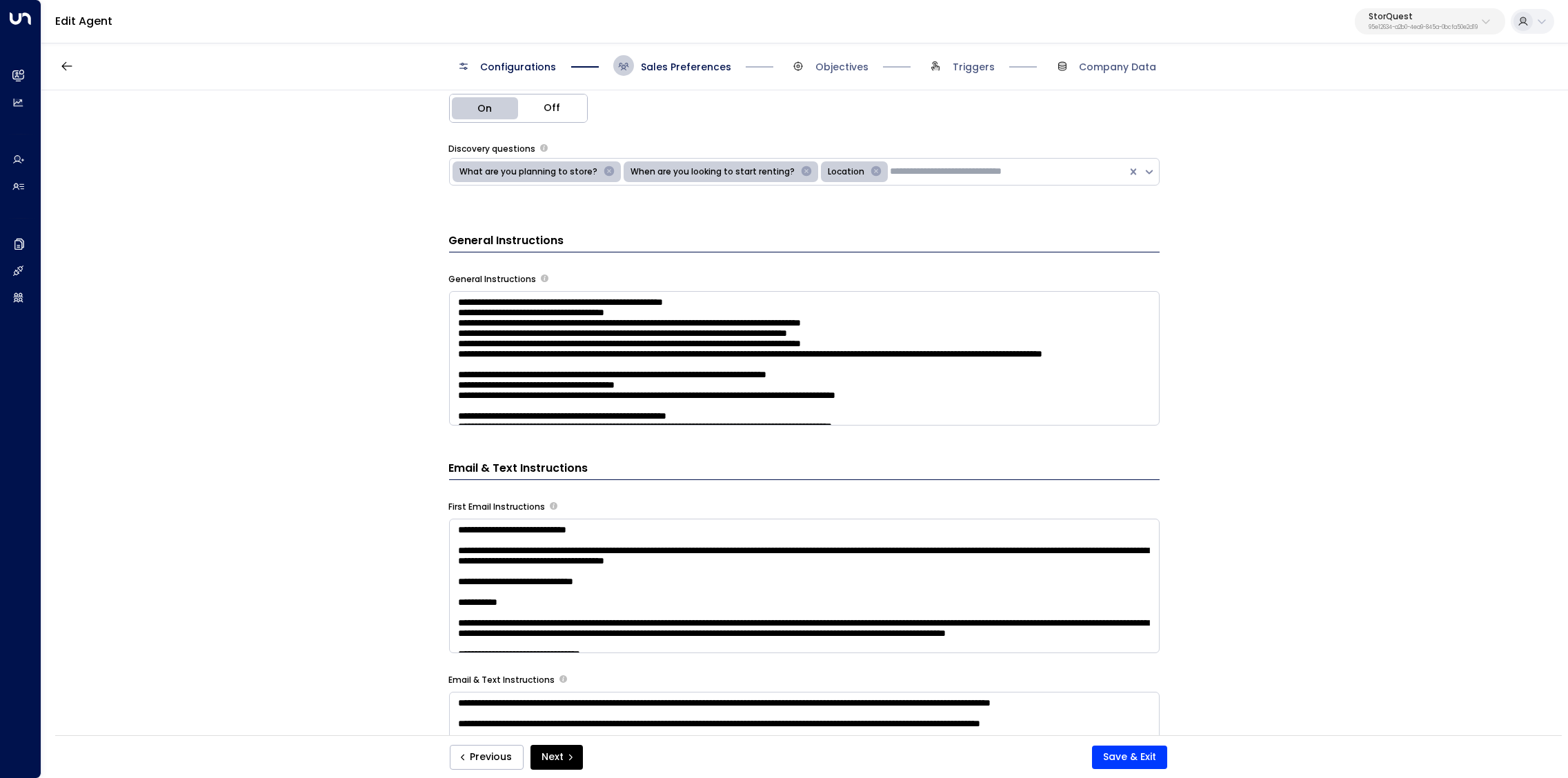
click at [929, 364] on textarea at bounding box center [805, 358] width 711 height 134
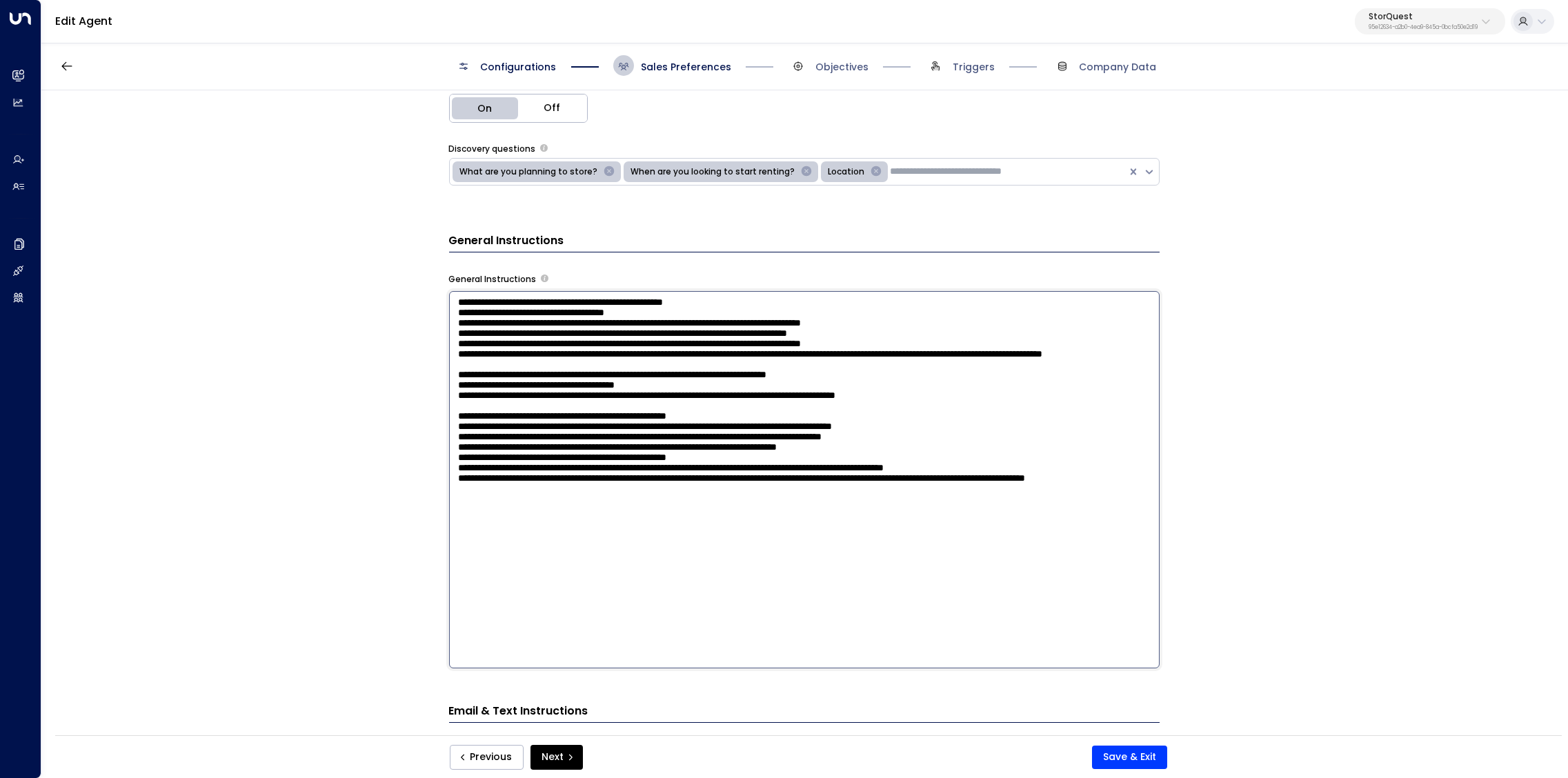
click at [304, 522] on div "**********" at bounding box center [804, 417] width 1525 height 654
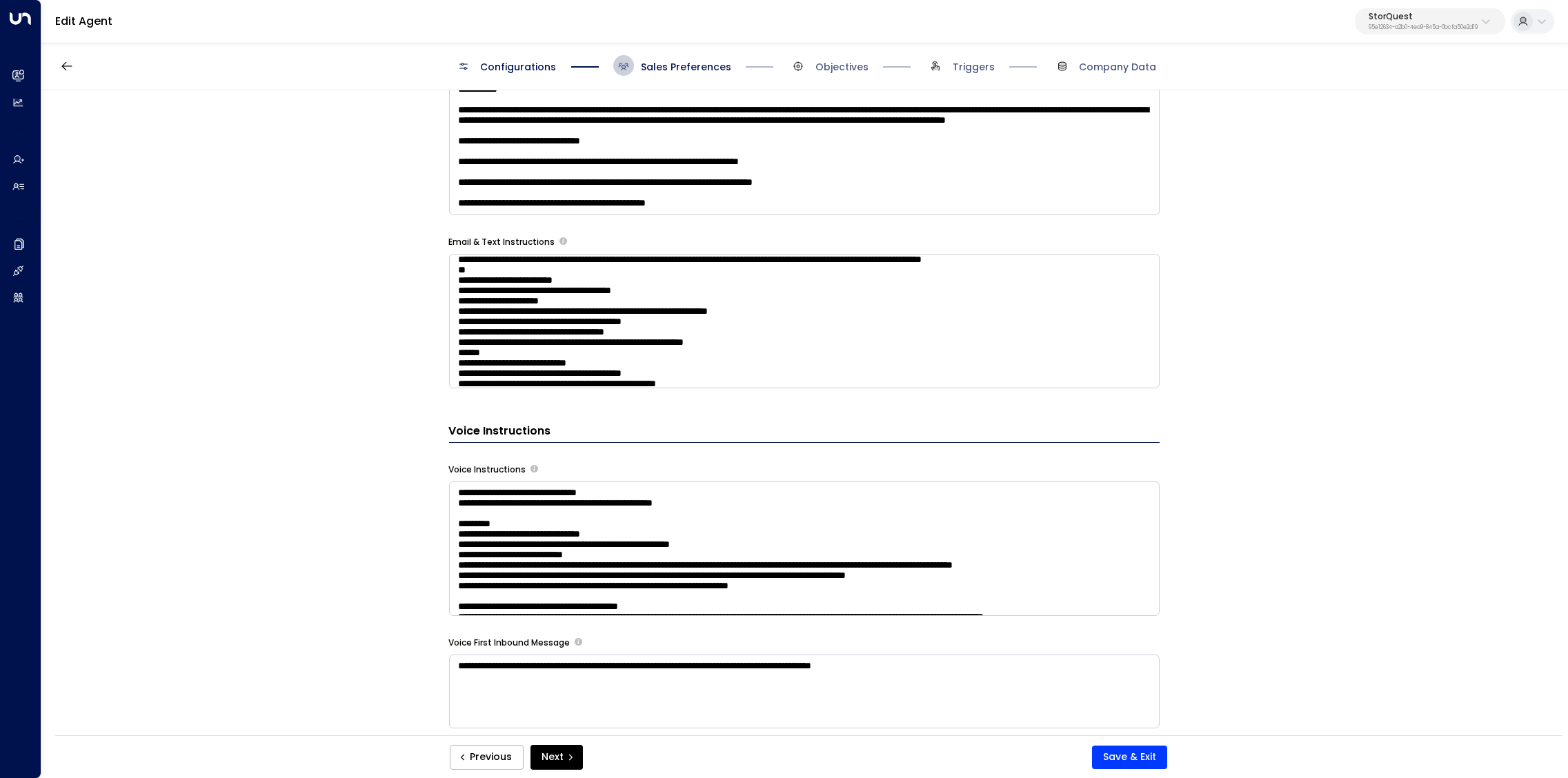
scroll to position [909, 0]
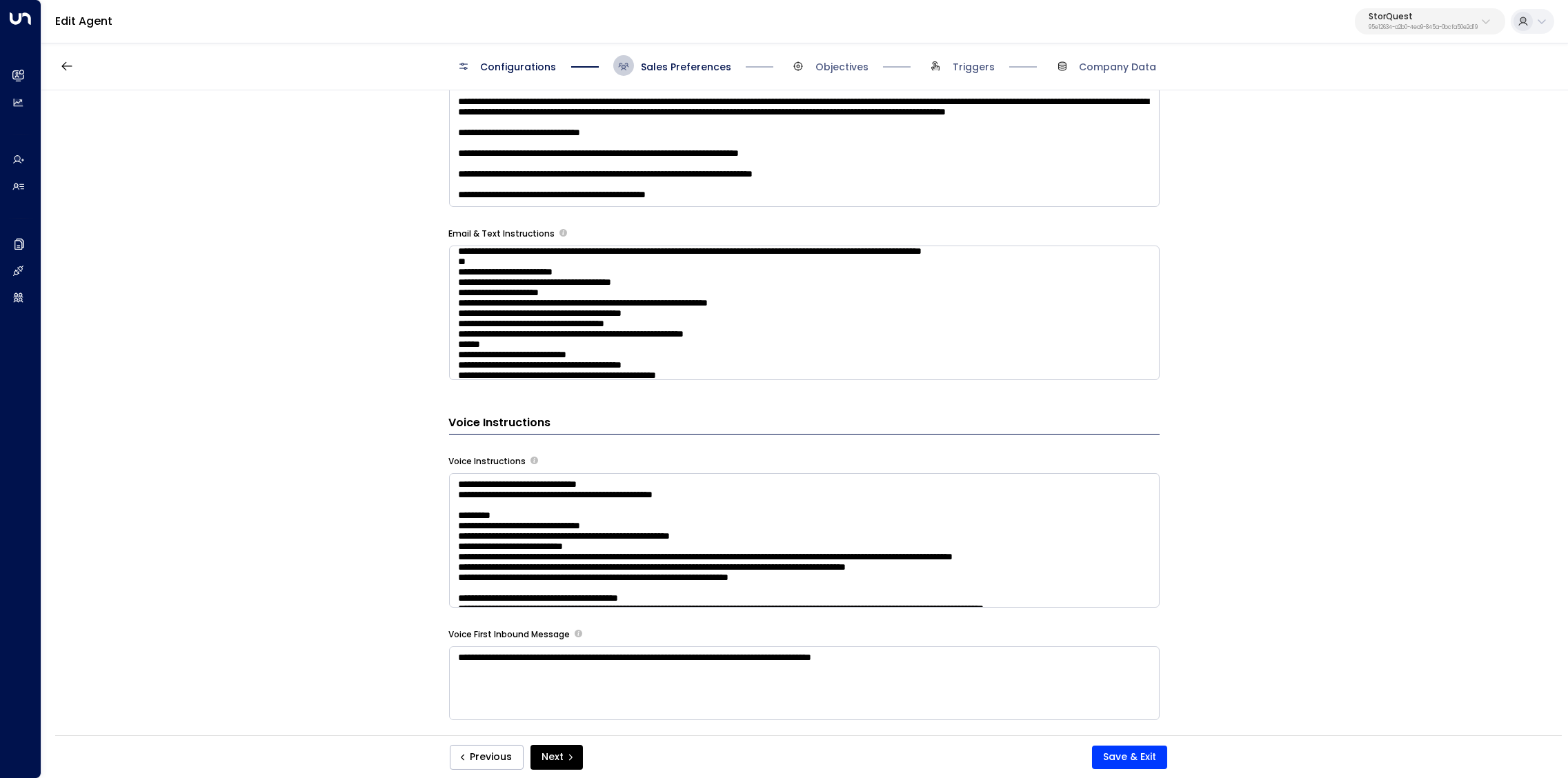
click at [978, 526] on textarea at bounding box center [805, 541] width 711 height 134
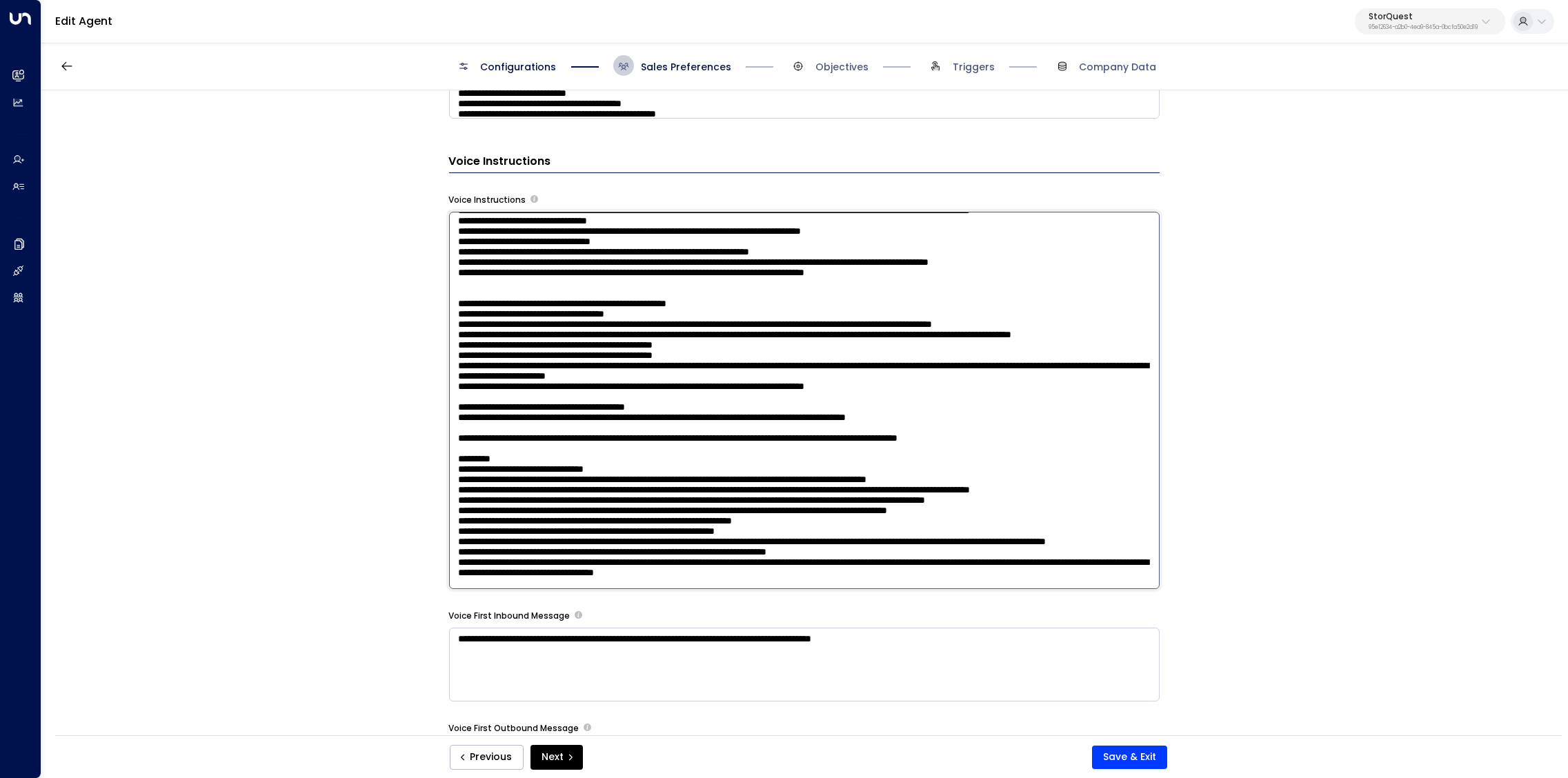
scroll to position [179, 0]
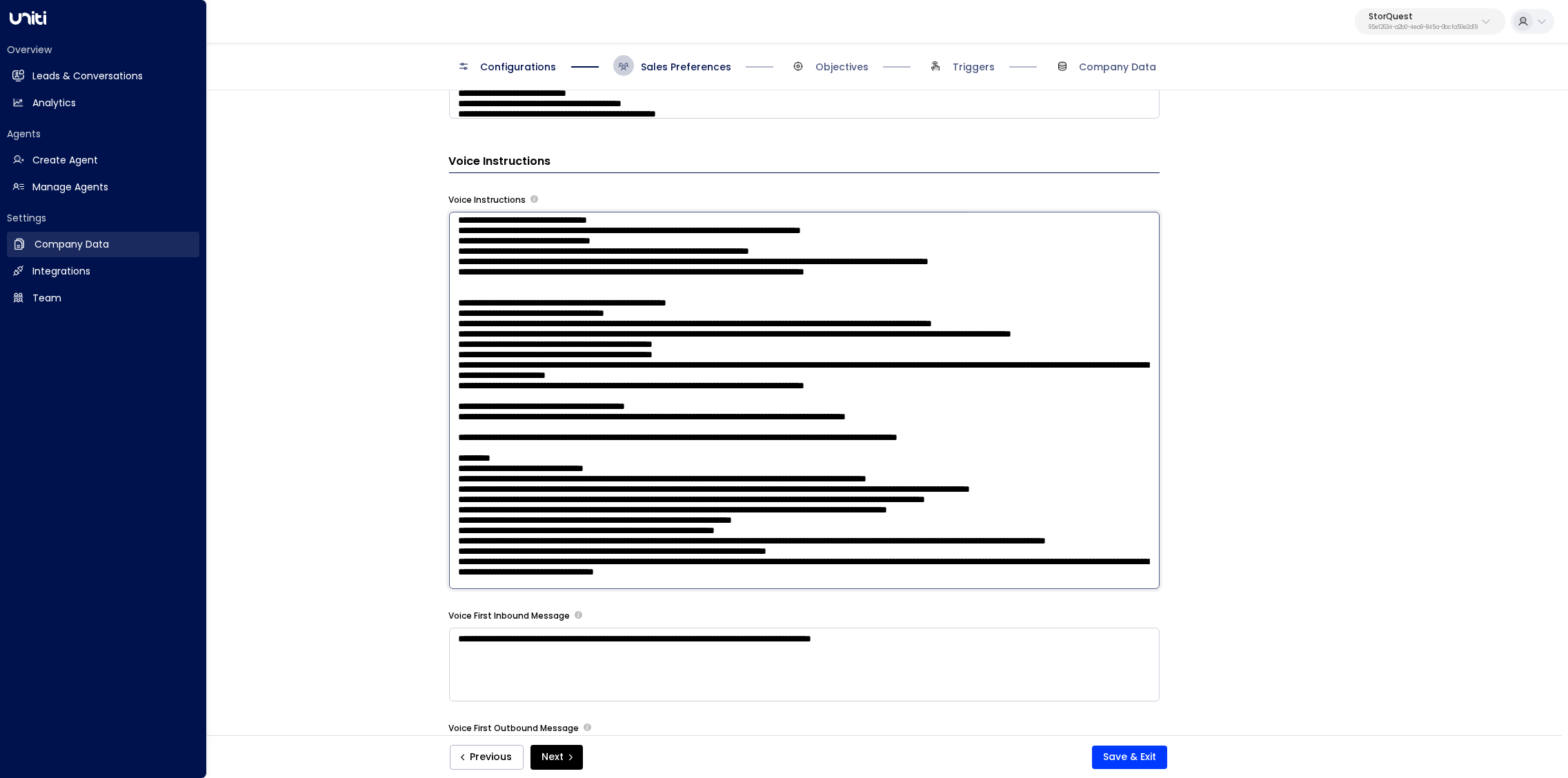
click at [42, 244] on h2 "Company Data" at bounding box center [72, 244] width 75 height 14
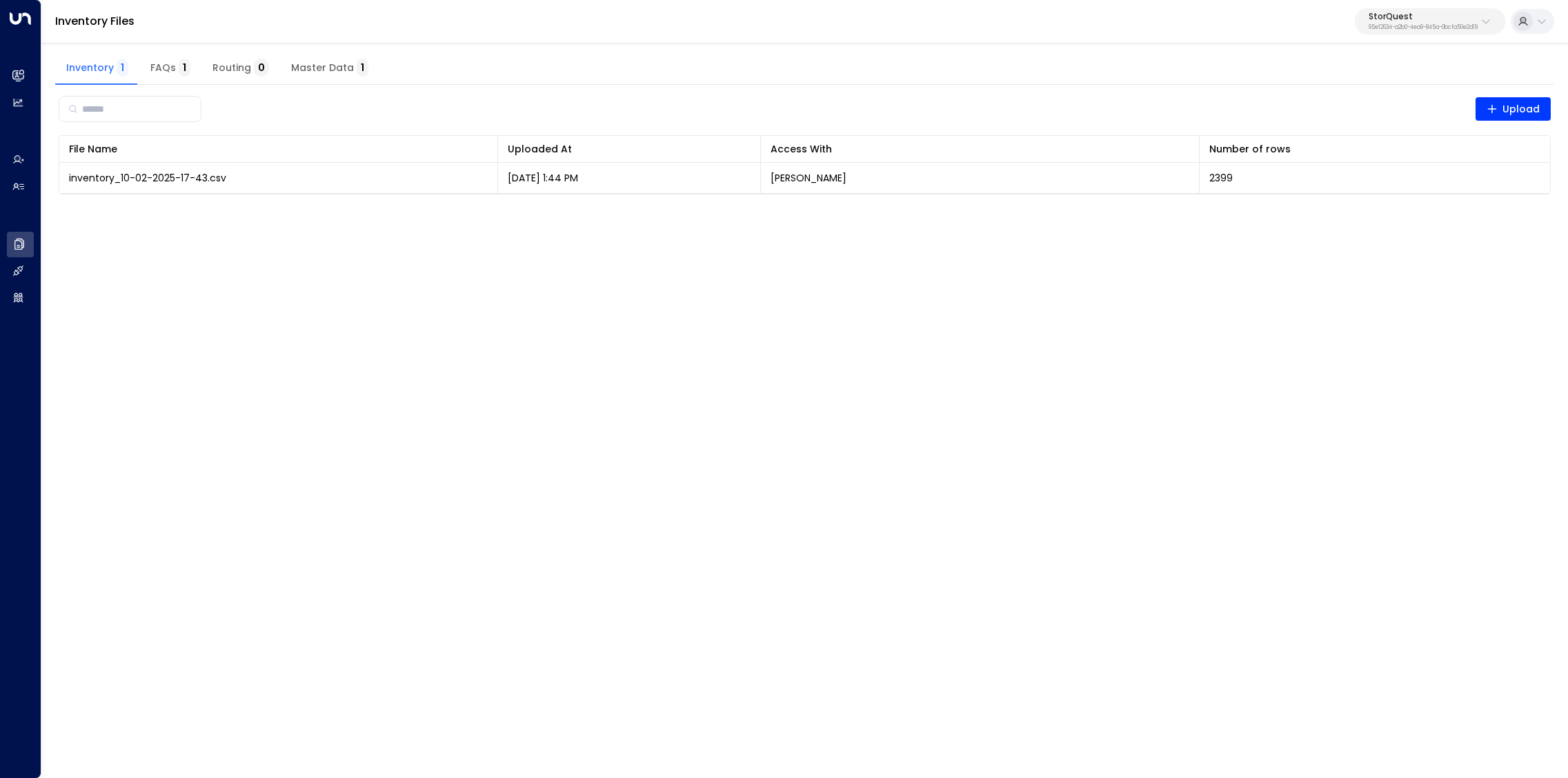
click at [167, 66] on span "FAQs 1" at bounding box center [171, 68] width 40 height 12
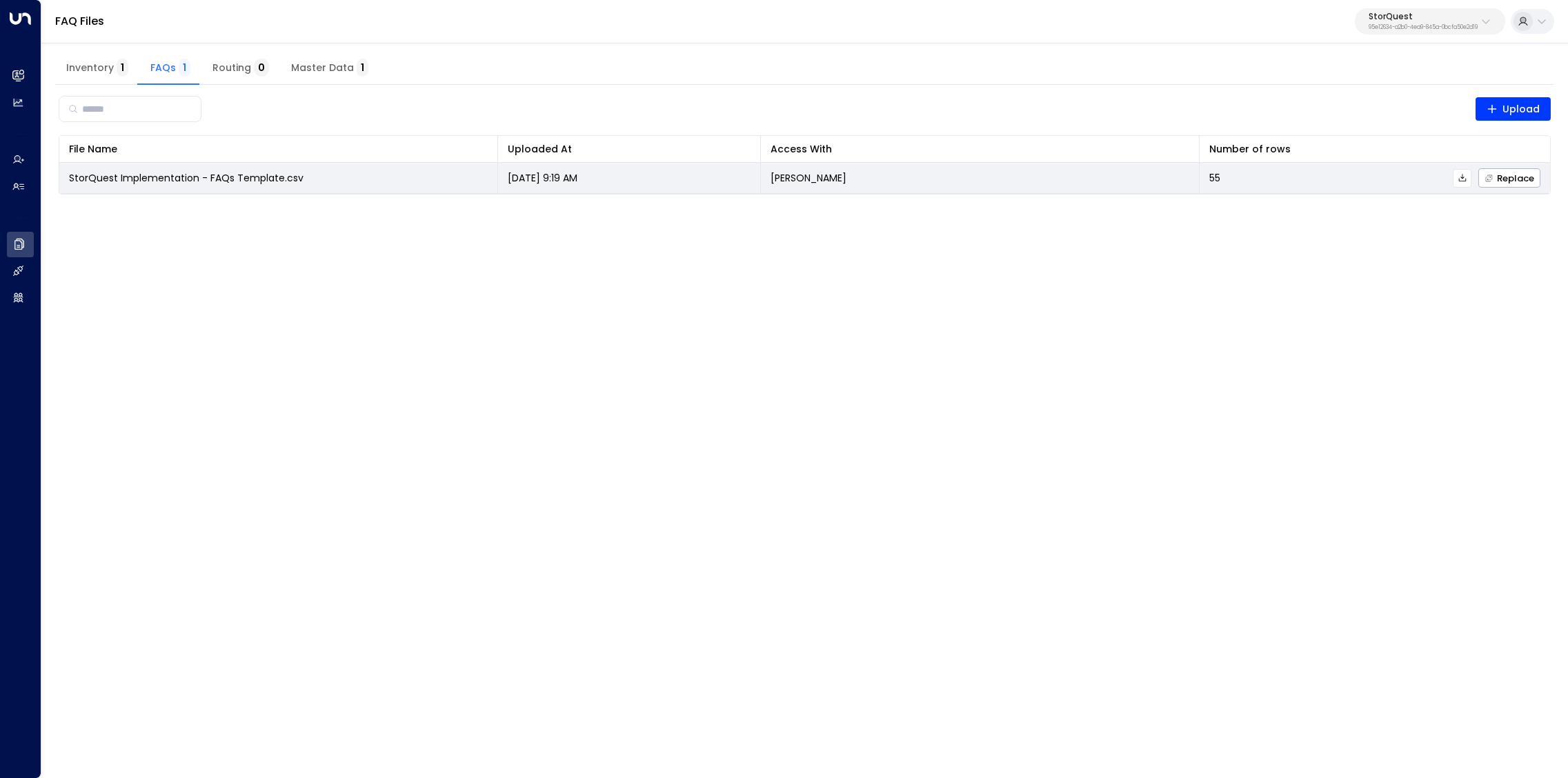
click at [1463, 180] on icon at bounding box center [1462, 178] width 10 height 10
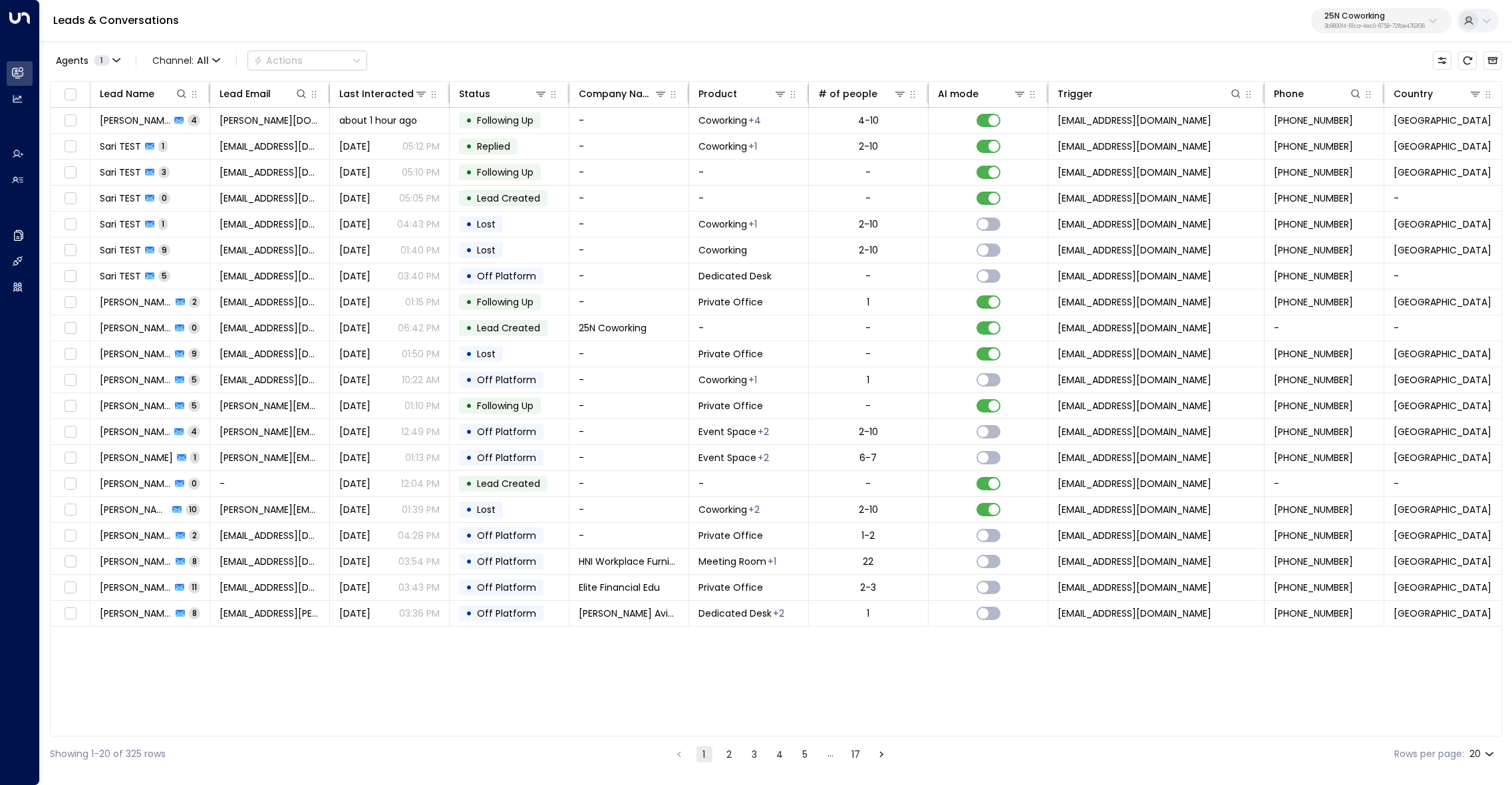
click at [1359, 14] on p "25N Coworking" at bounding box center [1374, 16] width 100 height 8
type input "*****"
click at [1317, 112] on span "ID: 95e12634-a2b0-4ea9-845a-0bcfa50e2d19" at bounding box center [1343, 113] width 189 height 12
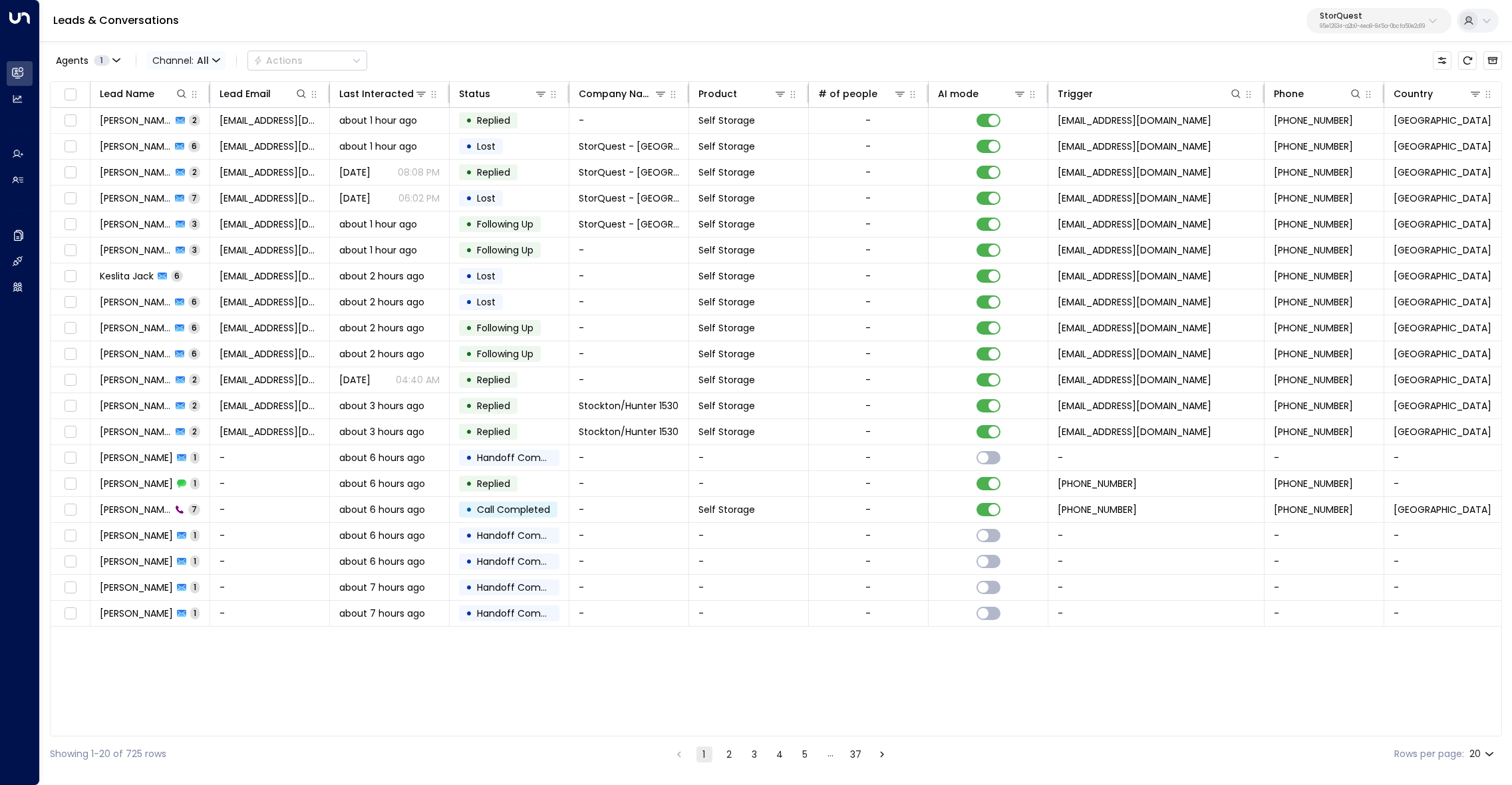
click at [190, 57] on span "Channel: All" at bounding box center [186, 60] width 79 height 19
click at [186, 186] on span "Voice" at bounding box center [175, 186] width 27 height 14
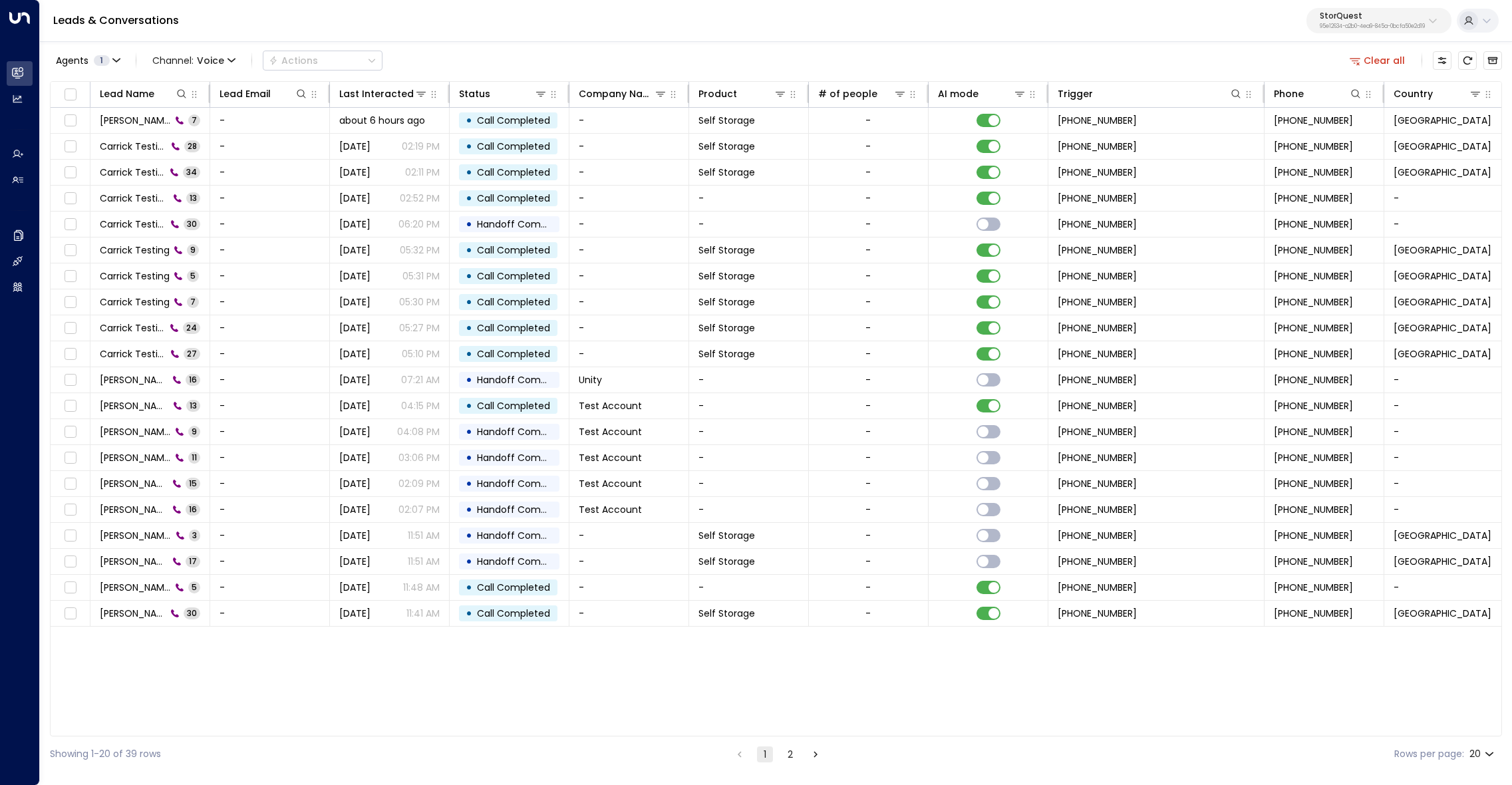
click at [1384, 21] on div "StorQuest 95e12634-a2b0-4ea9-845a-0bcfa50e2d19" at bounding box center [1371, 20] width 105 height 18
type input "****"
click at [1358, 102] on div "OpenTech Demo ID: 99909294-0a93-4cd6-8543-3758e87f4f7f" at bounding box center [1401, 105] width 186 height 27
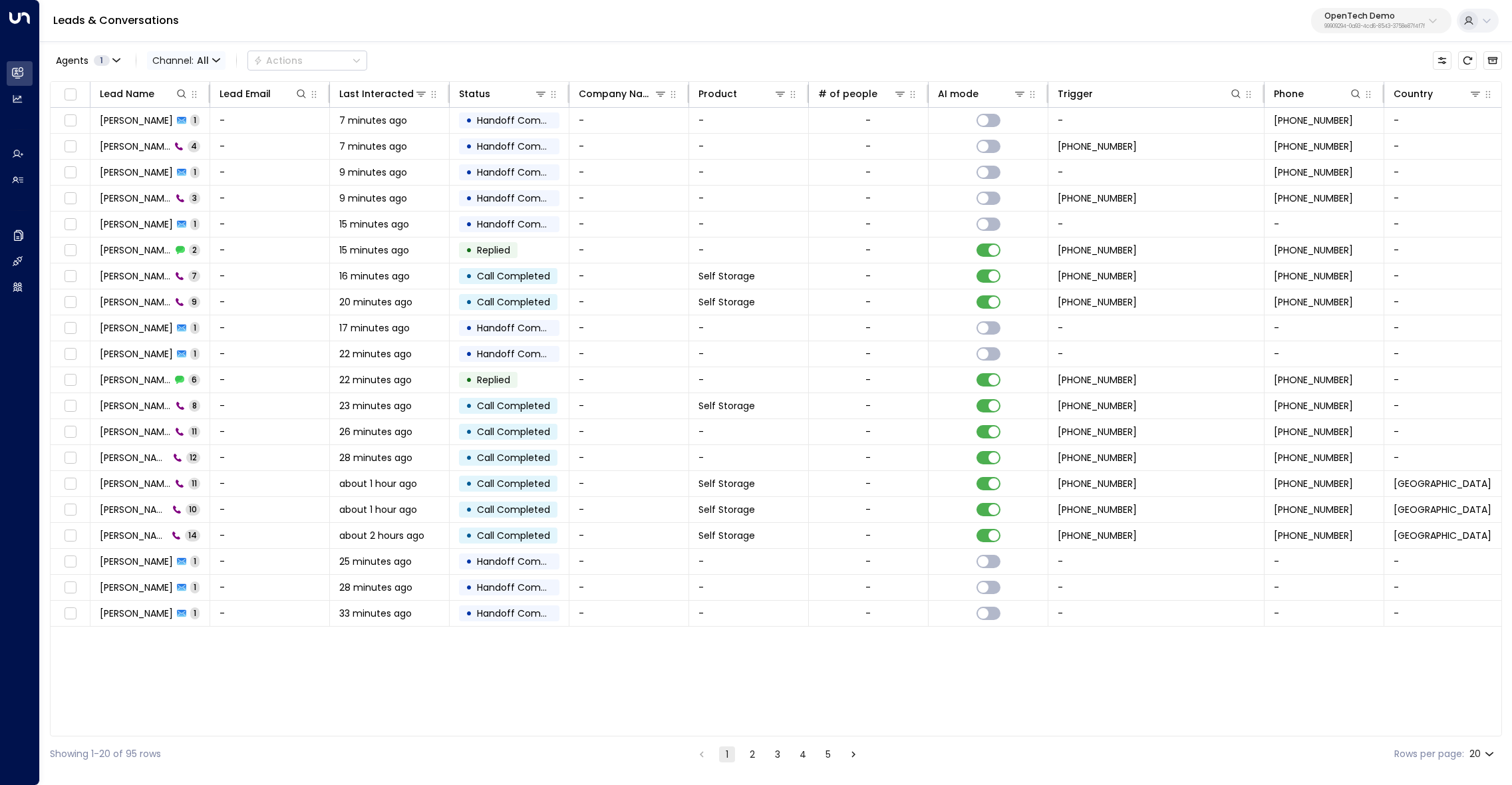
click at [184, 54] on span "Channel: All" at bounding box center [186, 60] width 79 height 19
click at [193, 187] on p "Voice" at bounding box center [194, 186] width 64 height 14
